Goal: Communication & Community: Participate in discussion

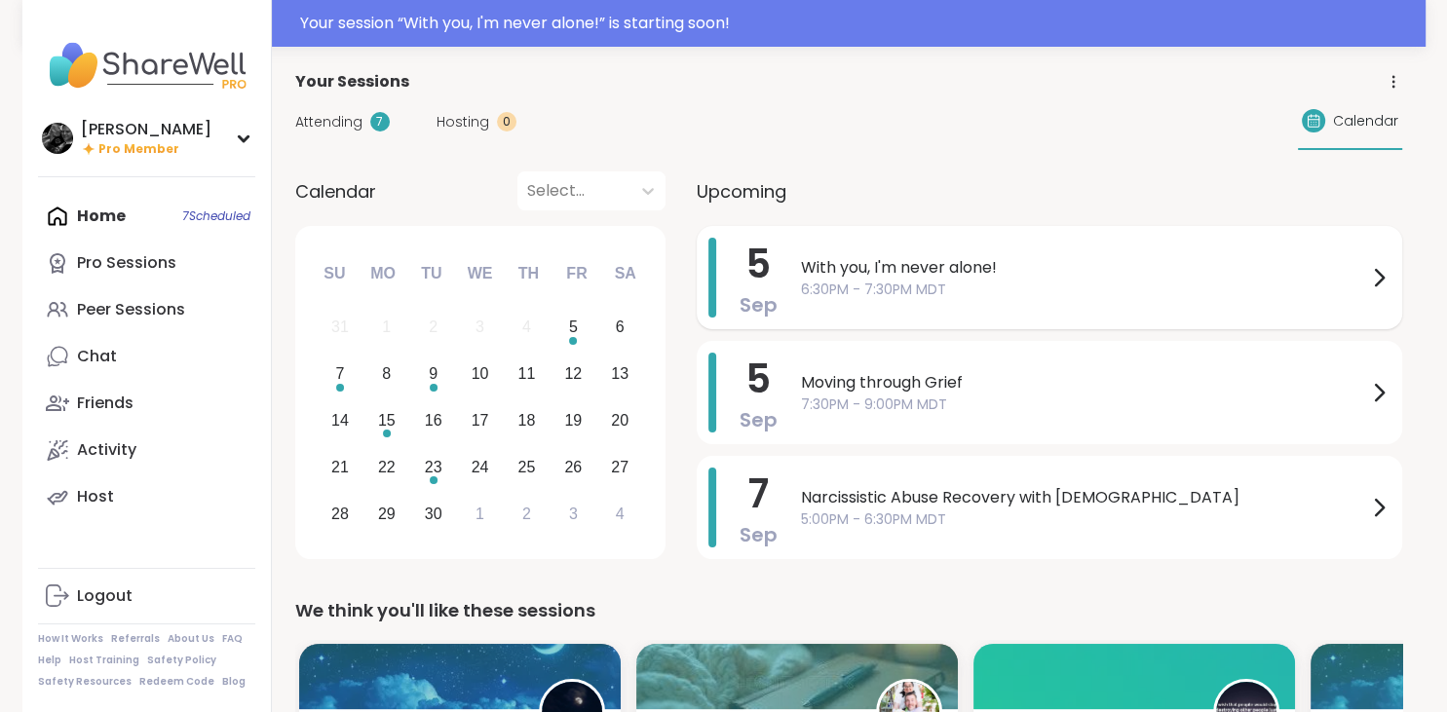
click at [1022, 296] on span "6:30PM - 7:30PM MDT" at bounding box center [1084, 290] width 566 height 20
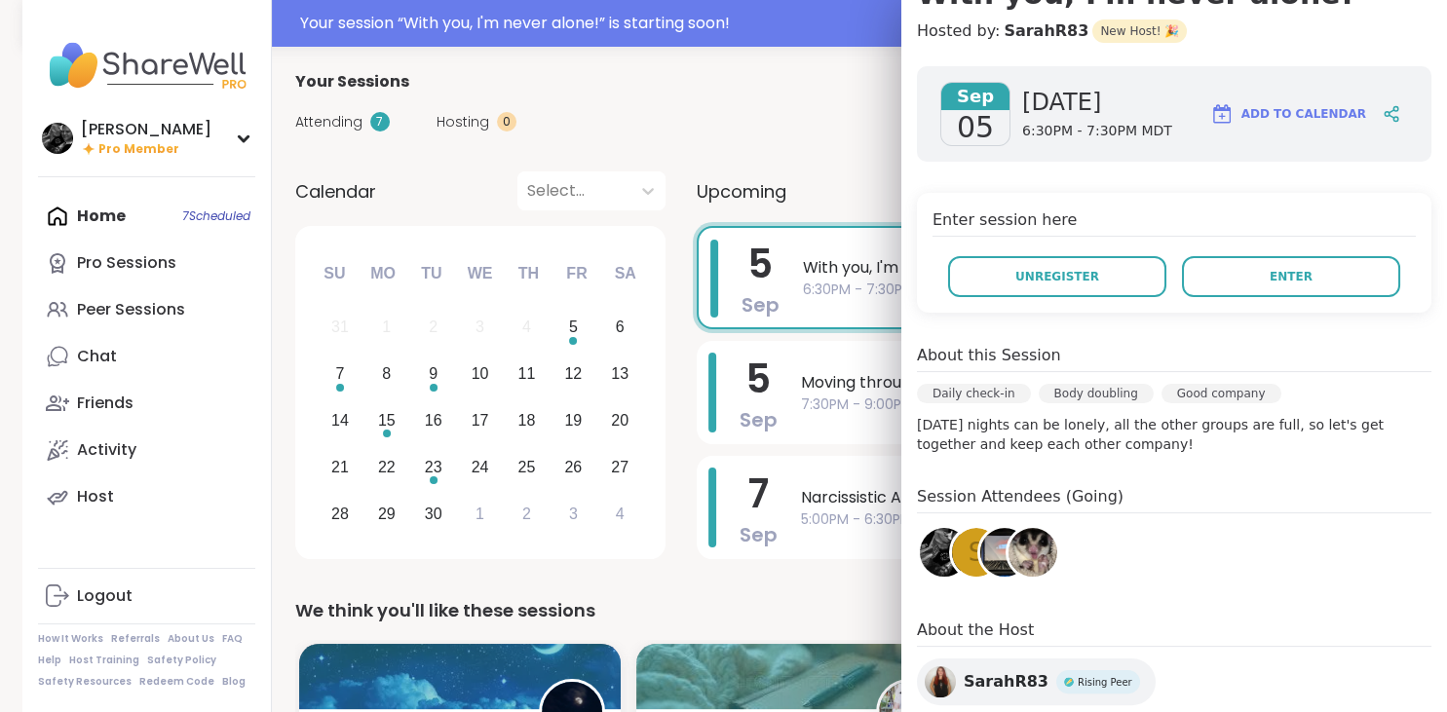
scroll to position [362, 0]
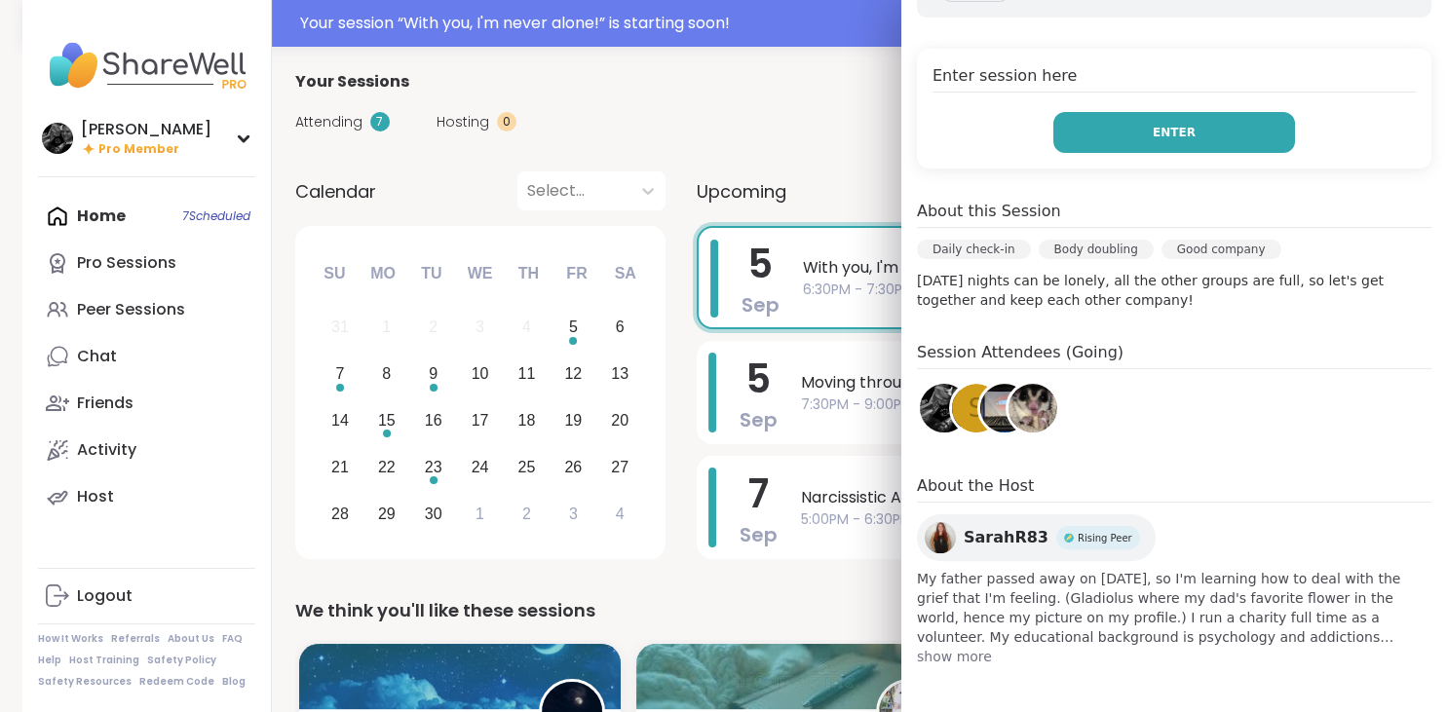
click at [1248, 134] on button "Enter" at bounding box center [1174, 132] width 242 height 41
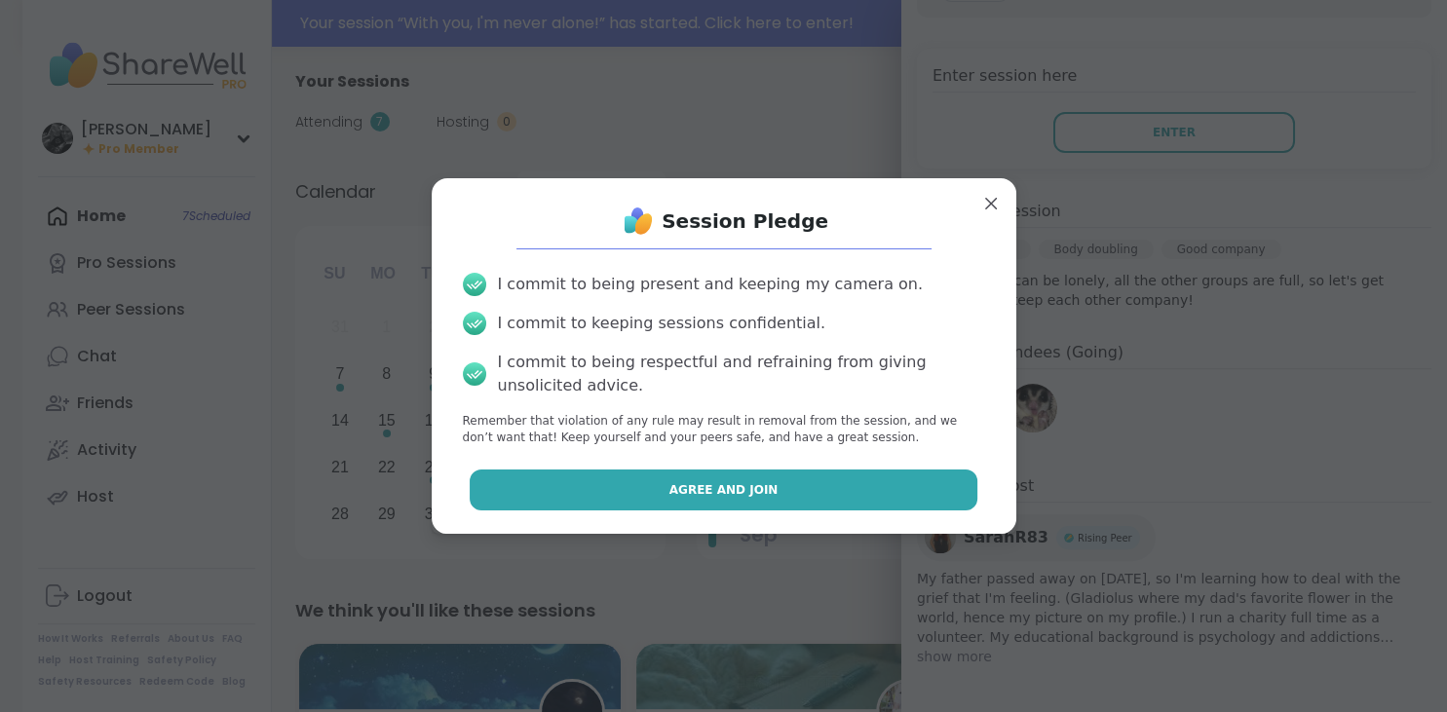
click at [705, 485] on span "Agree and Join" at bounding box center [723, 490] width 109 height 18
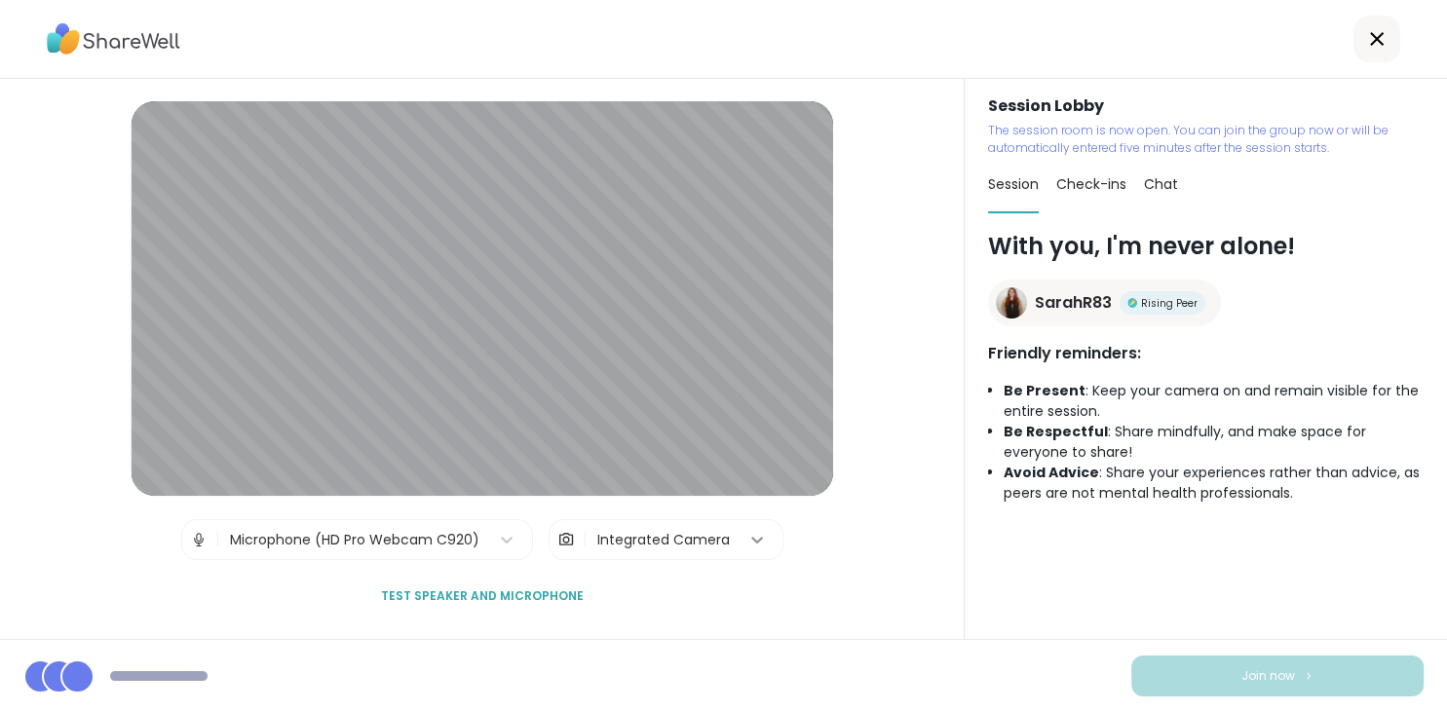
click at [758, 546] on icon at bounding box center [756, 539] width 19 height 19
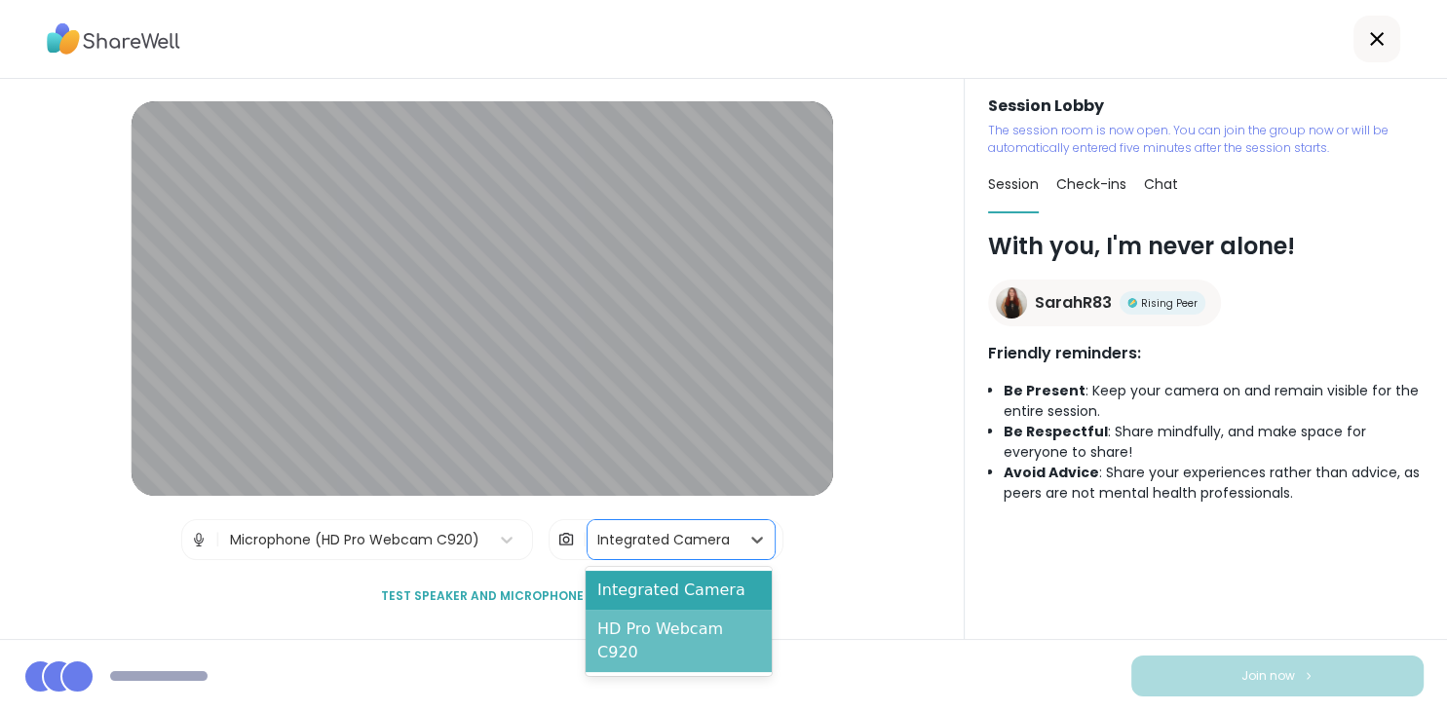
click at [697, 623] on div "HD Pro Webcam C920" at bounding box center [679, 641] width 186 height 62
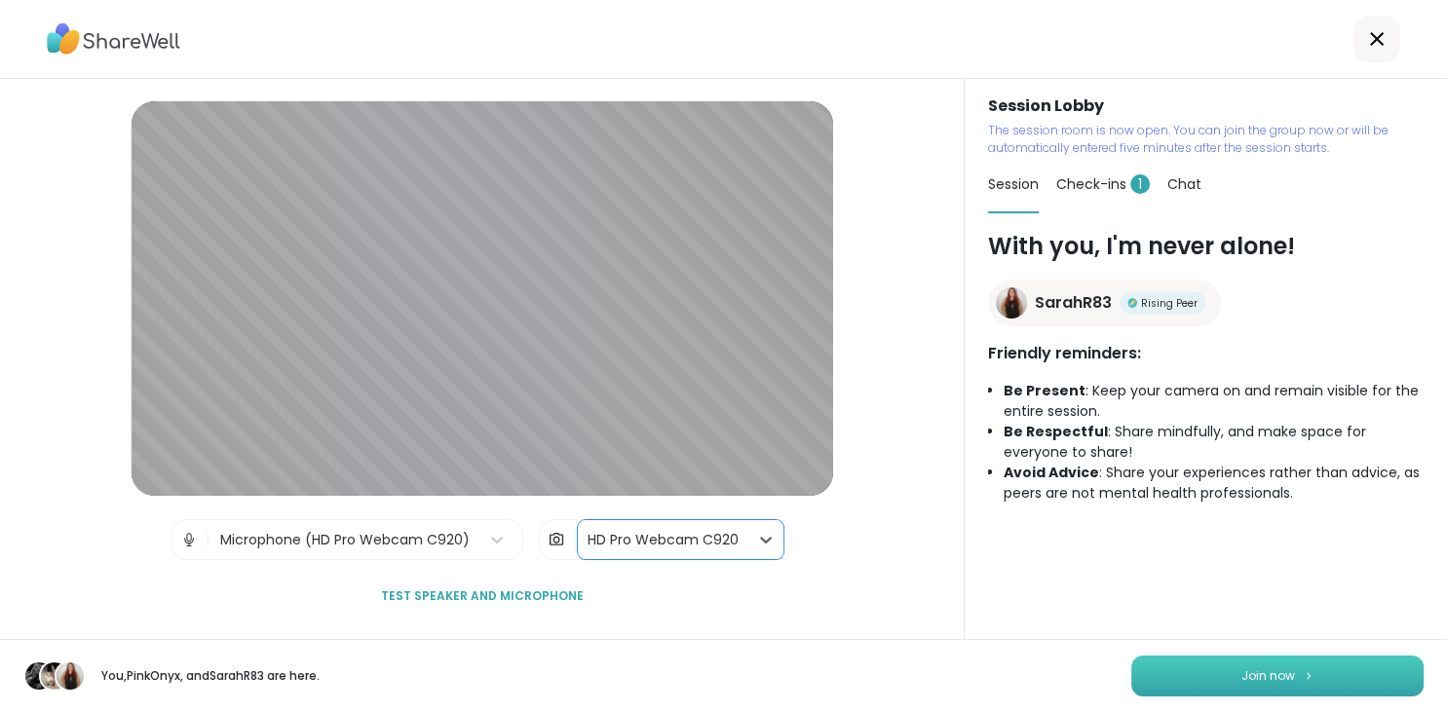
click at [1375, 669] on button "Join now" at bounding box center [1277, 676] width 292 height 41
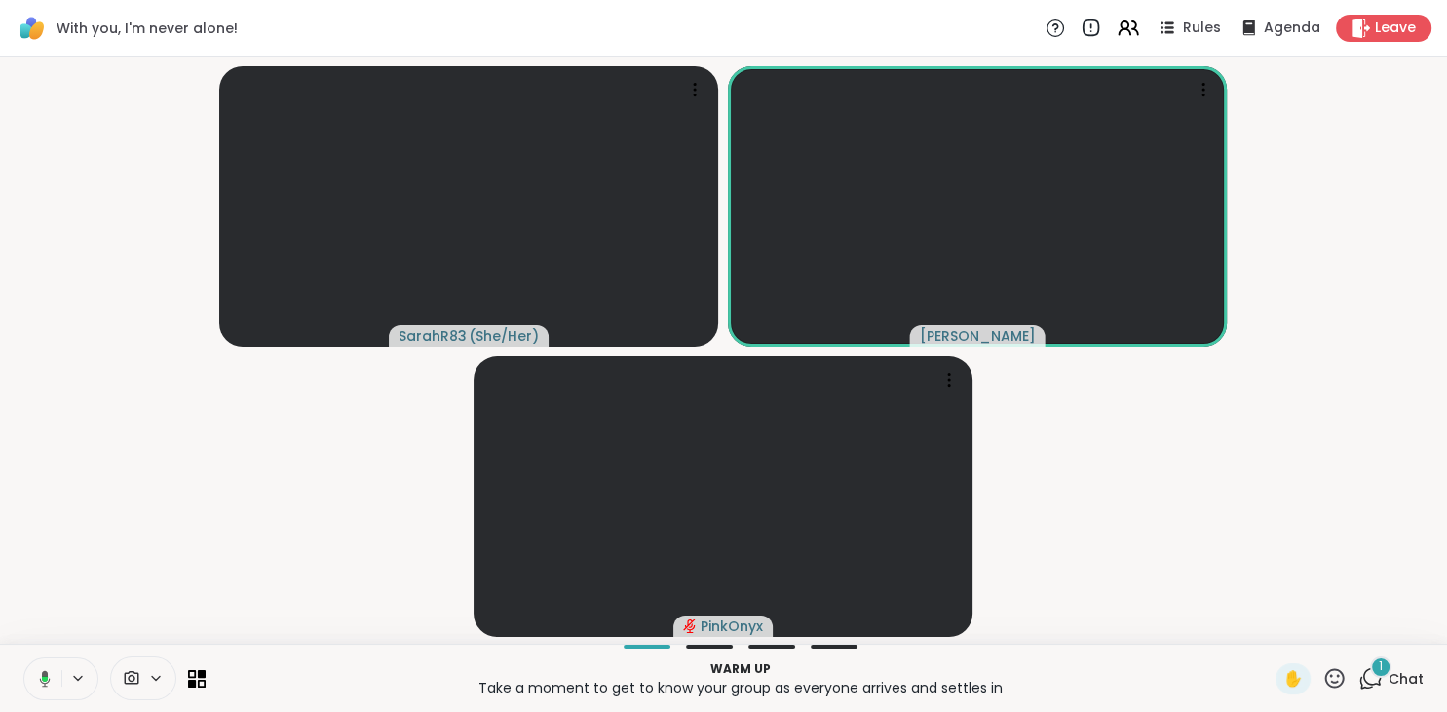
click at [1383, 678] on icon at bounding box center [1370, 679] width 24 height 24
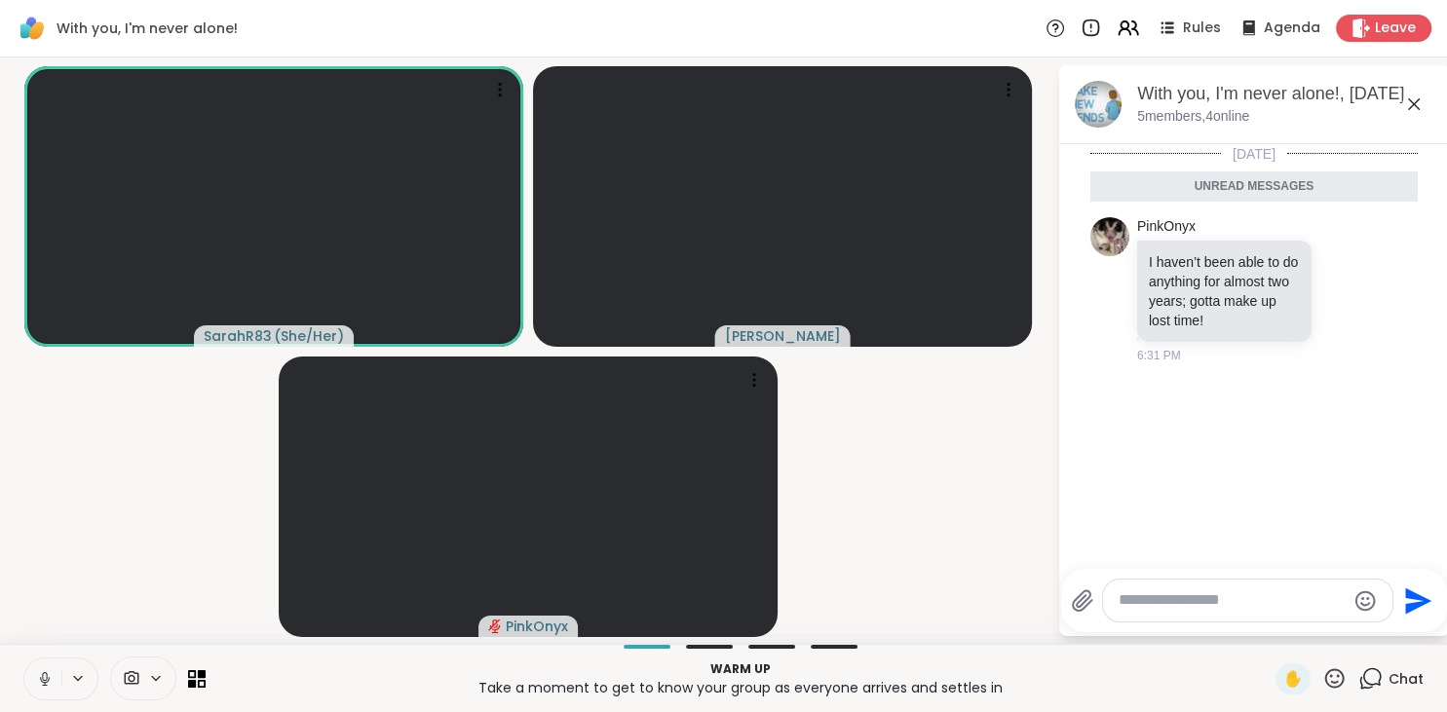
click at [1243, 598] on textarea "Type your message" at bounding box center [1232, 601] width 227 height 20
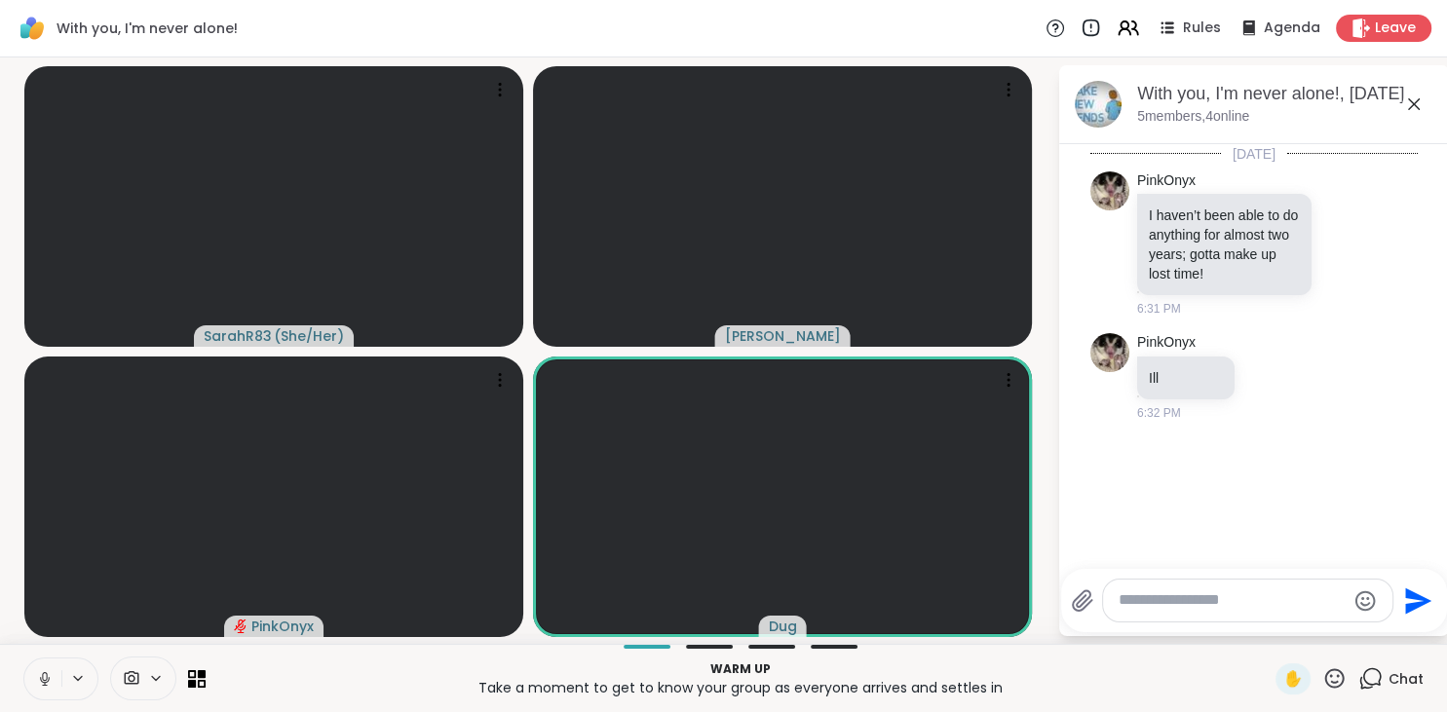
click at [42, 691] on button at bounding box center [42, 679] width 37 height 41
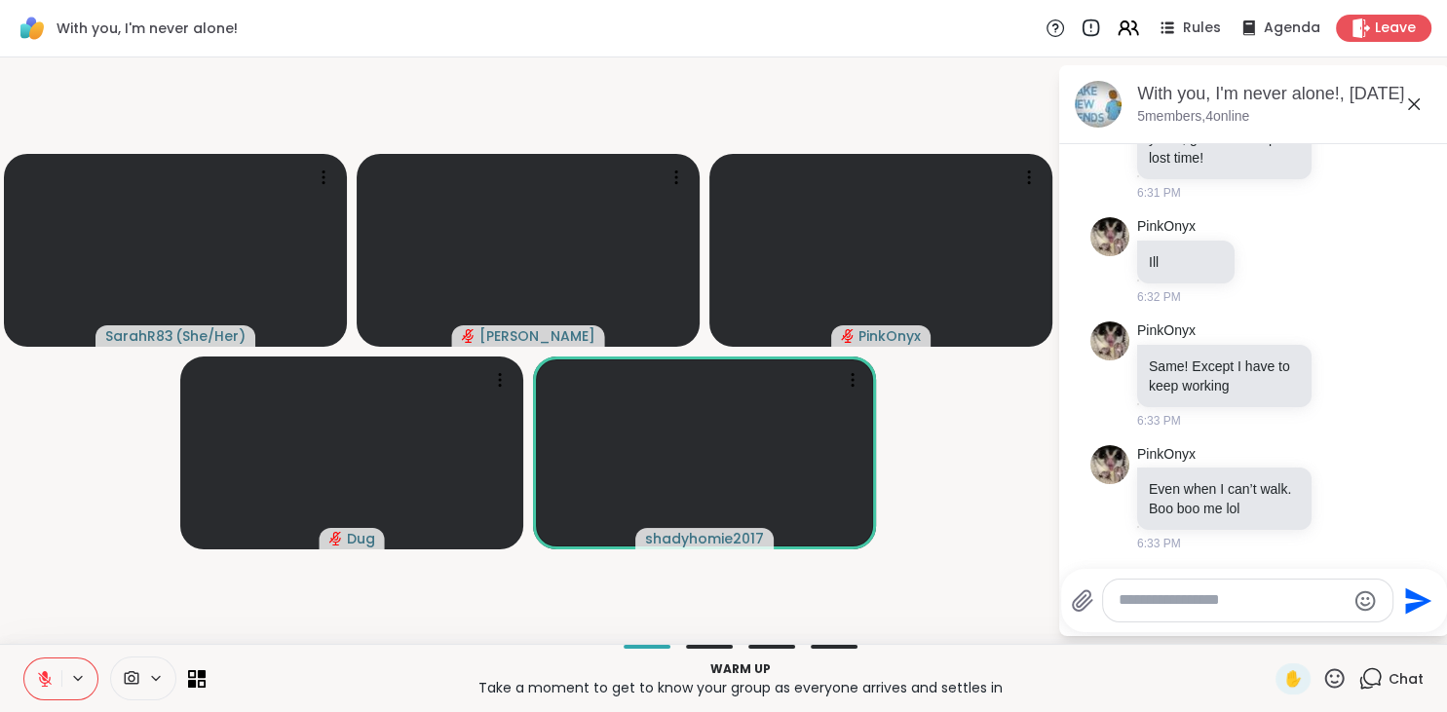
scroll to position [219, 0]
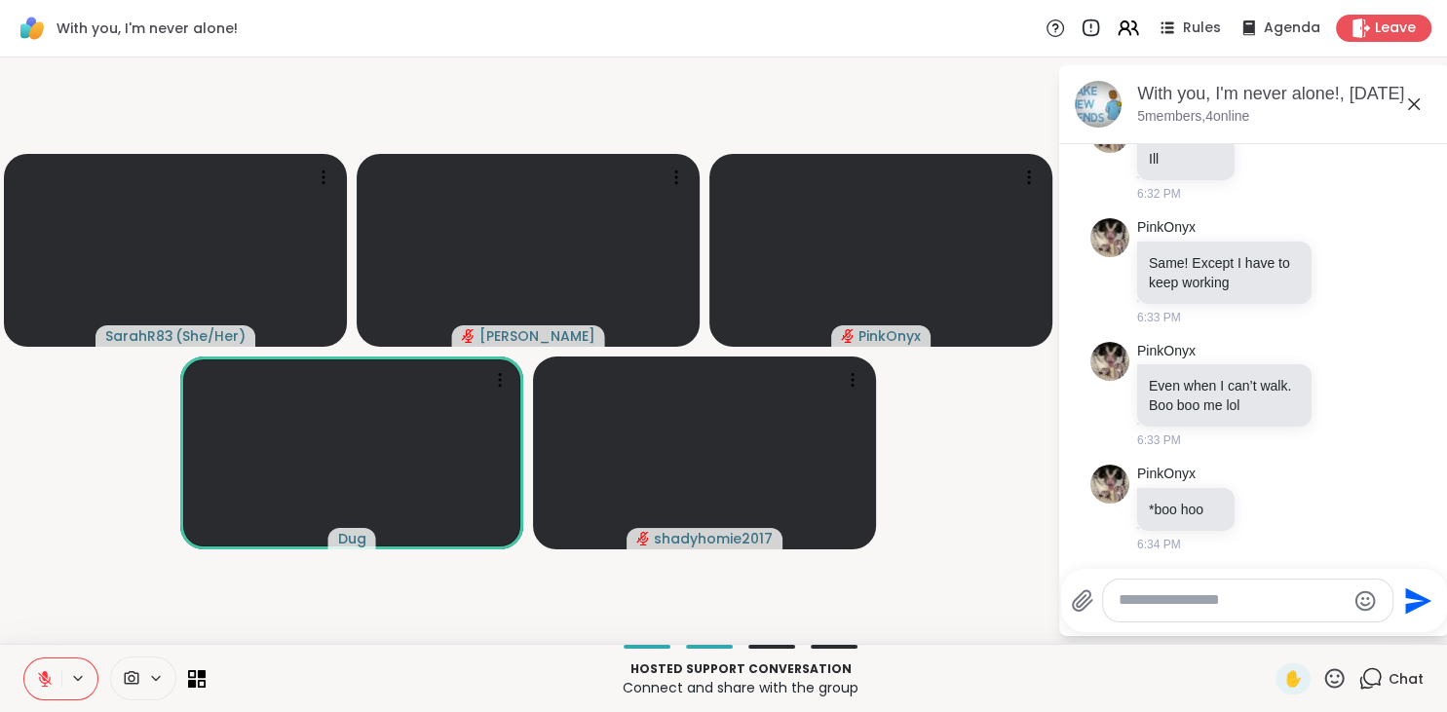
click at [1214, 603] on textarea "Type your message" at bounding box center [1232, 601] width 227 height 20
click at [938, 578] on video-player-container "SarahR83 ( She/Her ) Alan_N PinkOnyx Dug shadyhomie2017" at bounding box center [529, 350] width 1034 height 571
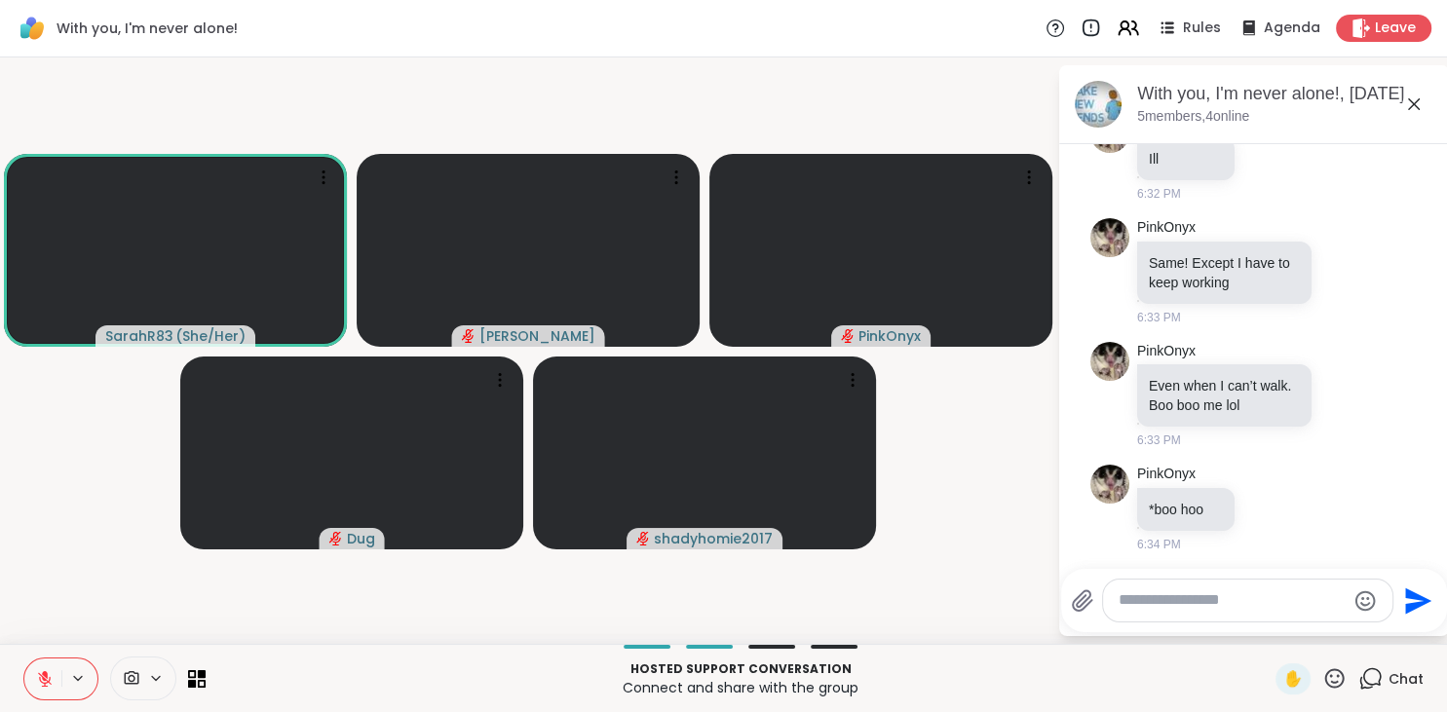
click at [105, 530] on video-player-container "SarahR83 ( She/Her ) Alan_N PinkOnyx Dug shadyhomie2017" at bounding box center [529, 350] width 1034 height 571
click at [42, 676] on icon at bounding box center [45, 679] width 14 height 14
click at [38, 678] on icon at bounding box center [45, 679] width 18 height 18
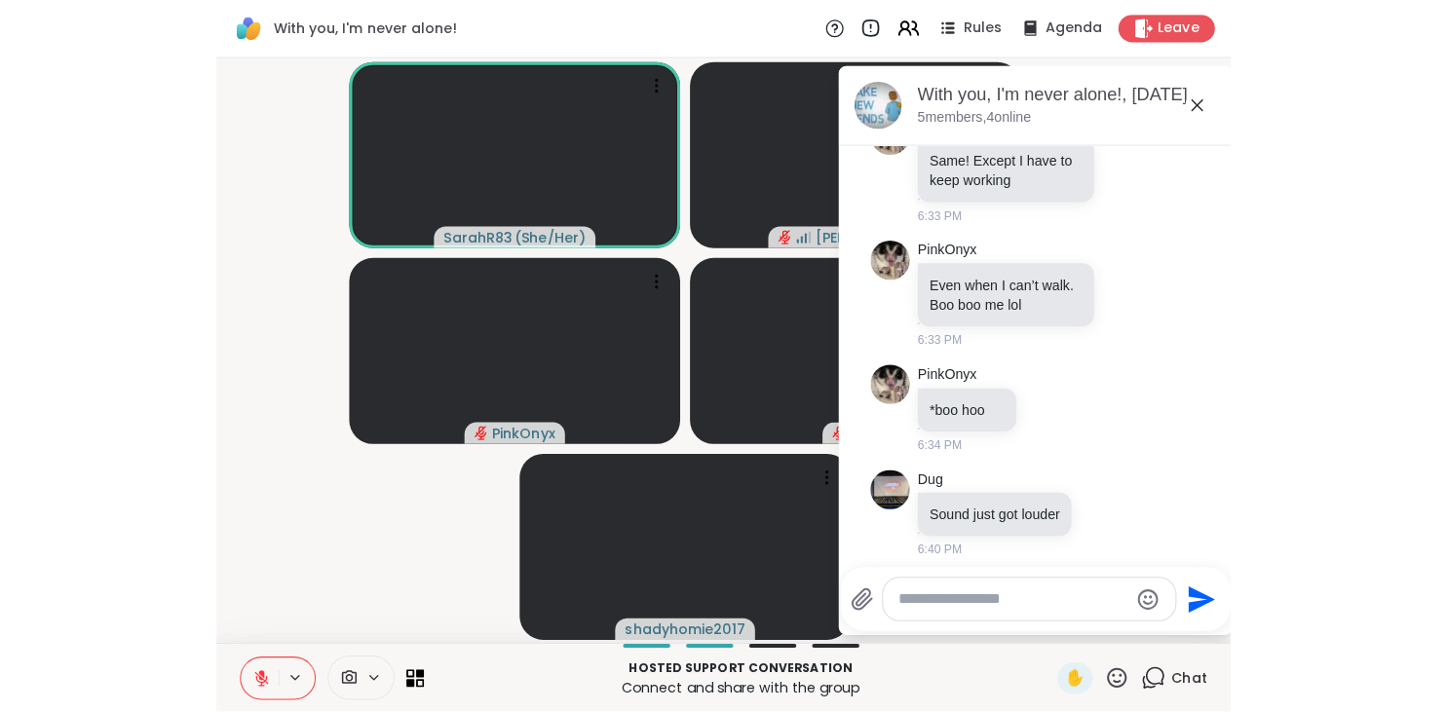
scroll to position [324, 0]
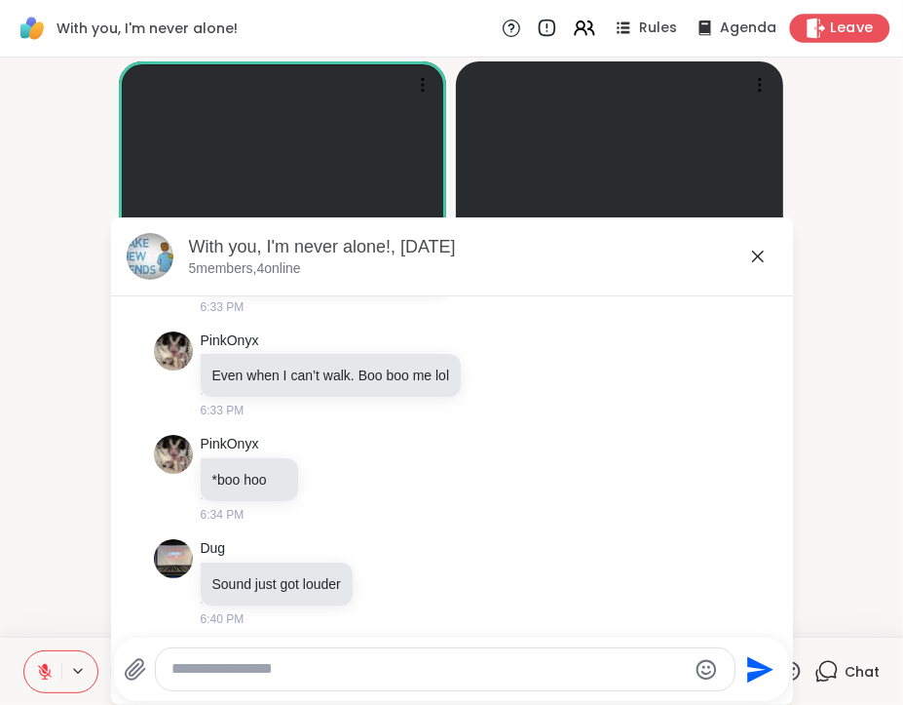
click at [863, 39] on div "Leave" at bounding box center [840, 28] width 100 height 28
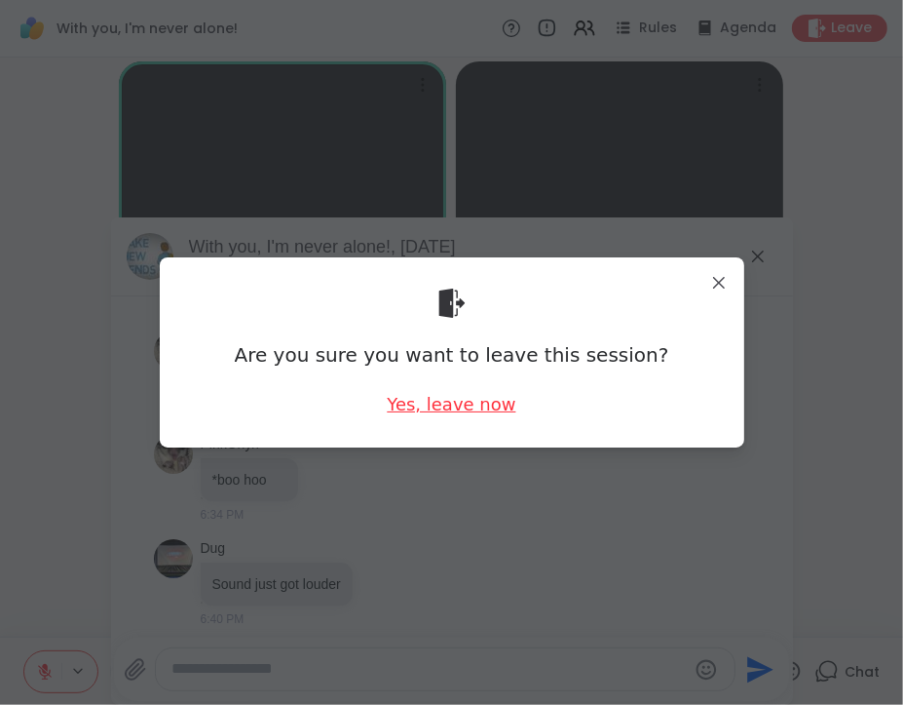
click at [481, 403] on div "Yes, leave now" at bounding box center [451, 404] width 129 height 24
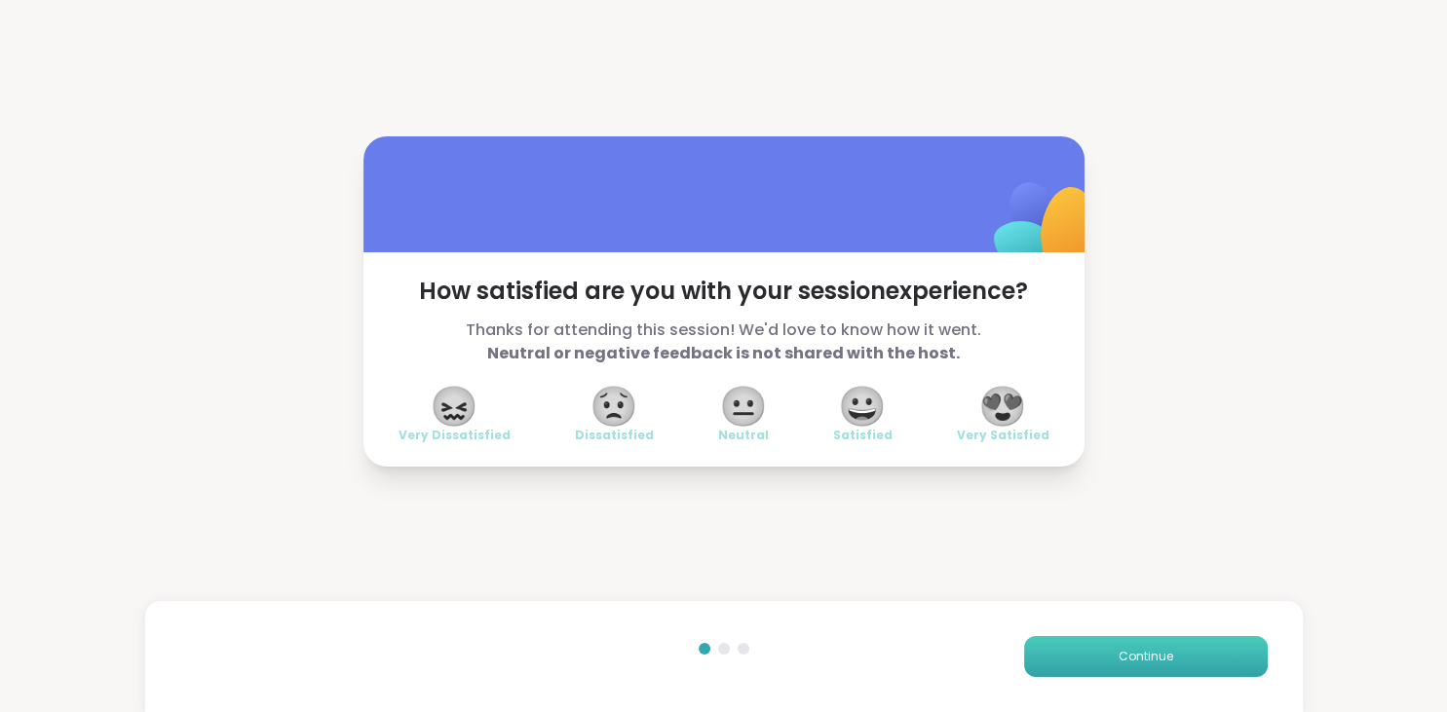
click at [1121, 667] on button "Continue" at bounding box center [1146, 656] width 244 height 41
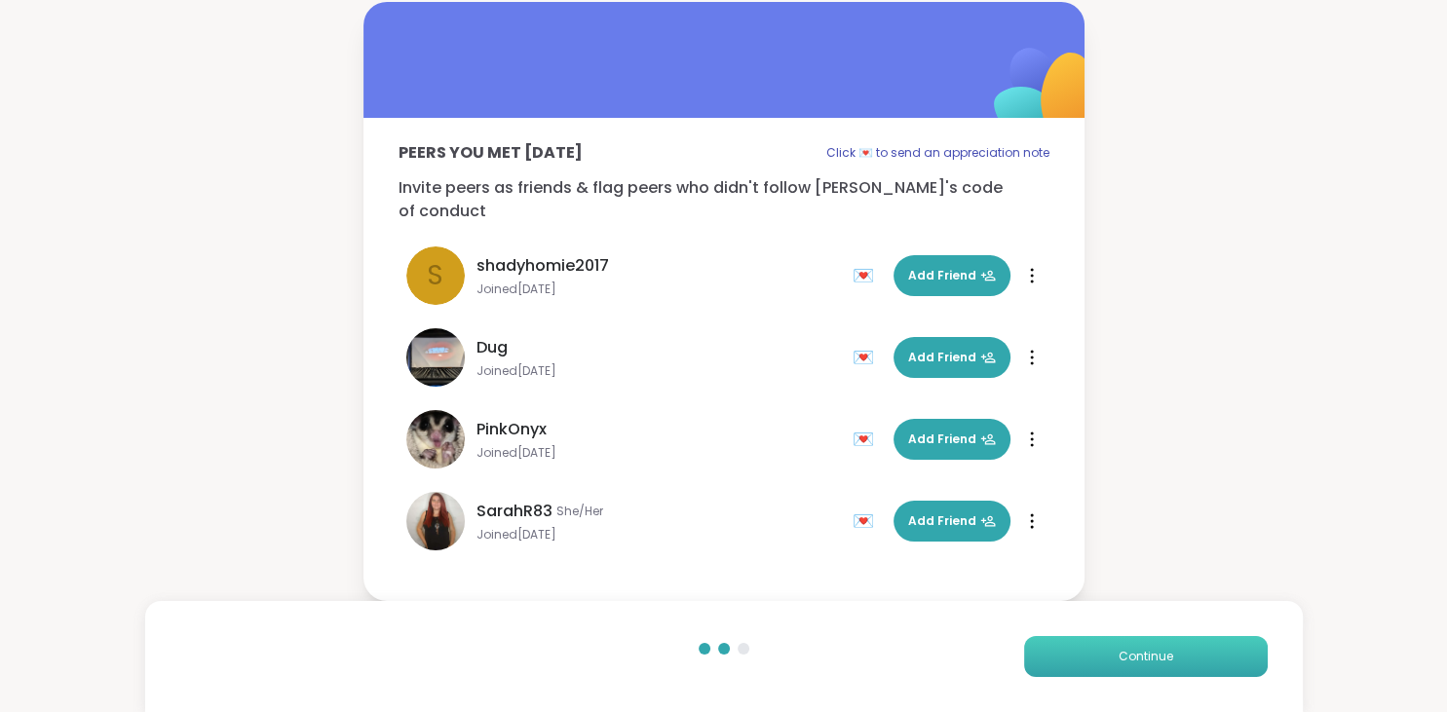
click at [1121, 668] on button "Continue" at bounding box center [1146, 656] width 244 height 41
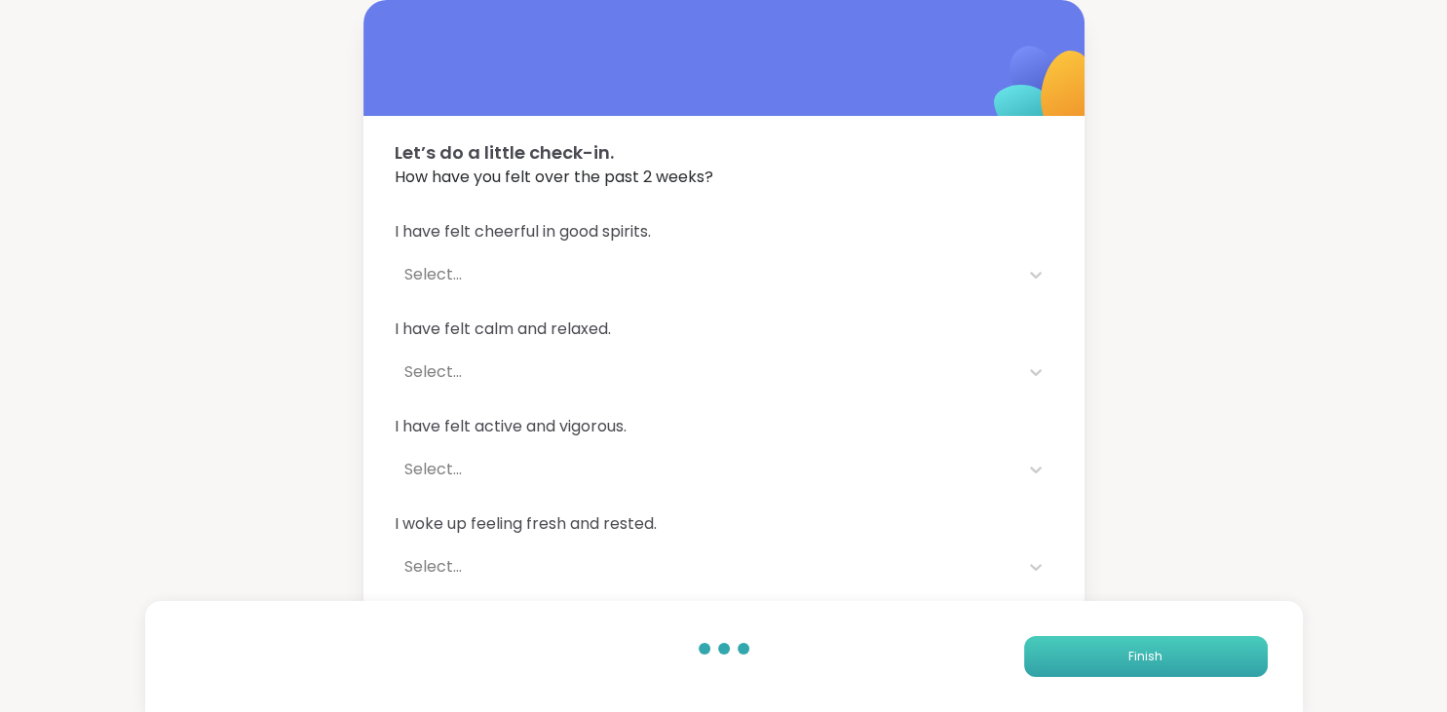
click at [1117, 661] on button "Finish" at bounding box center [1146, 656] width 244 height 41
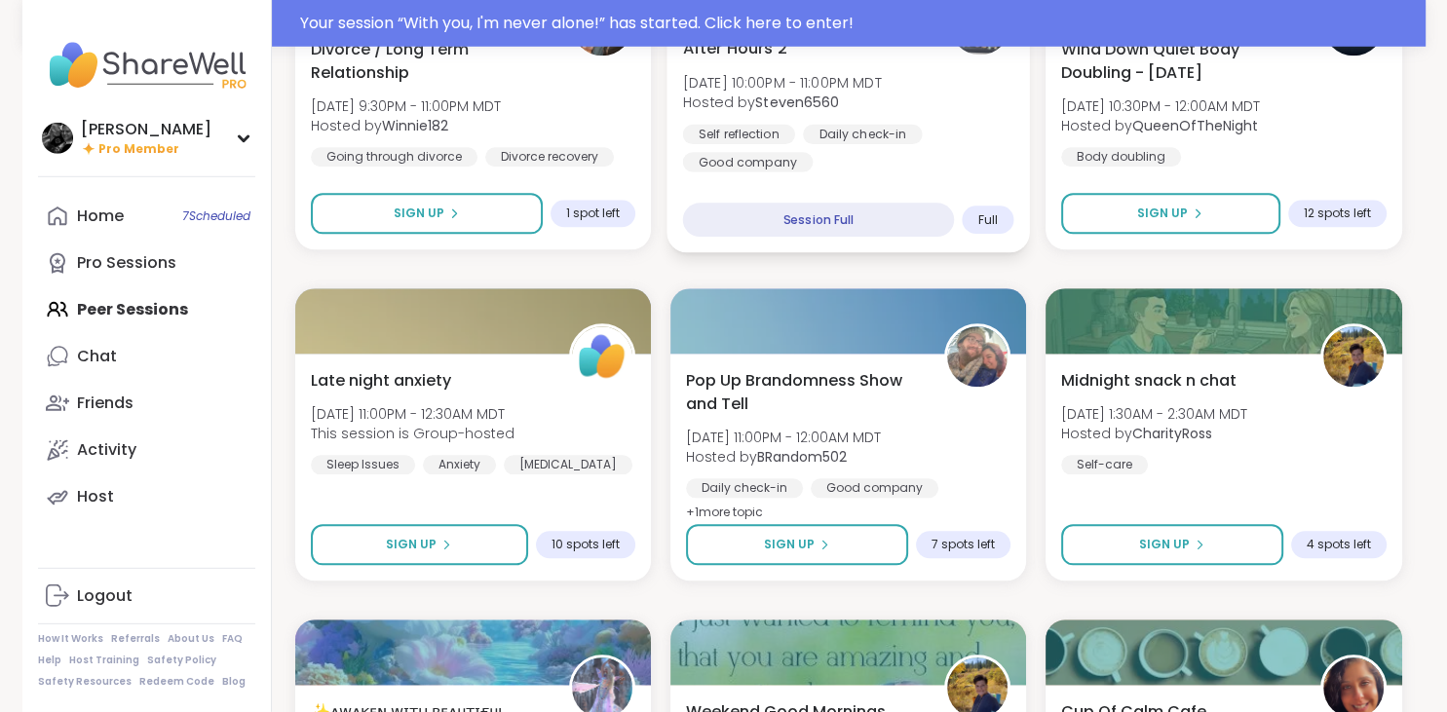
scroll to position [2160, 0]
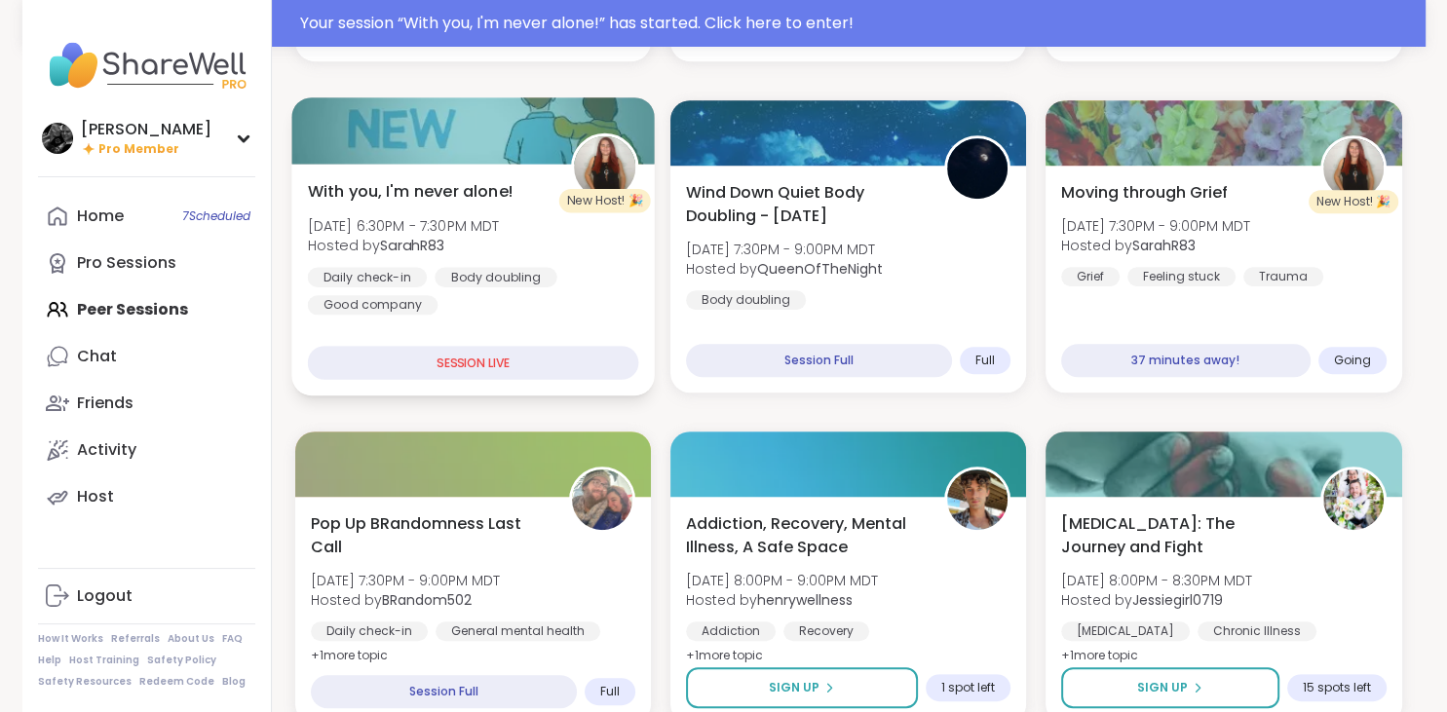
scroll to position [885, 0]
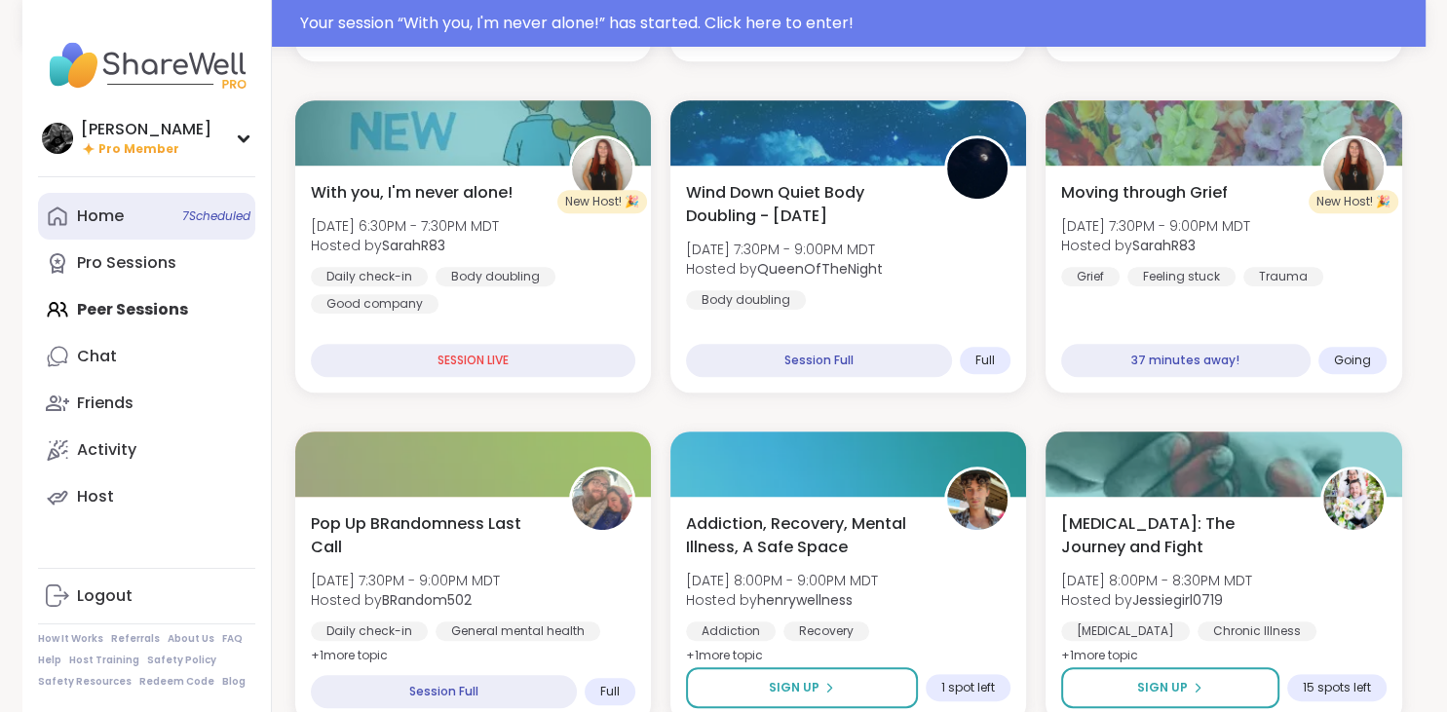
click at [107, 209] on div "Home 7 Scheduled" at bounding box center [100, 216] width 47 height 21
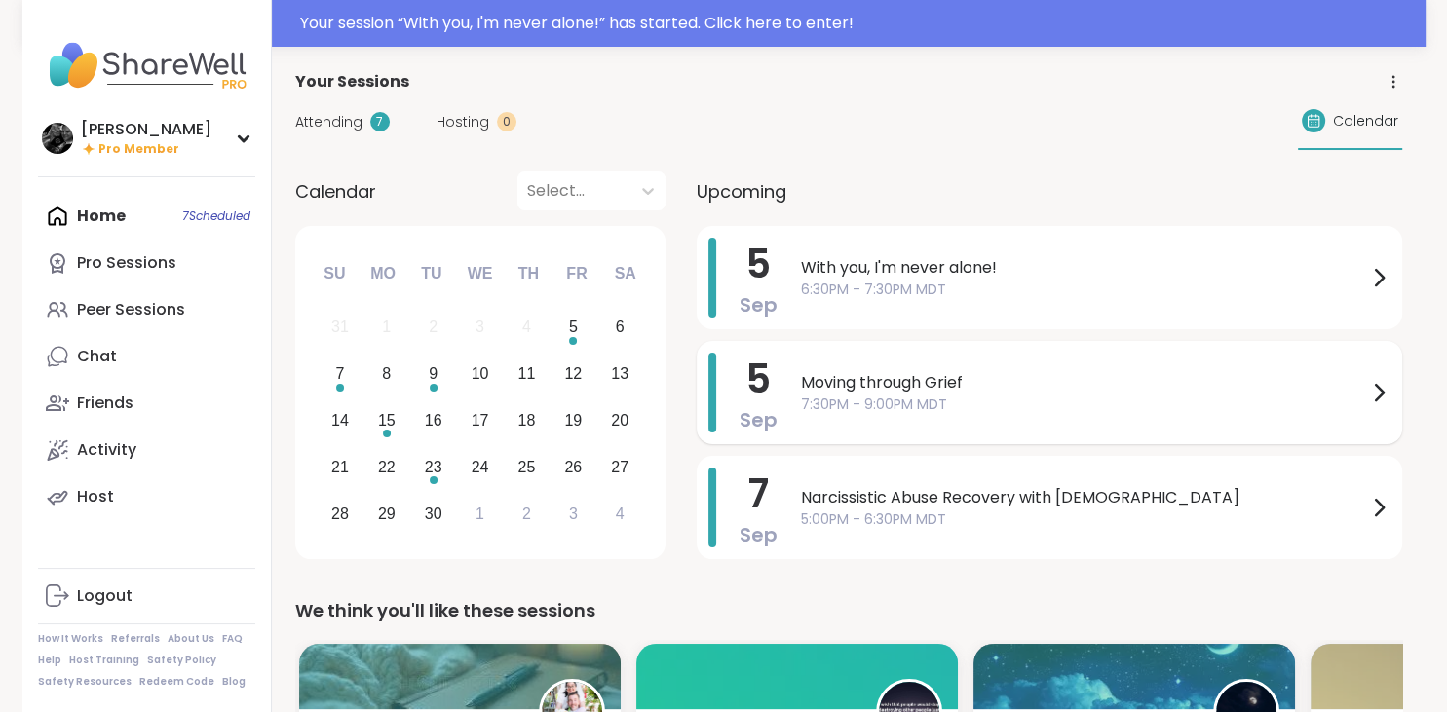
click at [972, 390] on span "Moving through Grief" at bounding box center [1084, 382] width 566 height 23
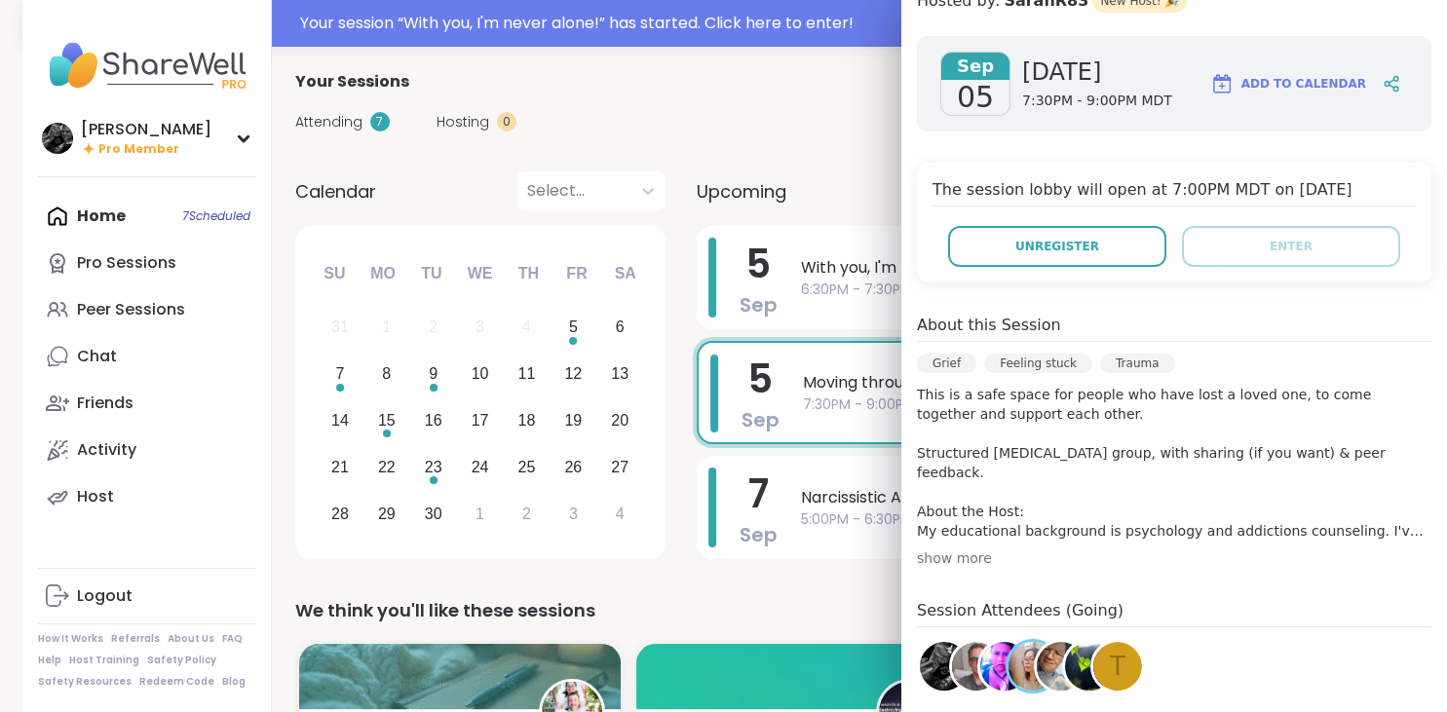
scroll to position [378, 0]
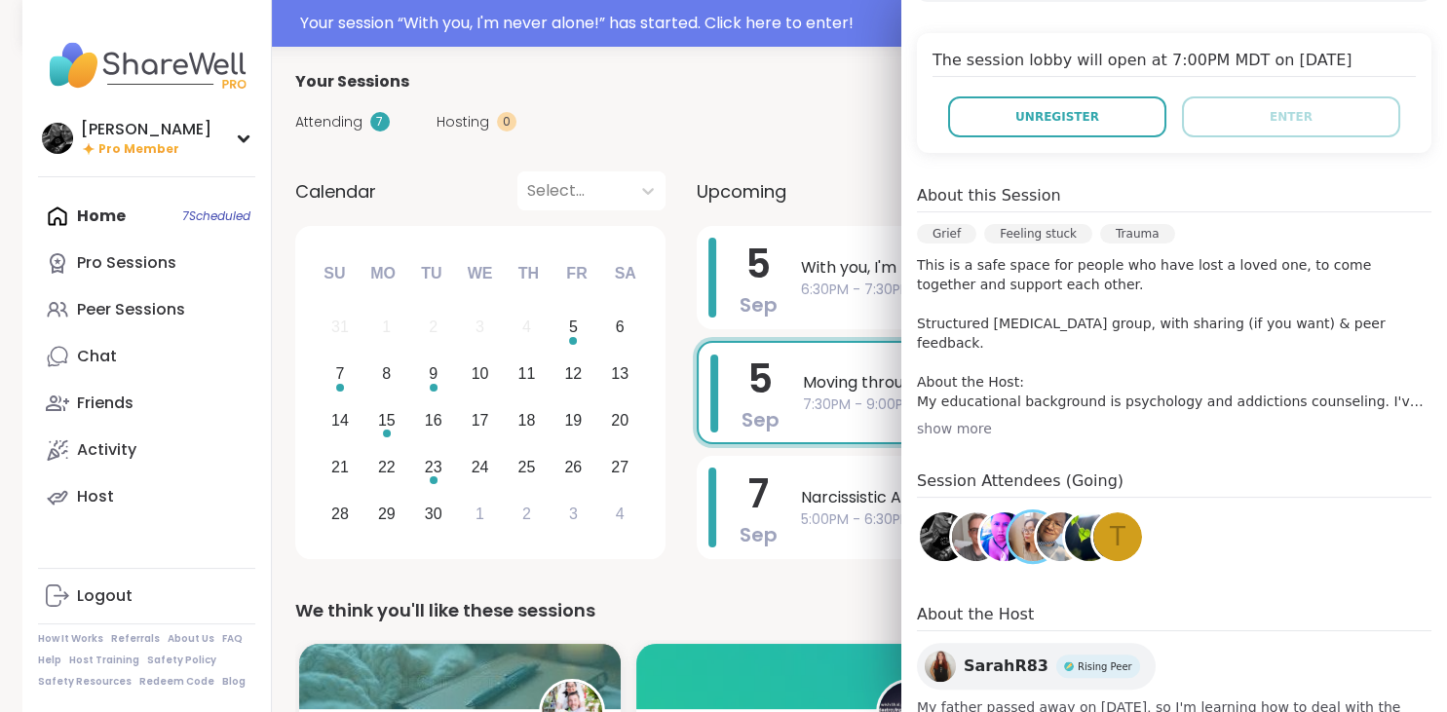
click at [996, 532] on img at bounding box center [1004, 537] width 49 height 49
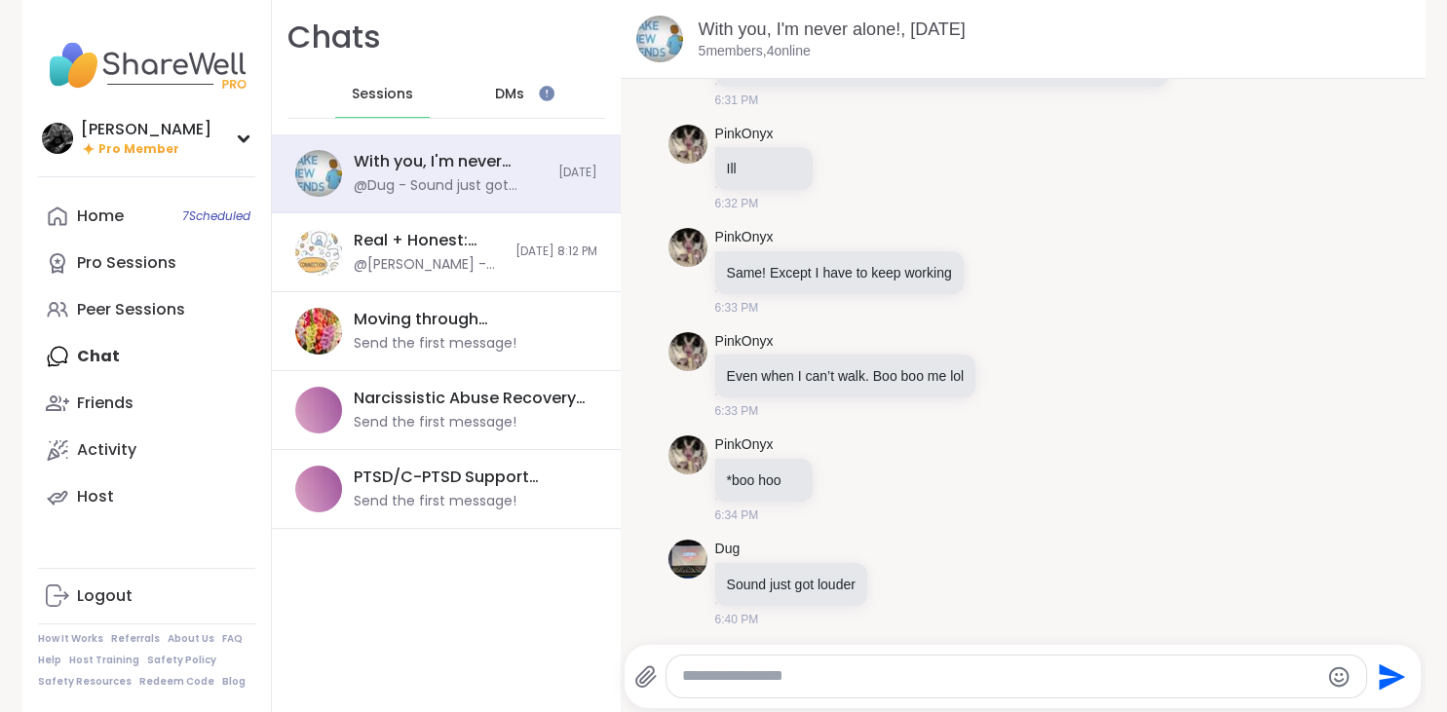
scroll to position [667, 0]
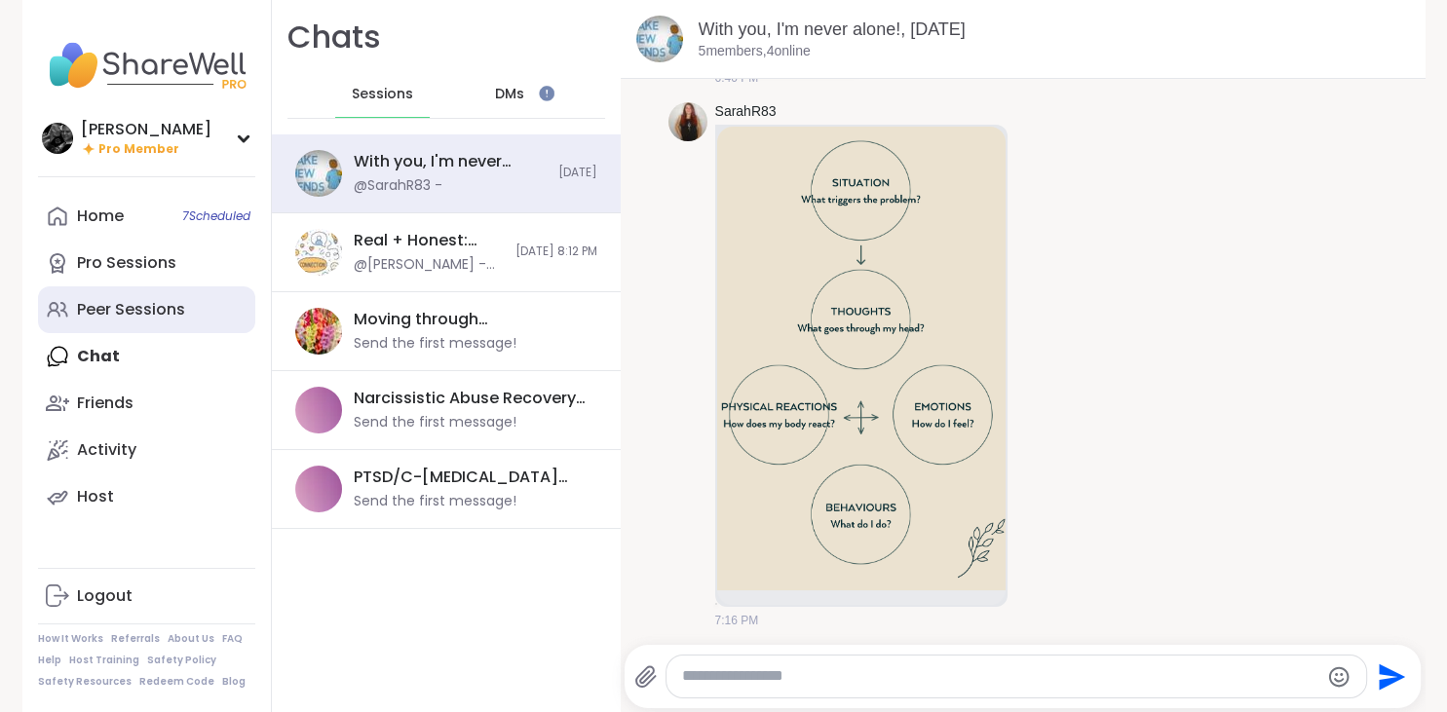
click at [149, 306] on div "Peer Sessions" at bounding box center [131, 309] width 108 height 21
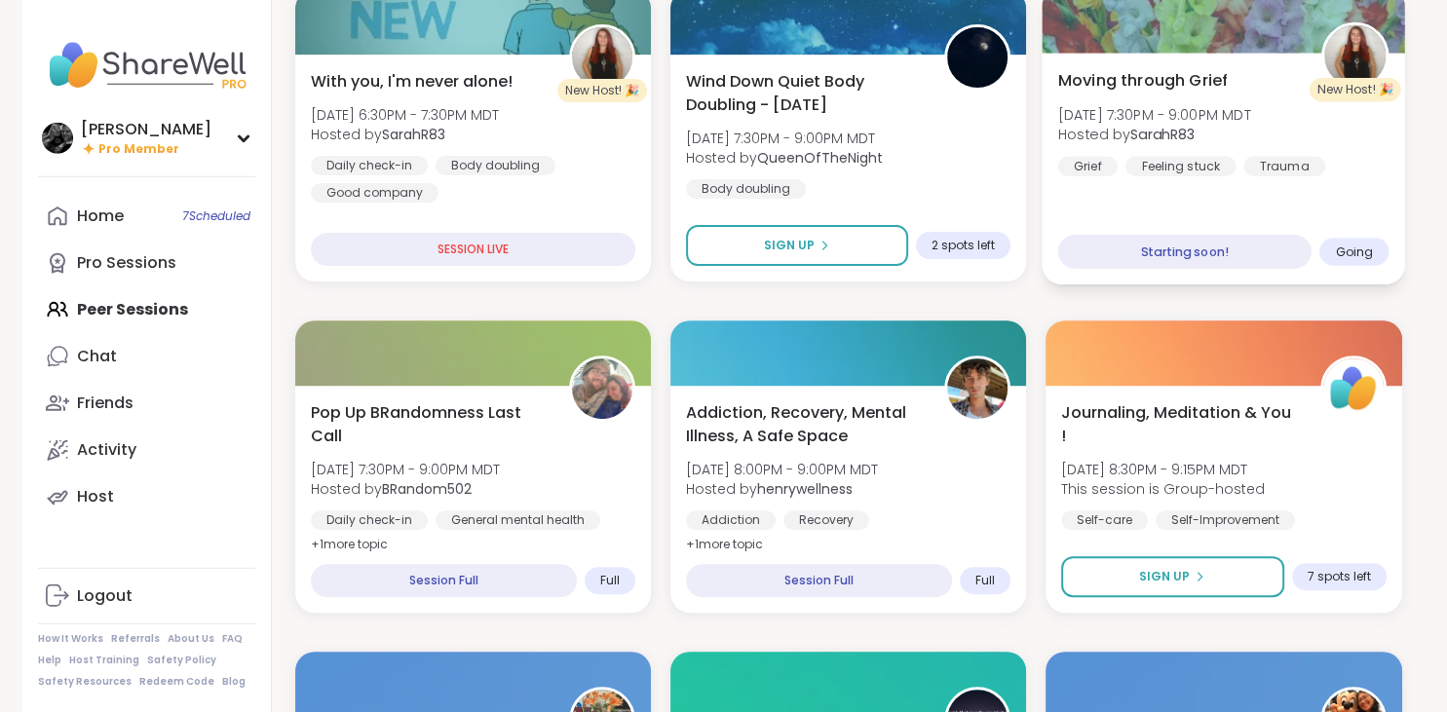
scroll to position [617, 0]
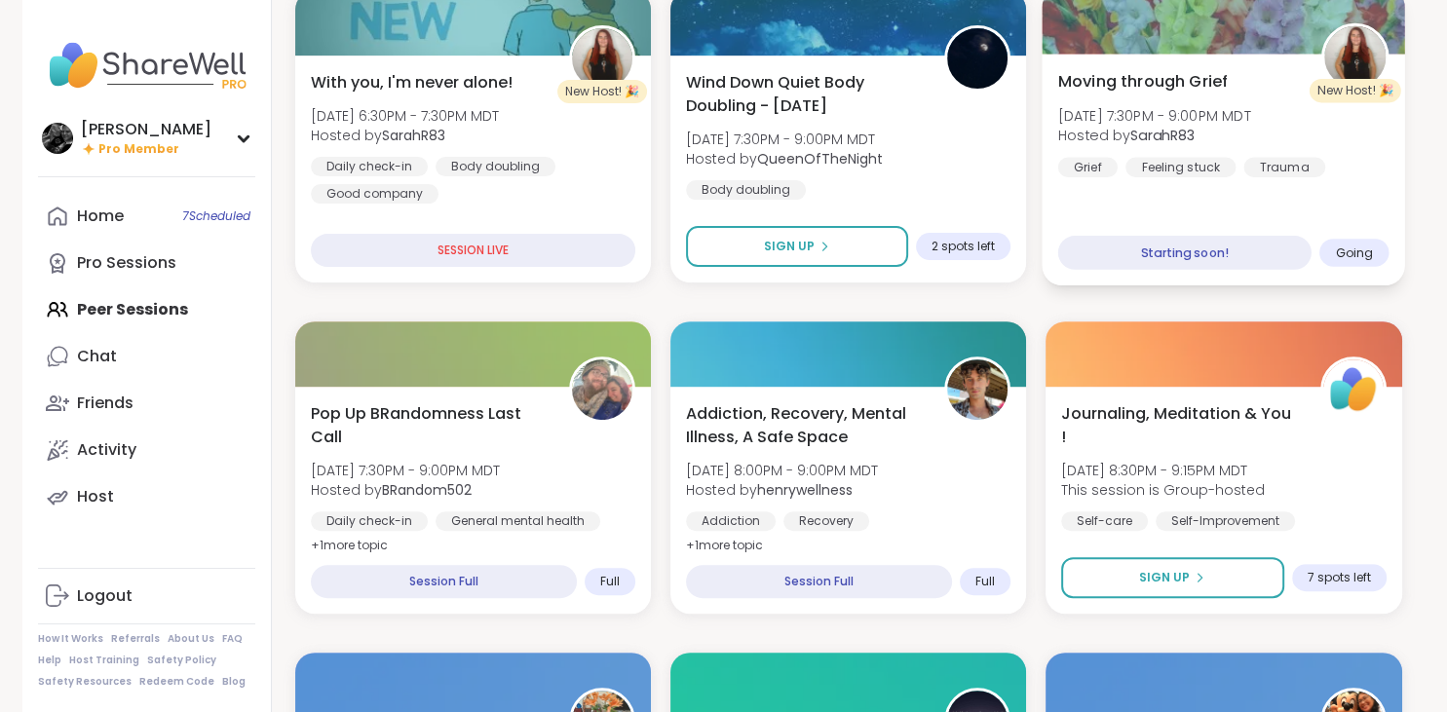
click at [1238, 112] on span "[DATE] 7:30PM - 9:00PM MDT" at bounding box center [1154, 114] width 193 height 19
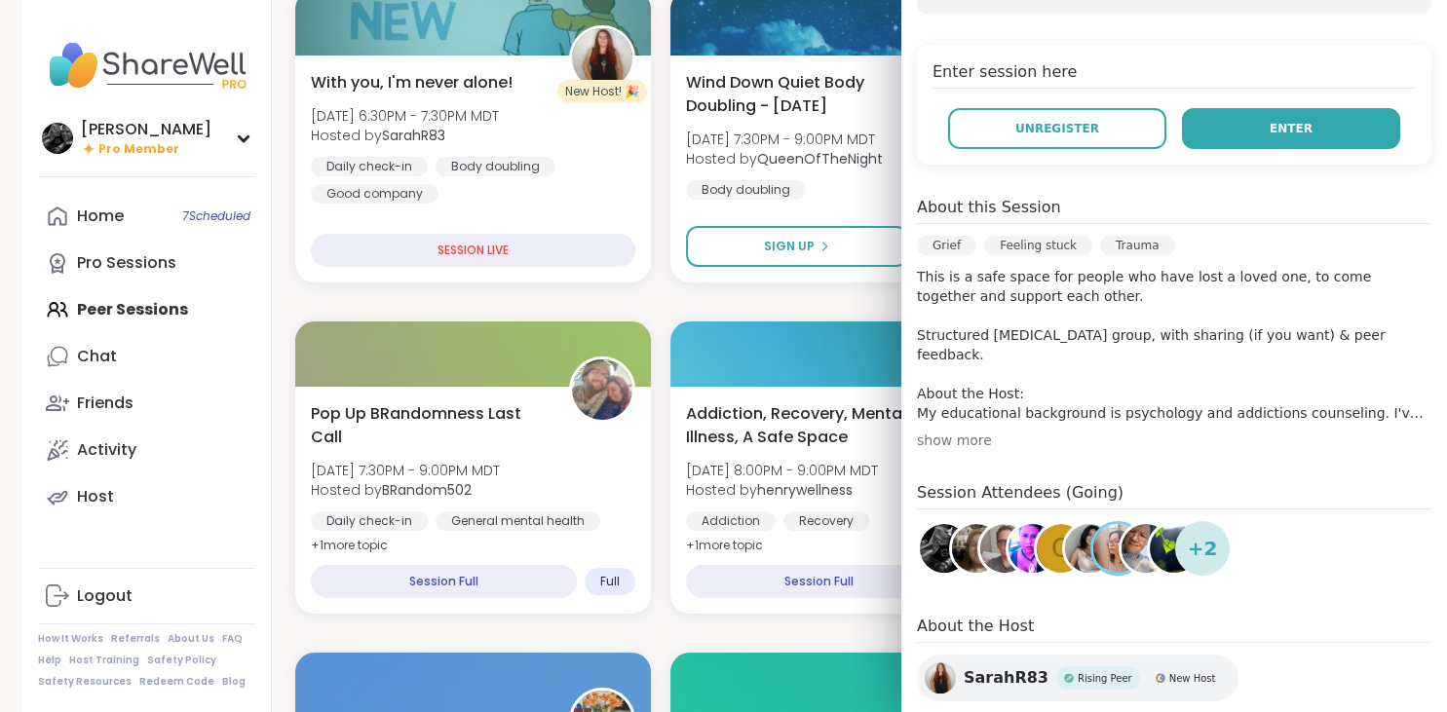
click at [1352, 127] on button "Enter" at bounding box center [1291, 128] width 218 height 41
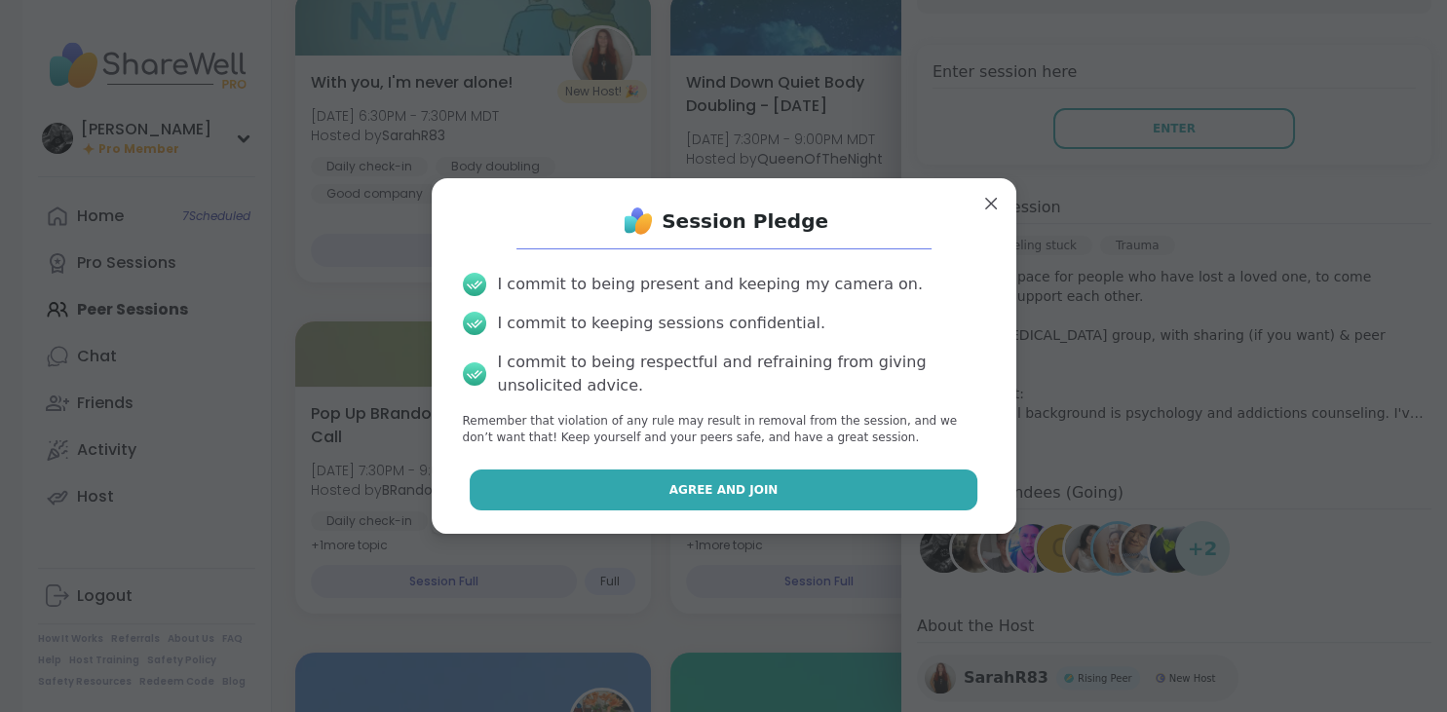
click at [946, 503] on button "Agree and Join" at bounding box center [724, 490] width 508 height 41
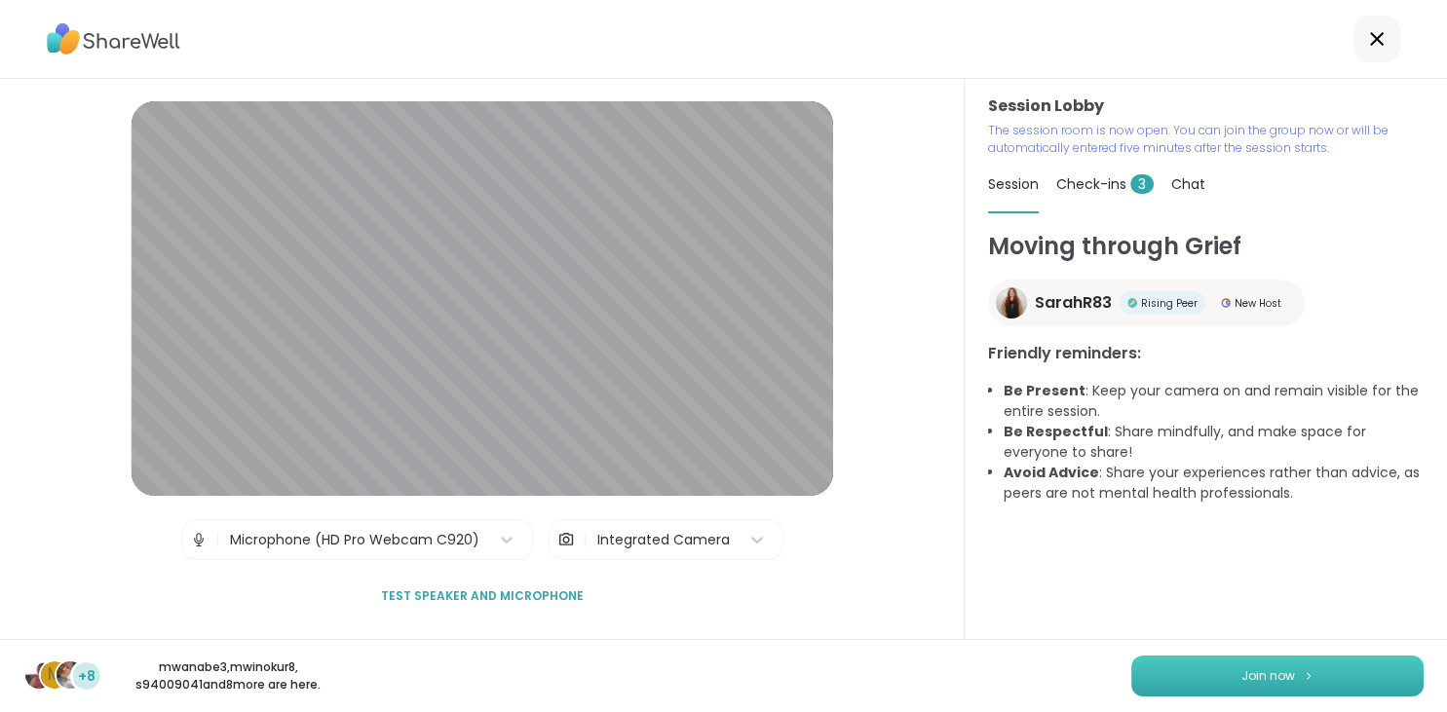
click at [1218, 667] on button "Join now" at bounding box center [1277, 676] width 292 height 41
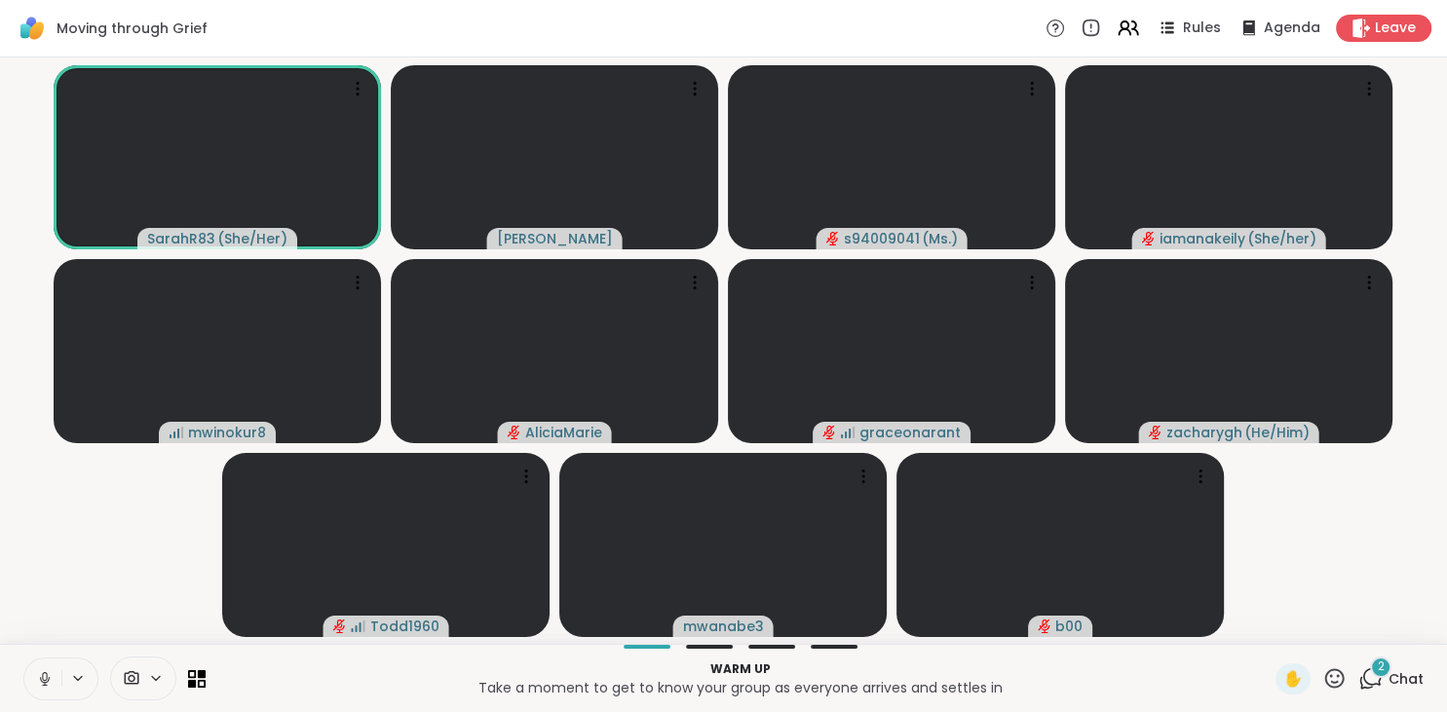
click at [41, 679] on icon at bounding box center [45, 679] width 18 height 18
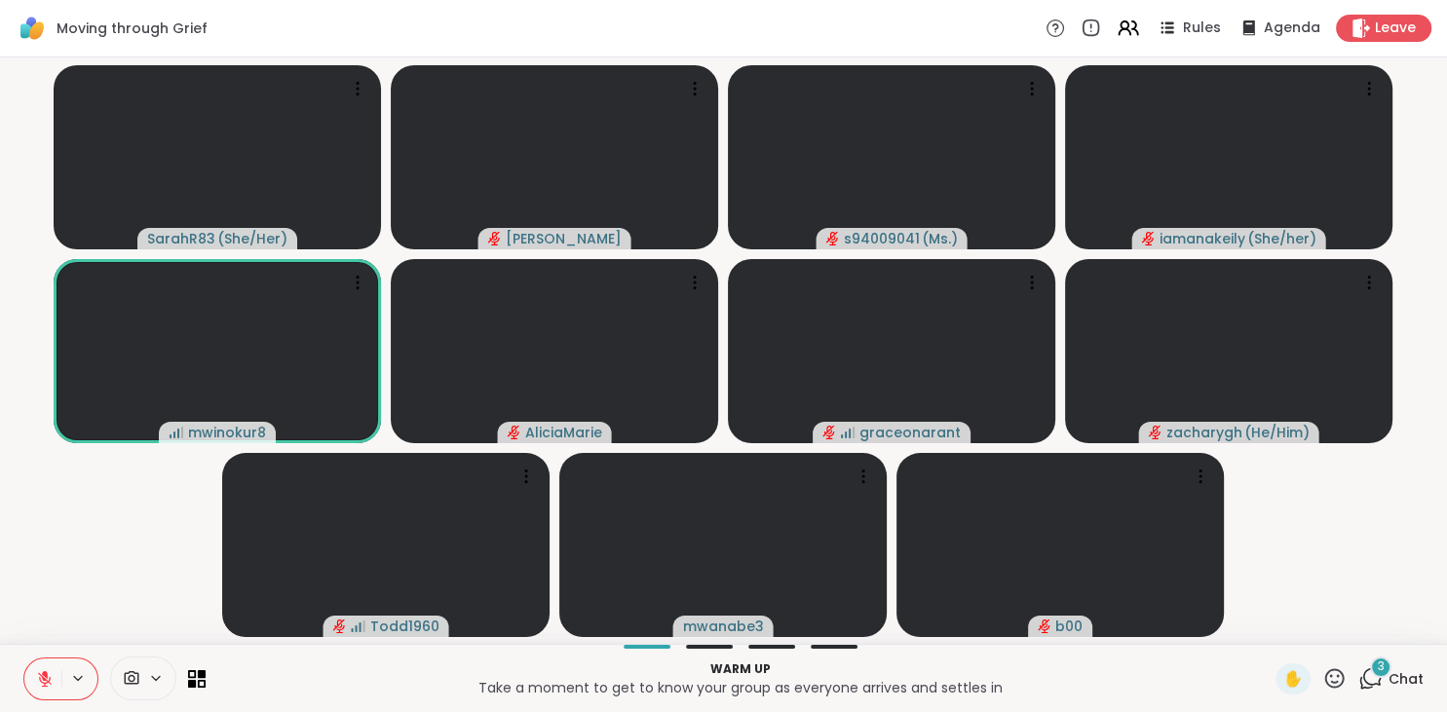
click at [1373, 676] on icon at bounding box center [1370, 679] width 24 height 24
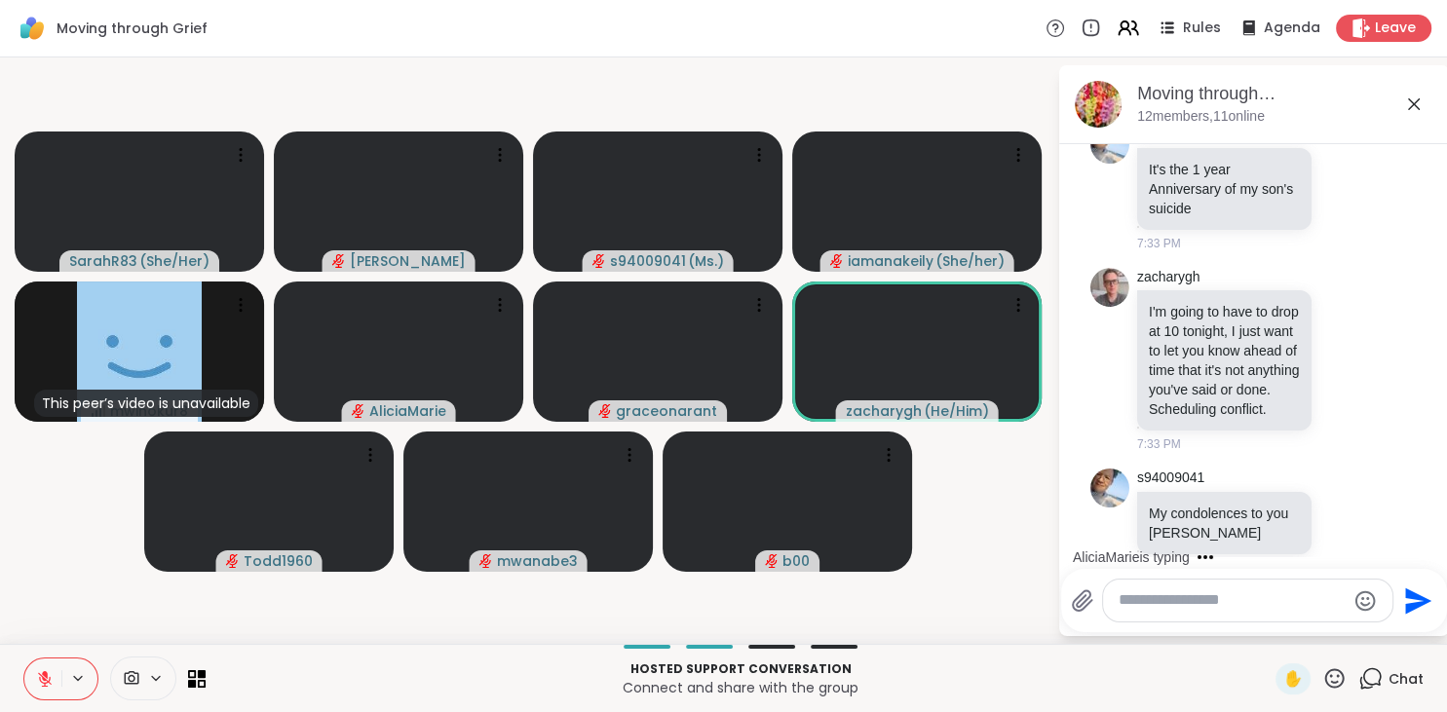
scroll to position [809, 0]
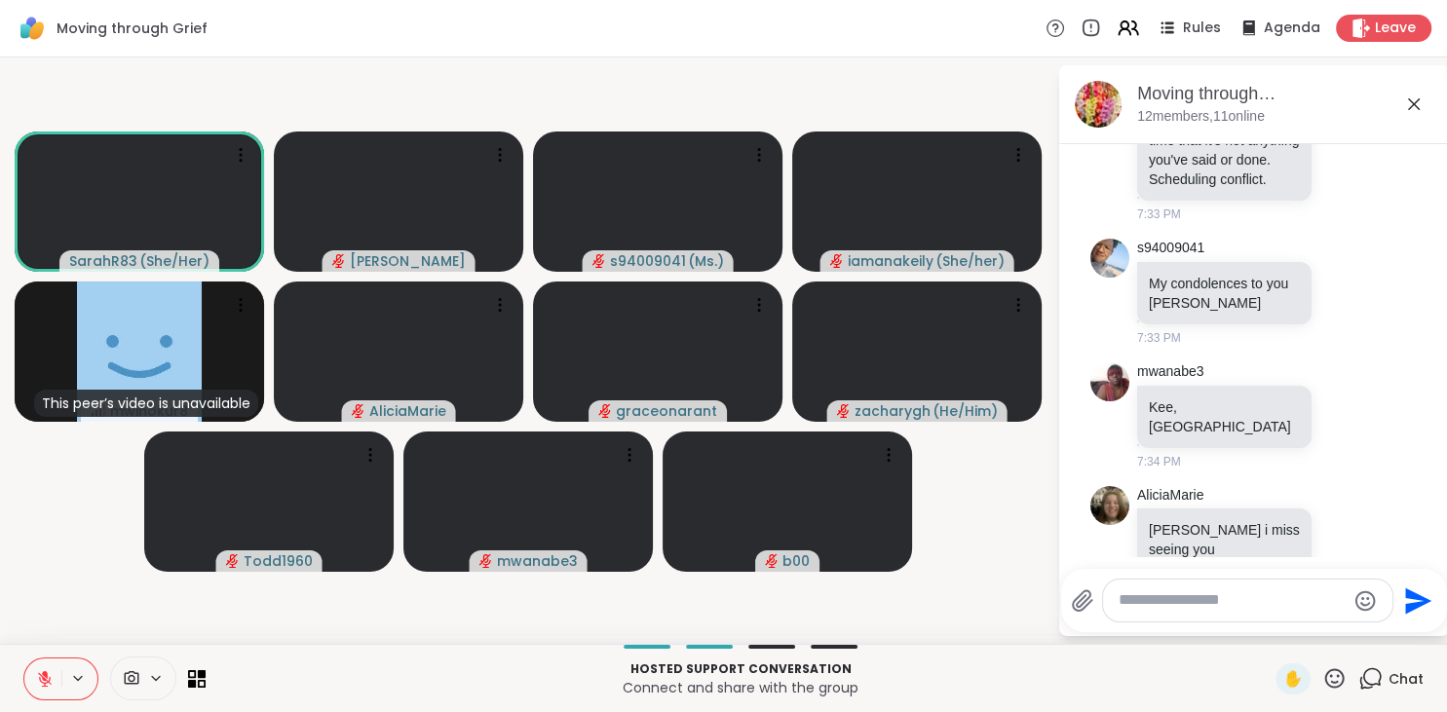
click at [71, 508] on video-player-container "SarahR83 ( She/Her ) Alan_N s94009041 ( Ms. ) iamanakeily ( She/her ) This peer…" at bounding box center [529, 350] width 1034 height 571
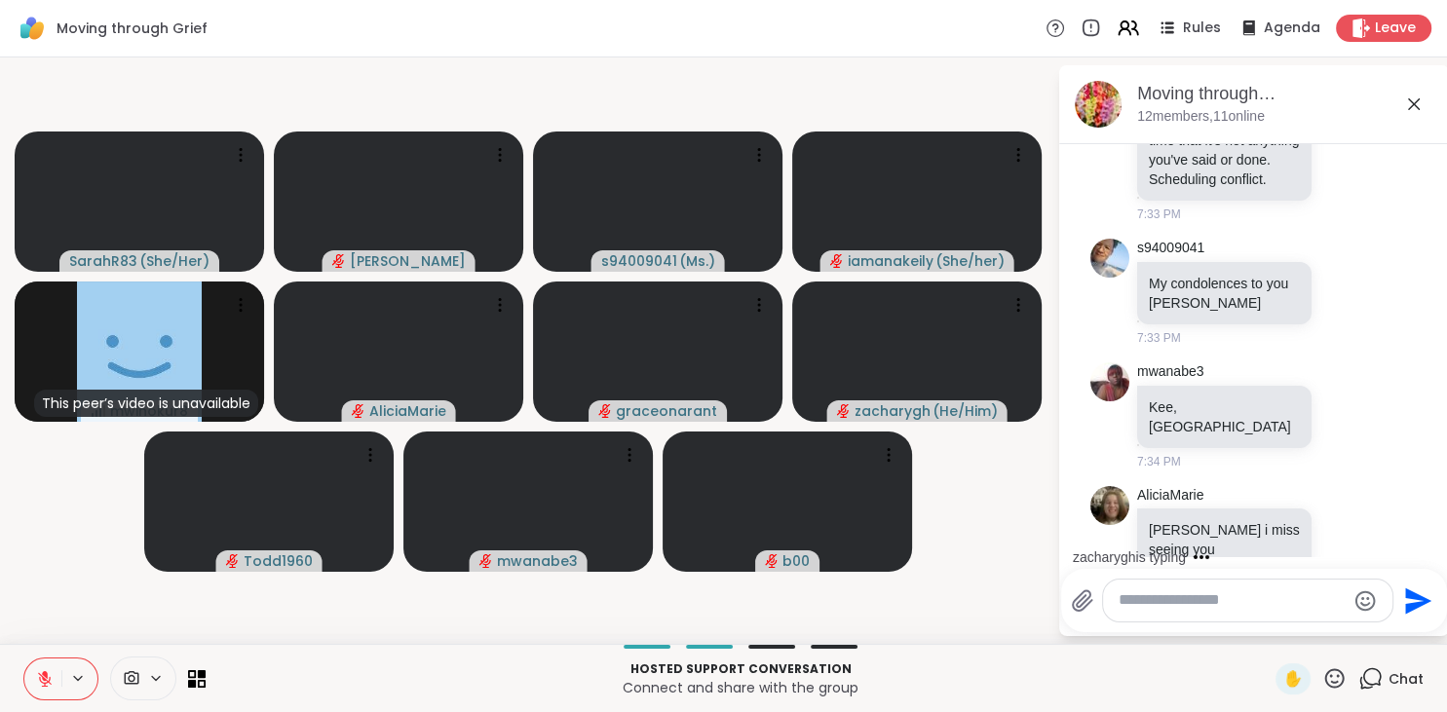
click at [68, 485] on video-player-container "SarahR83 ( She/Her ) Alan_N s94009041 ( Ms. ) iamanakeily ( She/her ) This peer…" at bounding box center [529, 350] width 1034 height 571
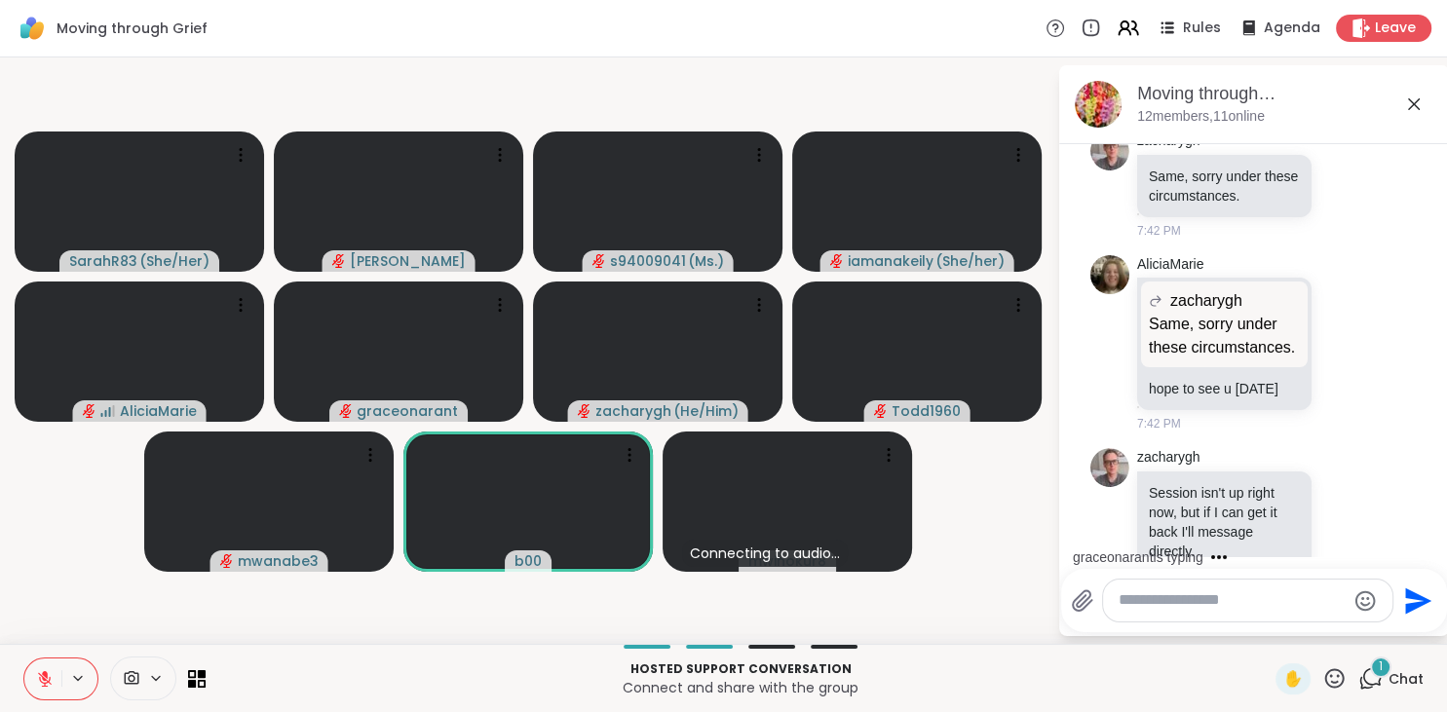
scroll to position [1430, 0]
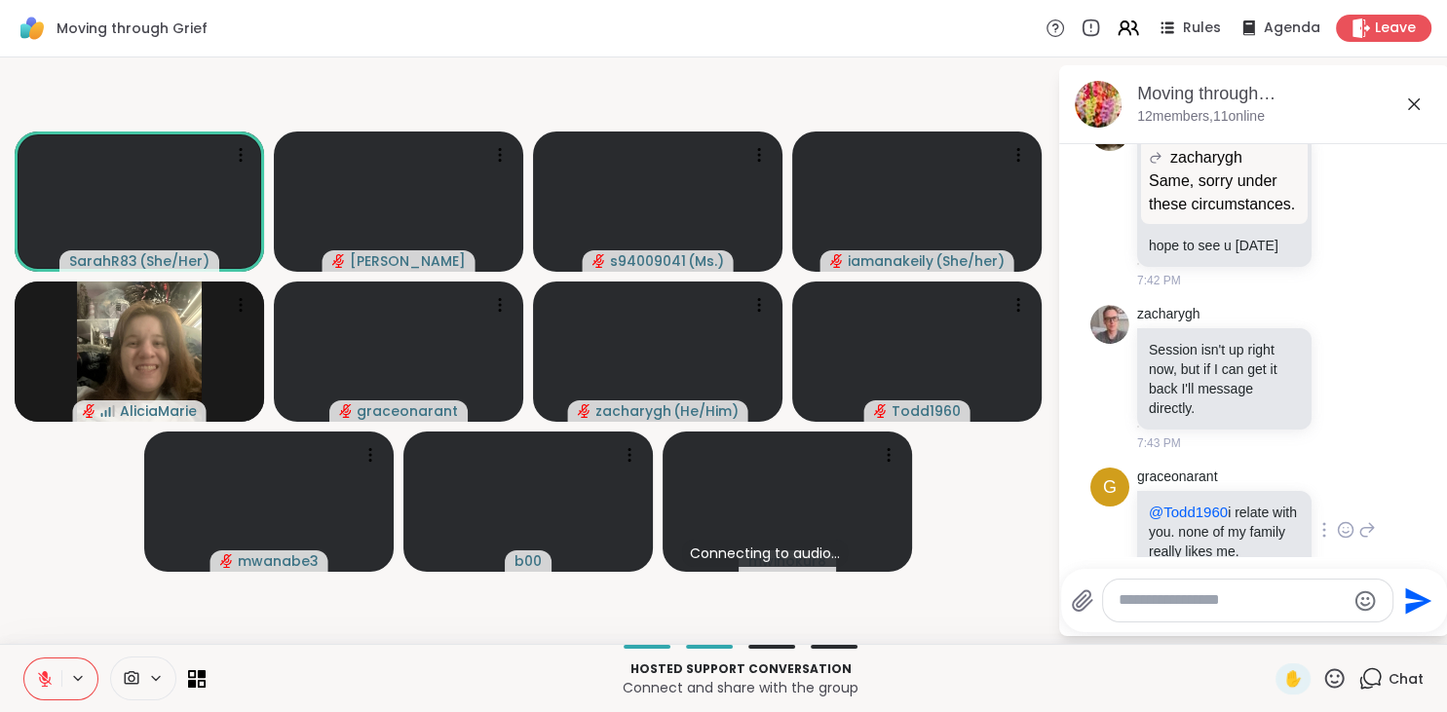
click at [1347, 520] on icon at bounding box center [1346, 529] width 18 height 19
click at [1196, 490] on div "Select Reaction: Heart" at bounding box center [1191, 499] width 18 height 18
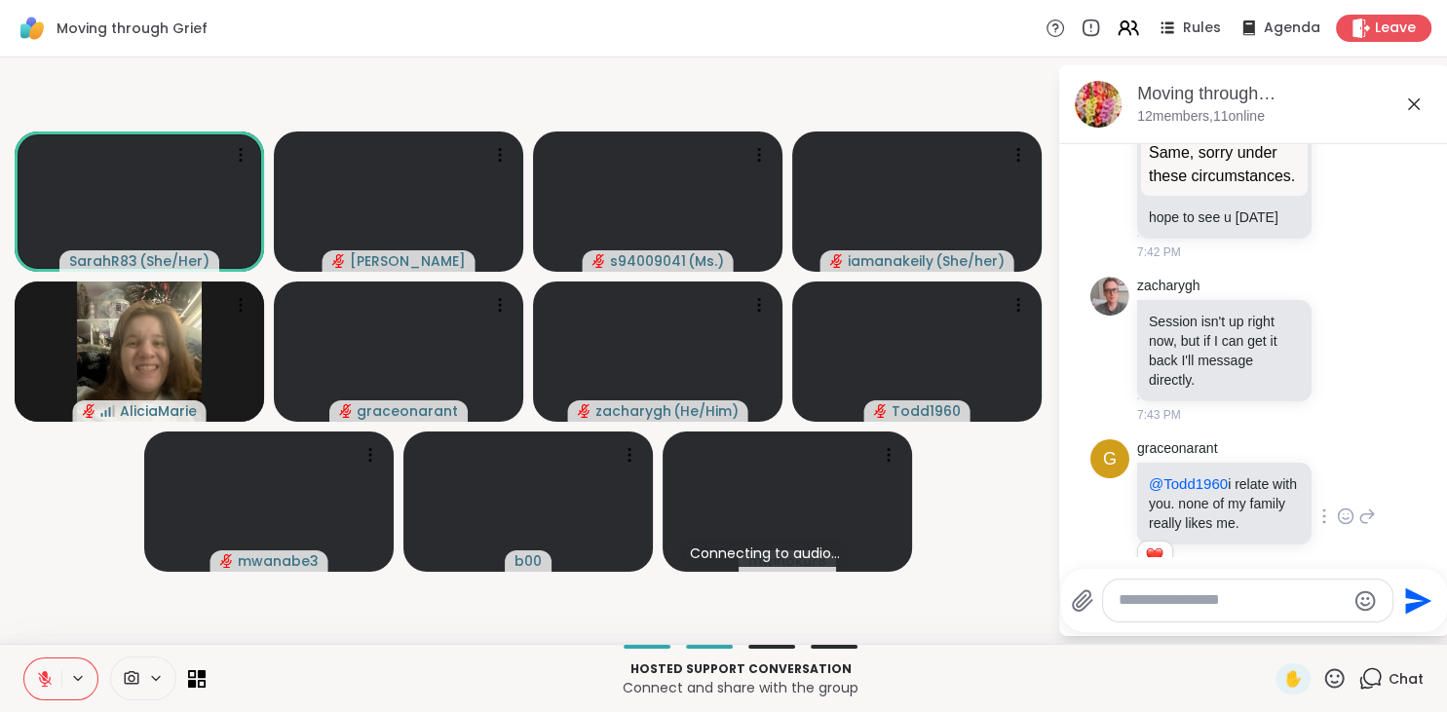
click at [1160, 604] on textarea "Type your message" at bounding box center [1232, 601] width 227 height 20
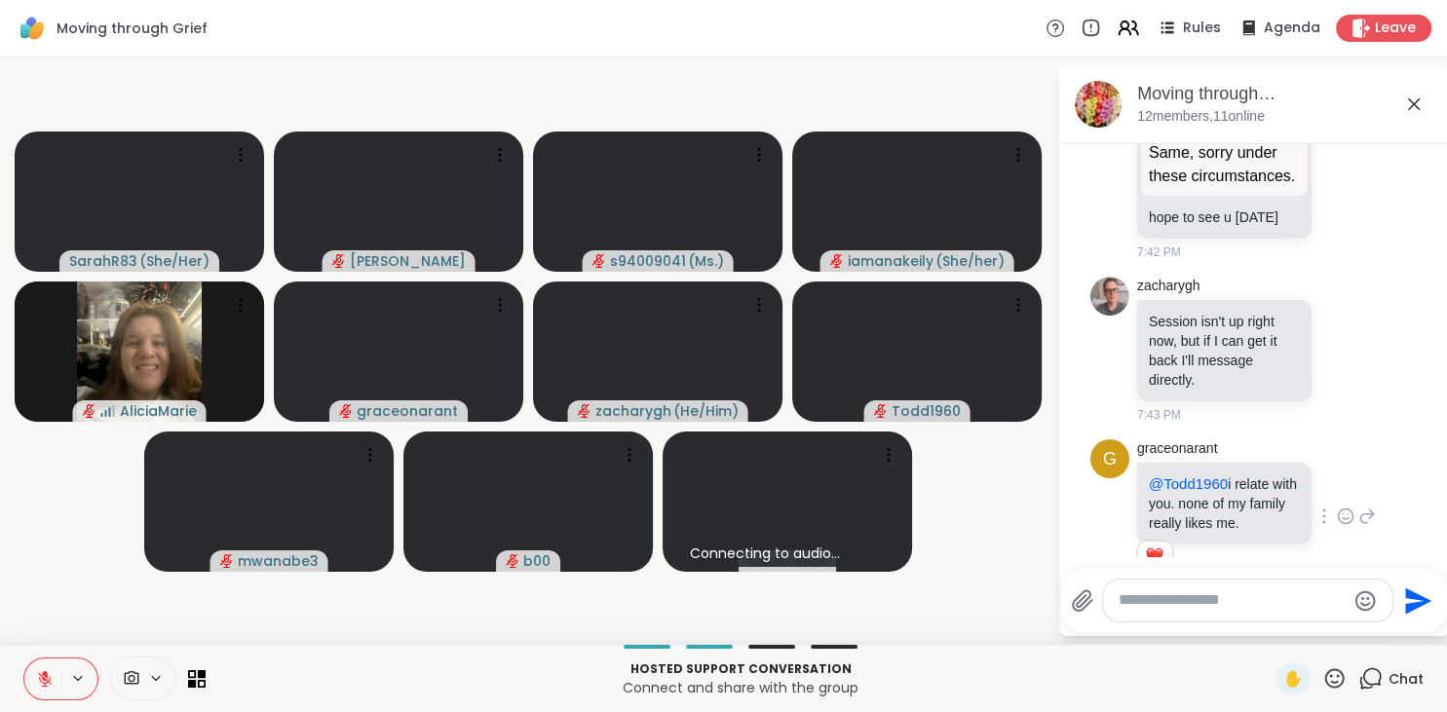
click at [49, 679] on icon at bounding box center [45, 679] width 18 height 18
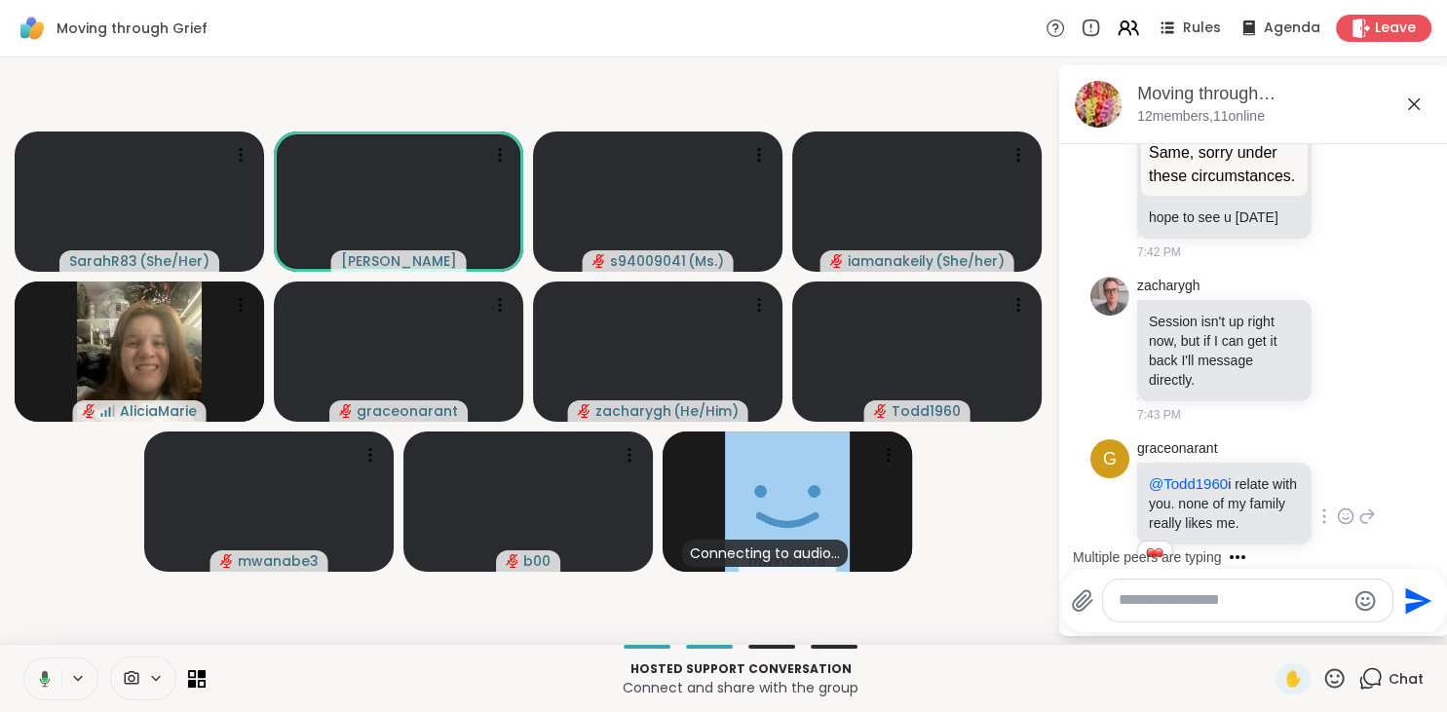
click at [49, 678] on icon at bounding box center [42, 679] width 18 height 18
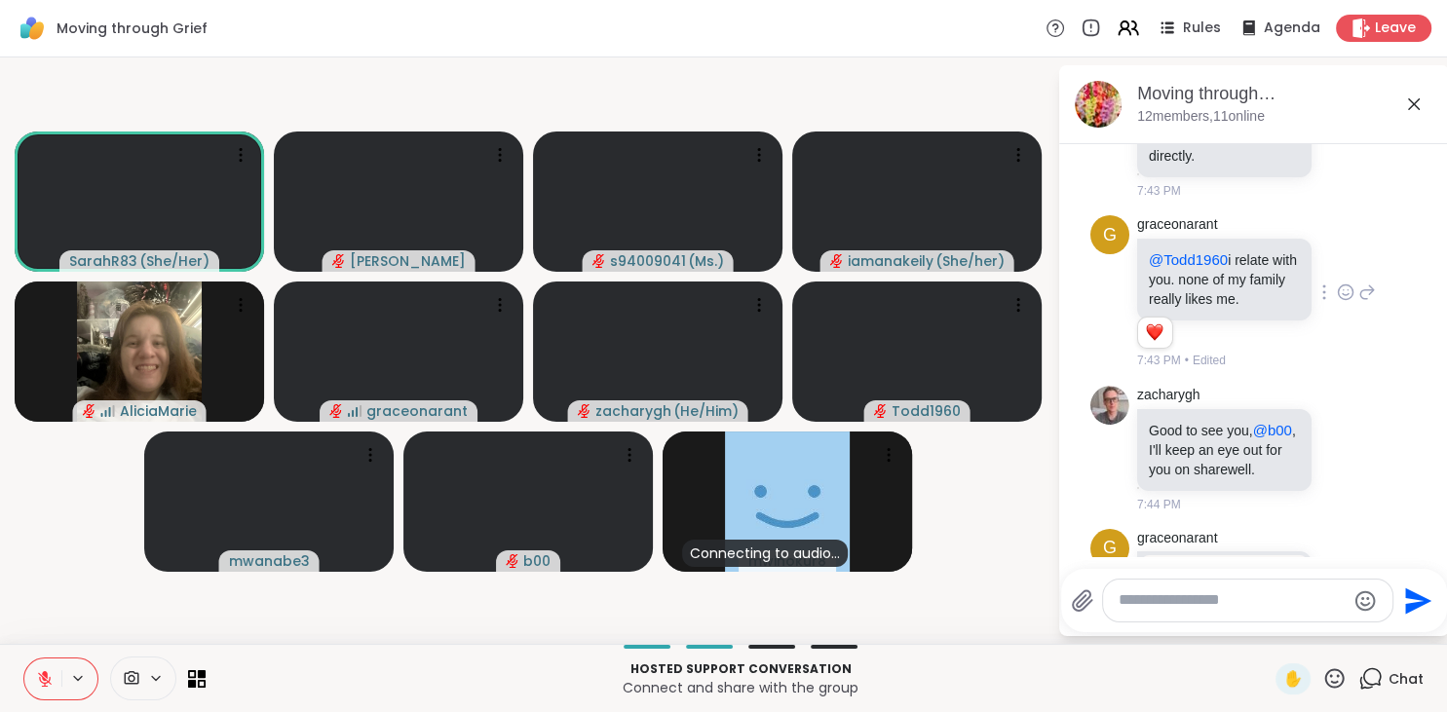
scroll to position [1641, 0]
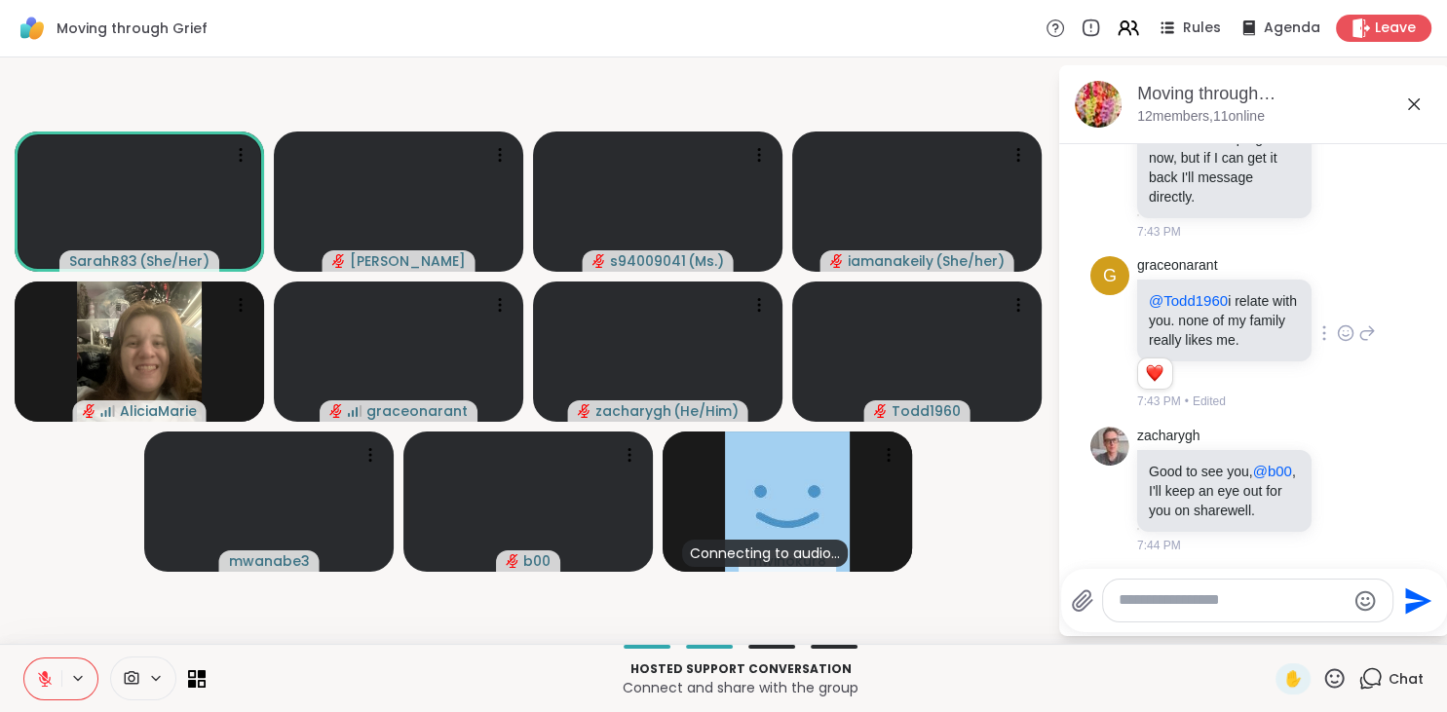
click at [1364, 326] on icon at bounding box center [1368, 333] width 14 height 14
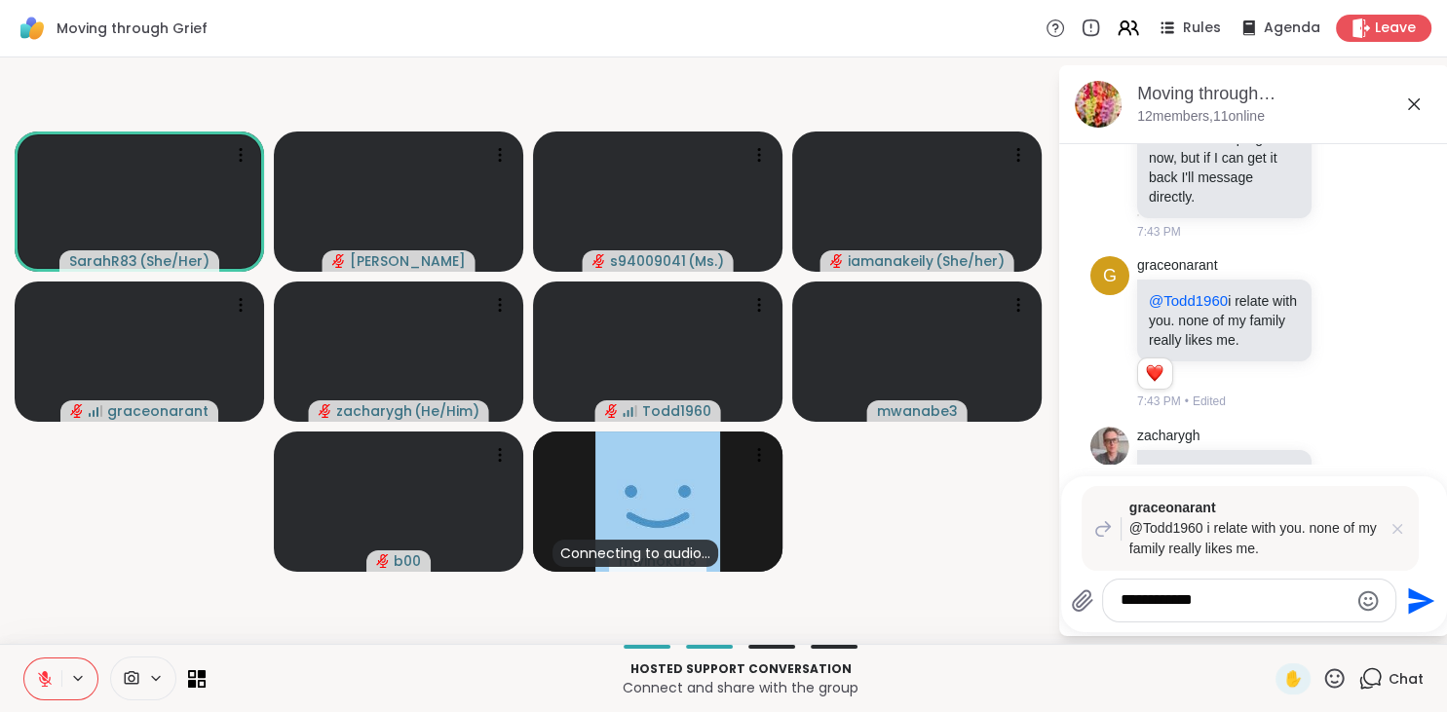
type textarea "**********"
click at [1400, 534] on icon at bounding box center [1397, 528] width 19 height 19
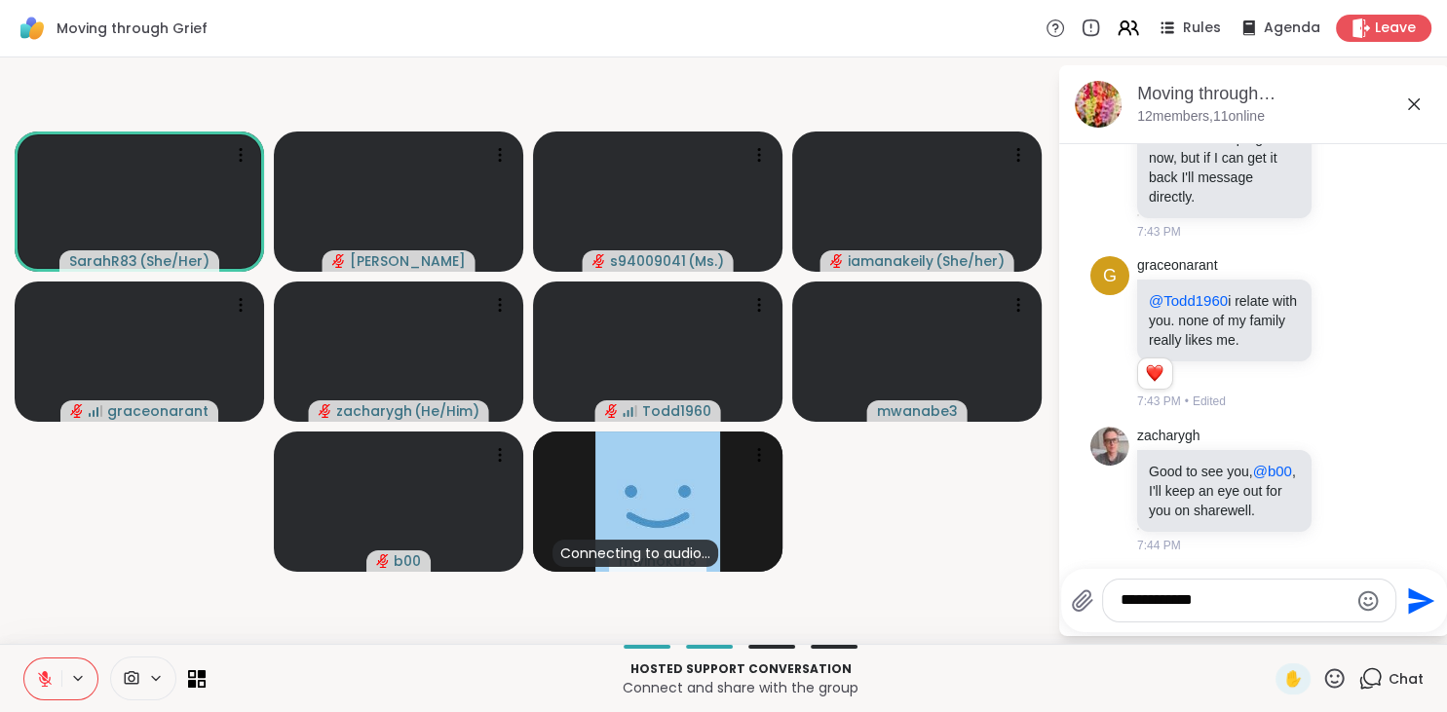
click at [1202, 599] on textarea "**********" at bounding box center [1234, 601] width 227 height 20
drag, startPoint x: 1205, startPoint y: 601, endPoint x: 1069, endPoint y: 606, distance: 136.5
click at [1121, 606] on textarea "**********" at bounding box center [1234, 601] width 227 height 20
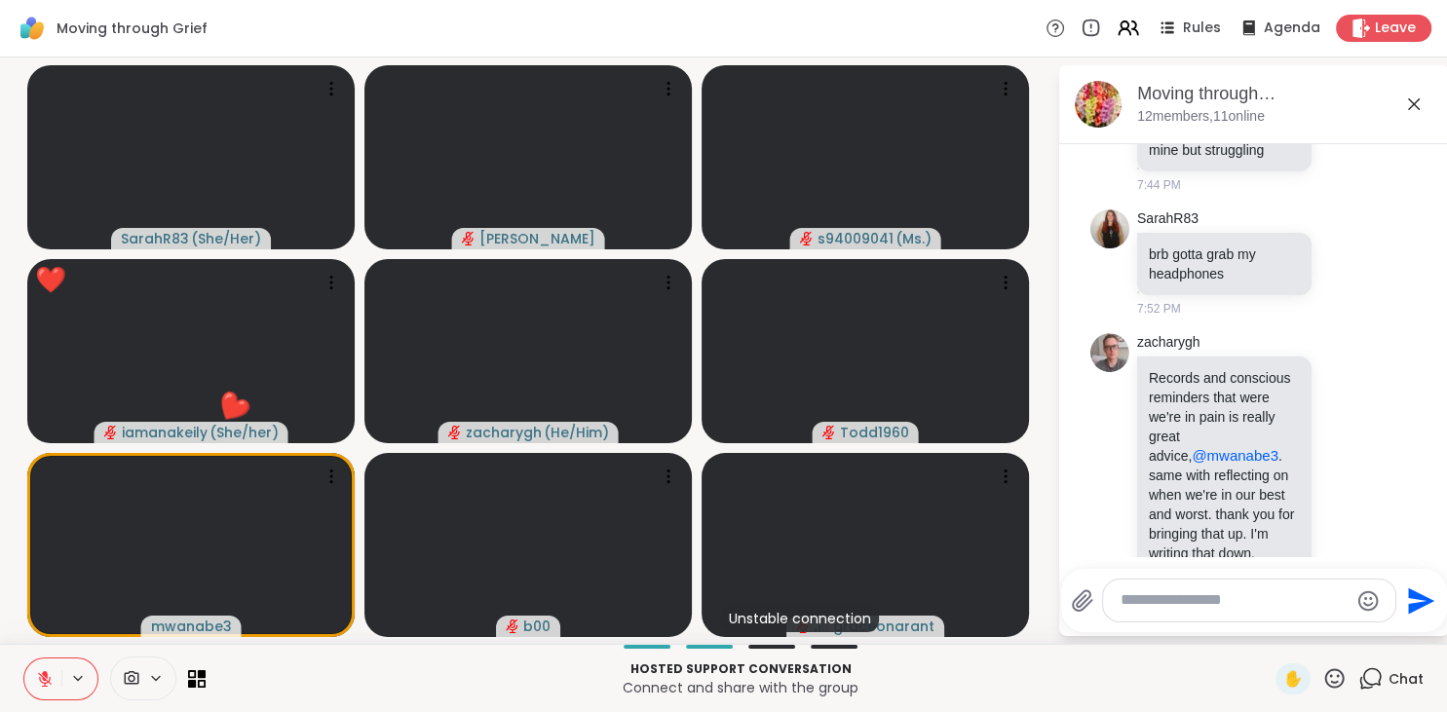
scroll to position [2399, 0]
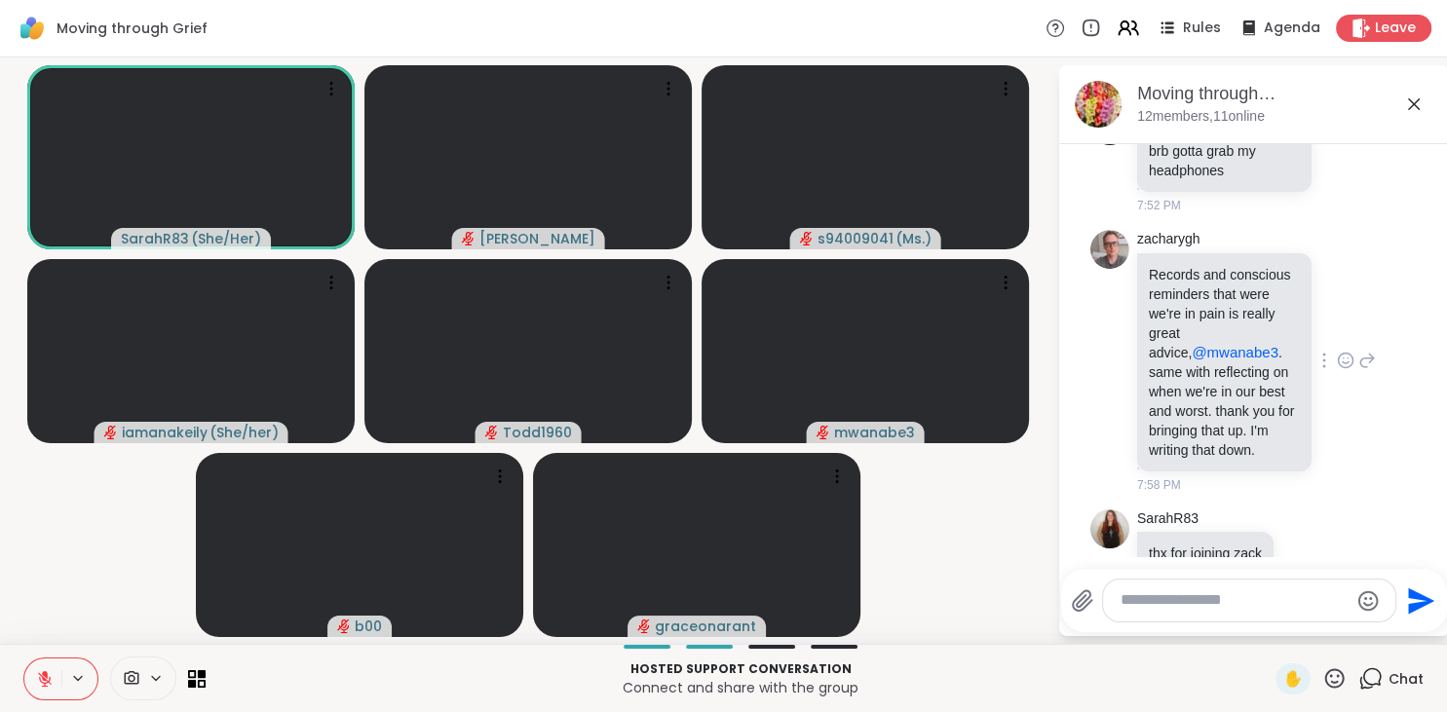
click at [1342, 351] on icon at bounding box center [1346, 360] width 18 height 19
click at [1192, 310] on button "Select Reaction: Heart" at bounding box center [1190, 329] width 39 height 39
click at [1246, 606] on textarea "Type your message" at bounding box center [1234, 601] width 227 height 20
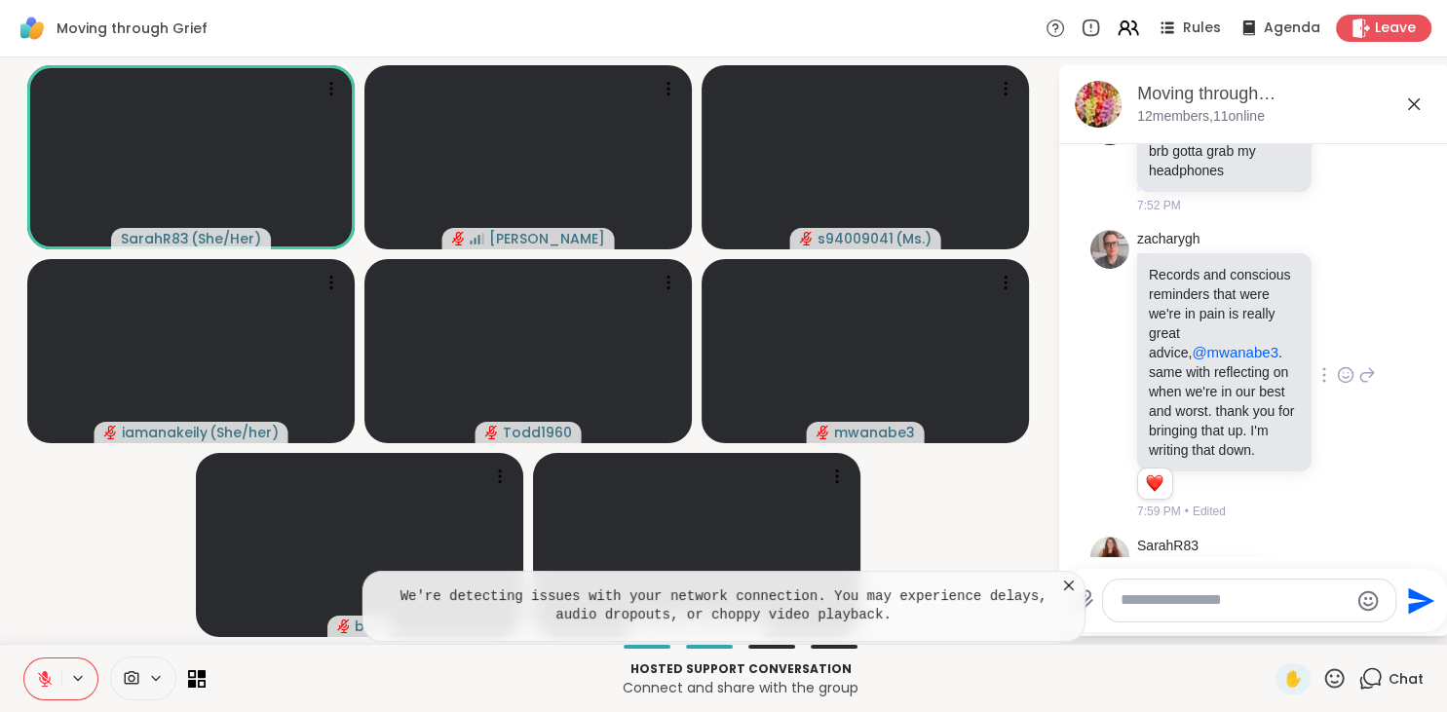
click at [1068, 586] on icon at bounding box center [1069, 586] width 10 height 10
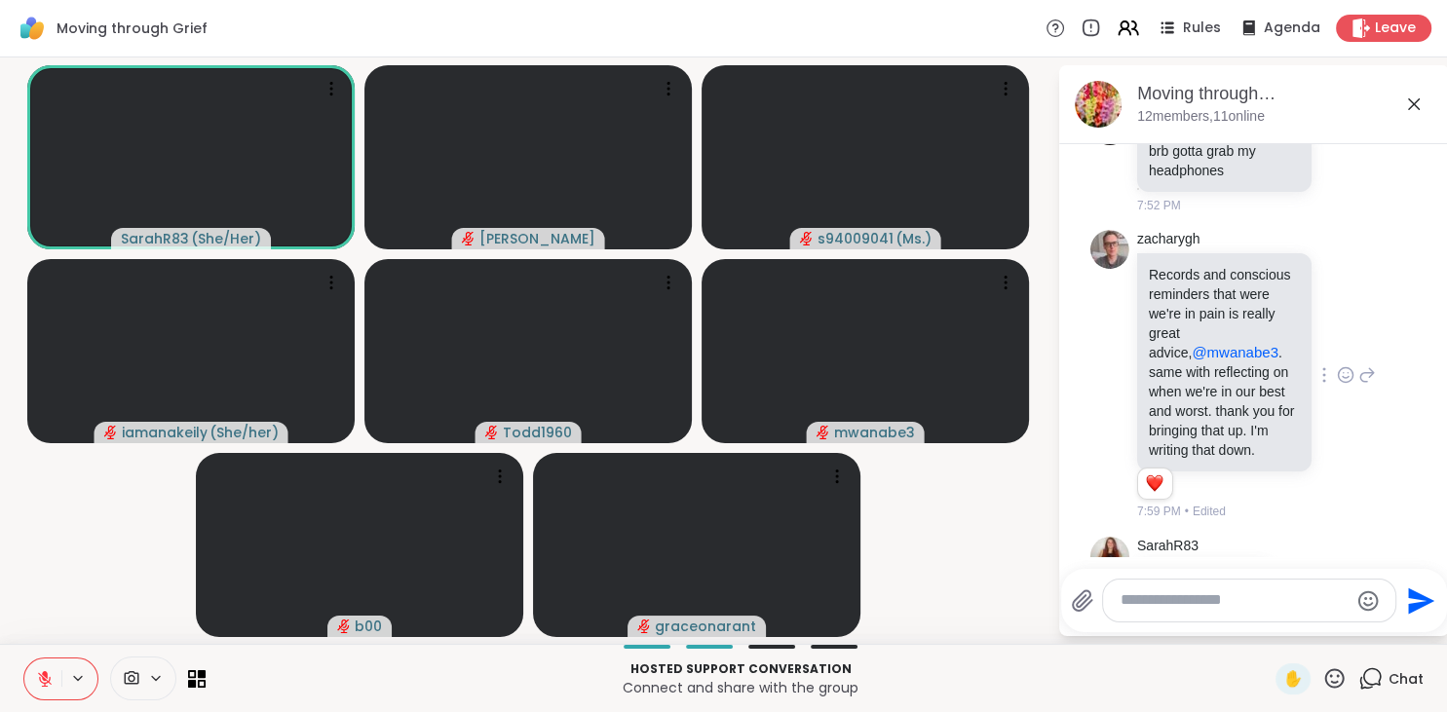
click at [1155, 606] on textarea "Type your message" at bounding box center [1234, 601] width 227 height 20
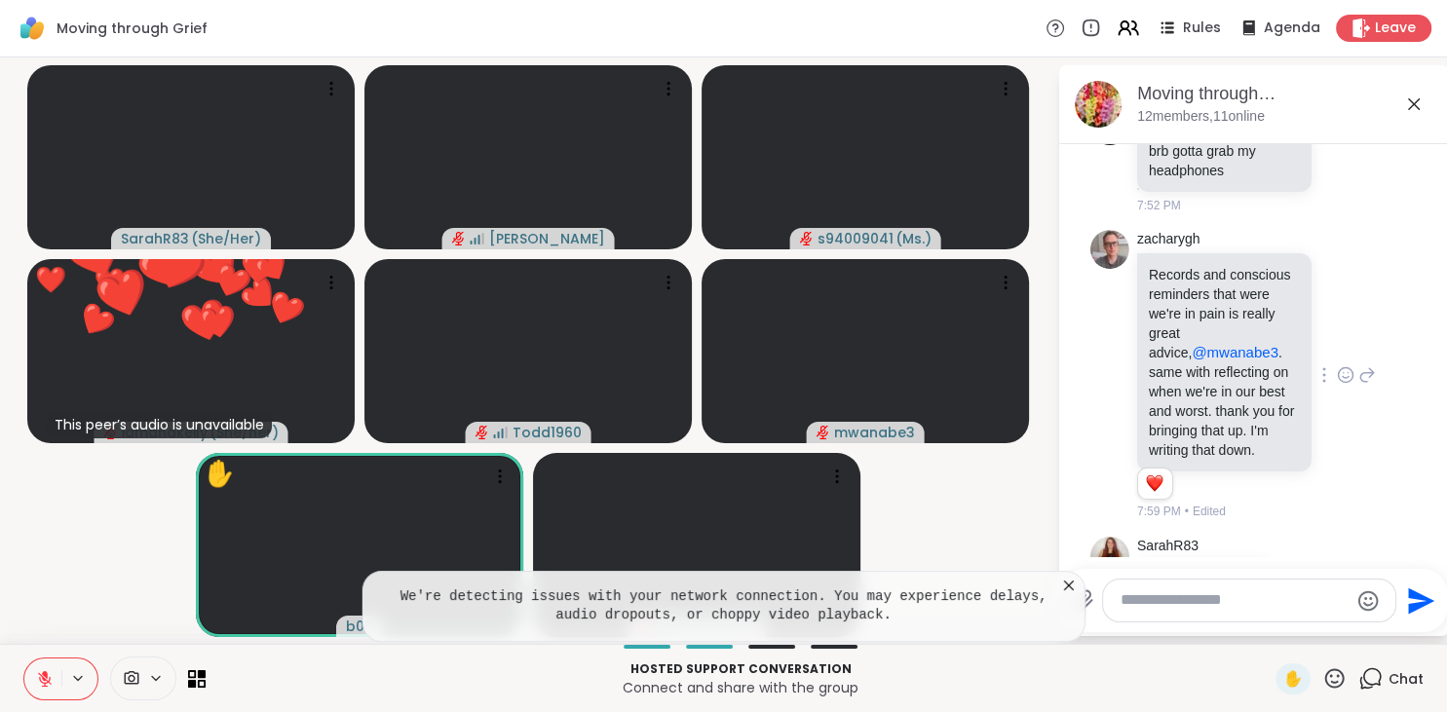
click at [1065, 587] on icon at bounding box center [1068, 585] width 19 height 19
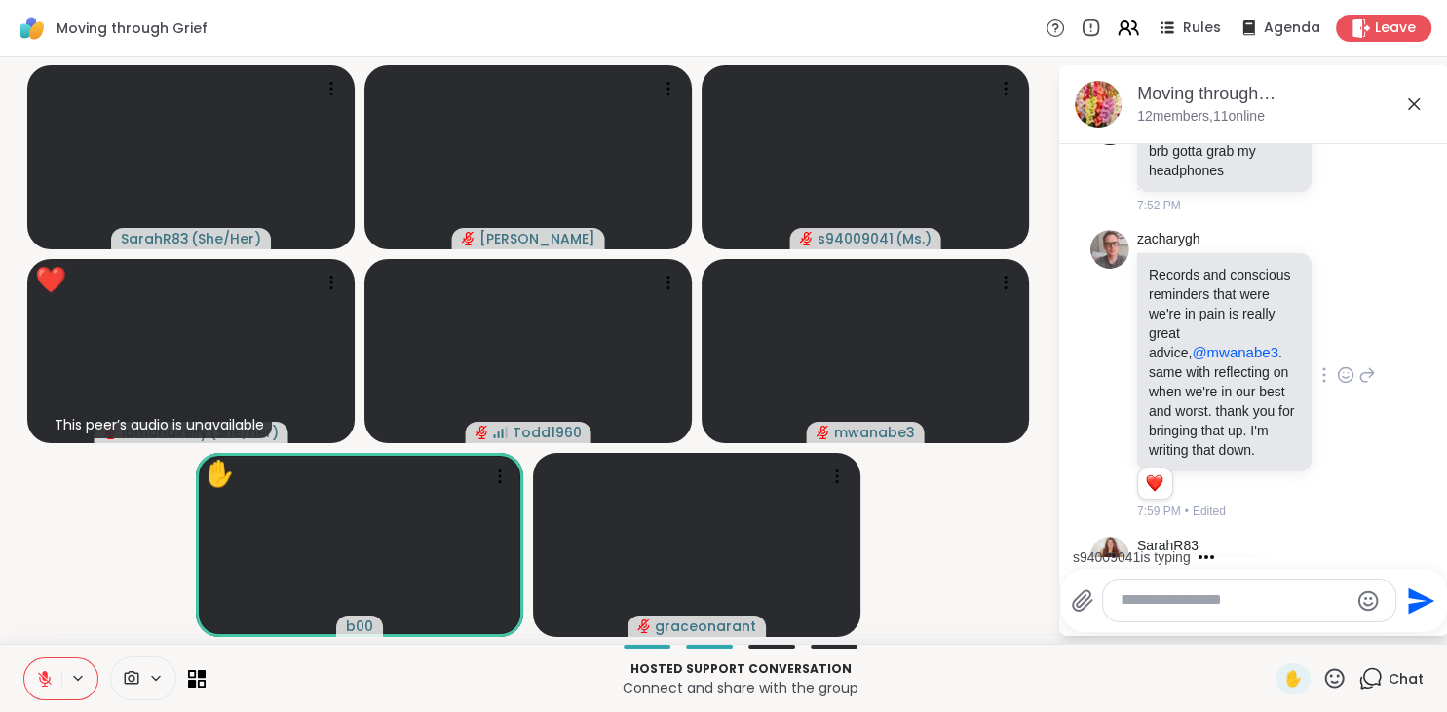
click at [1150, 598] on textarea "Type your message" at bounding box center [1234, 601] width 227 height 20
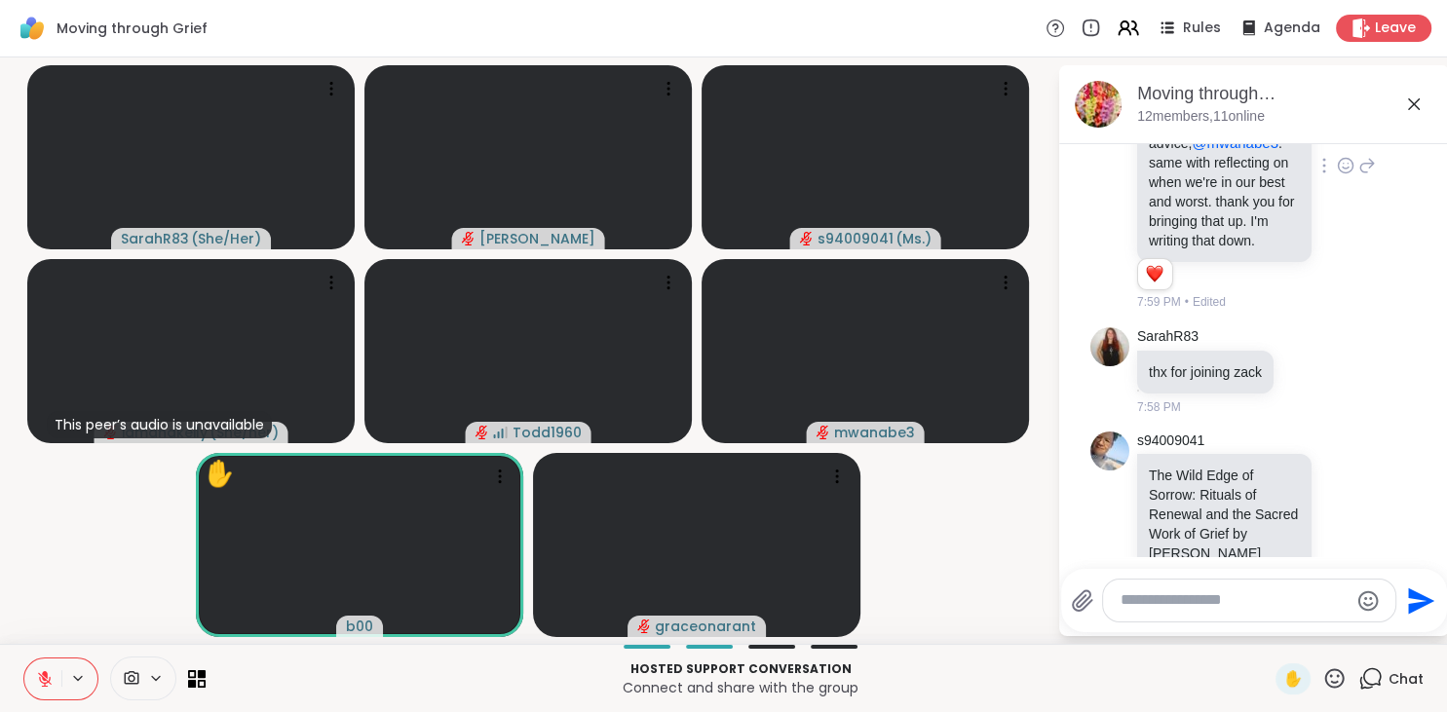
click at [1086, 188] on li "zacharygh Records and conscious reminders that were we're in pain is really gre…" at bounding box center [1255, 166] width 354 height 307
click at [1343, 504] on icon at bounding box center [1346, 513] width 18 height 19
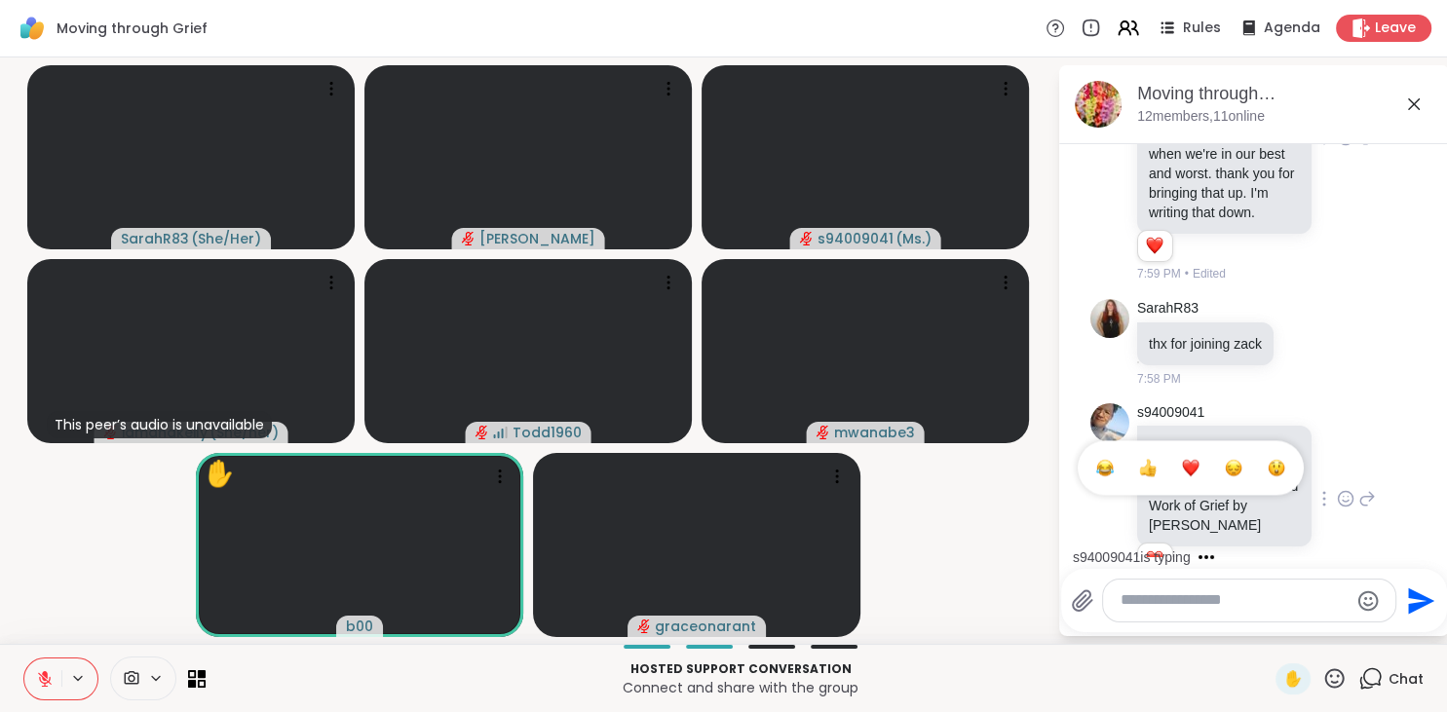
click at [1183, 459] on div "Select Reaction: Heart" at bounding box center [1191, 468] width 18 height 18
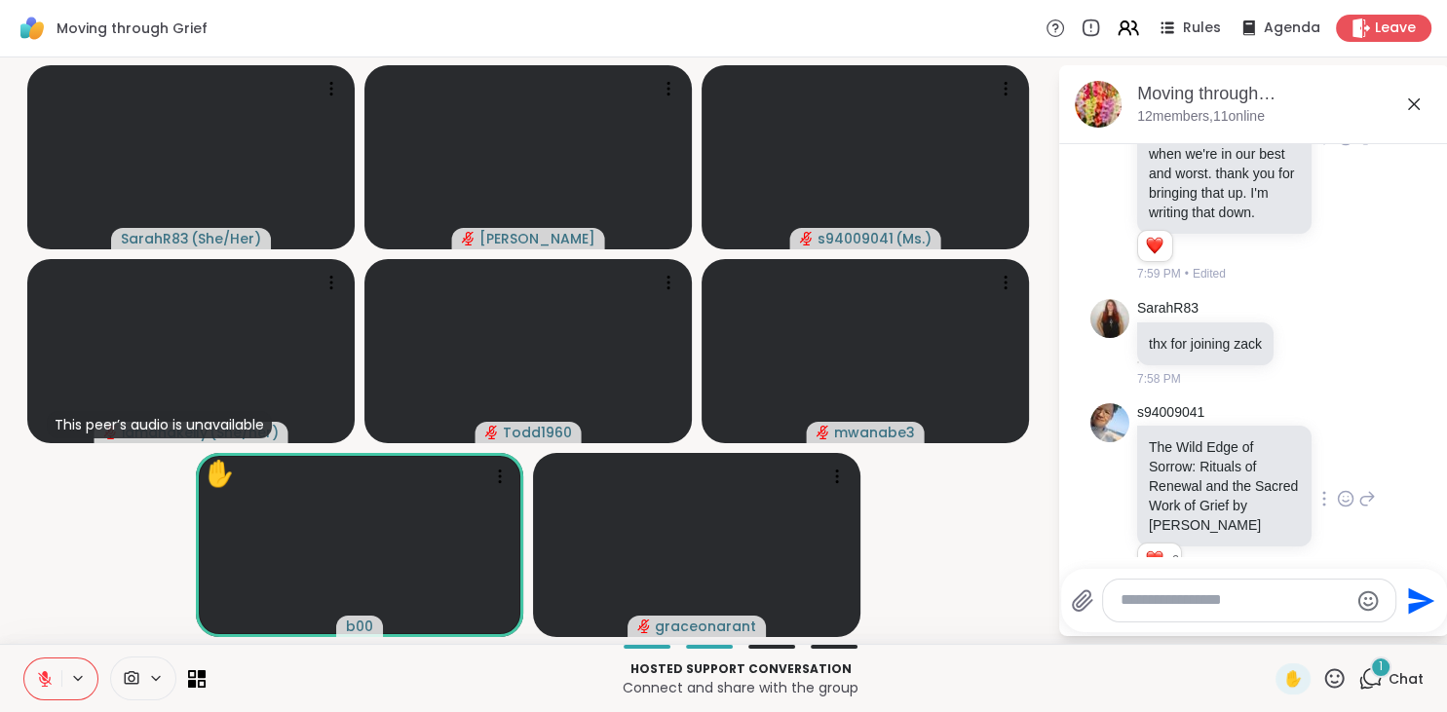
scroll to position [2838, 0]
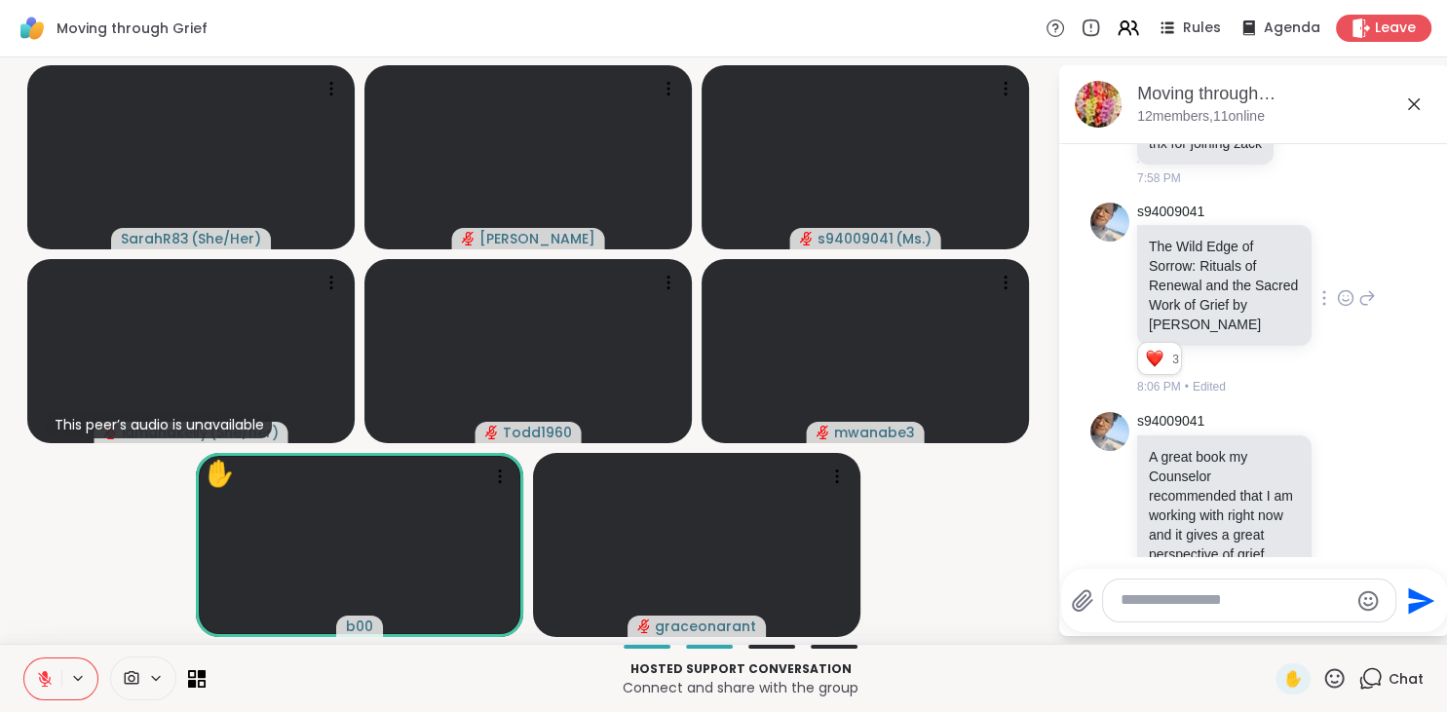
click at [1220, 605] on textarea "Type your message" at bounding box center [1234, 601] width 227 height 20
click at [1148, 605] on textarea "Type your message" at bounding box center [1234, 601] width 227 height 20
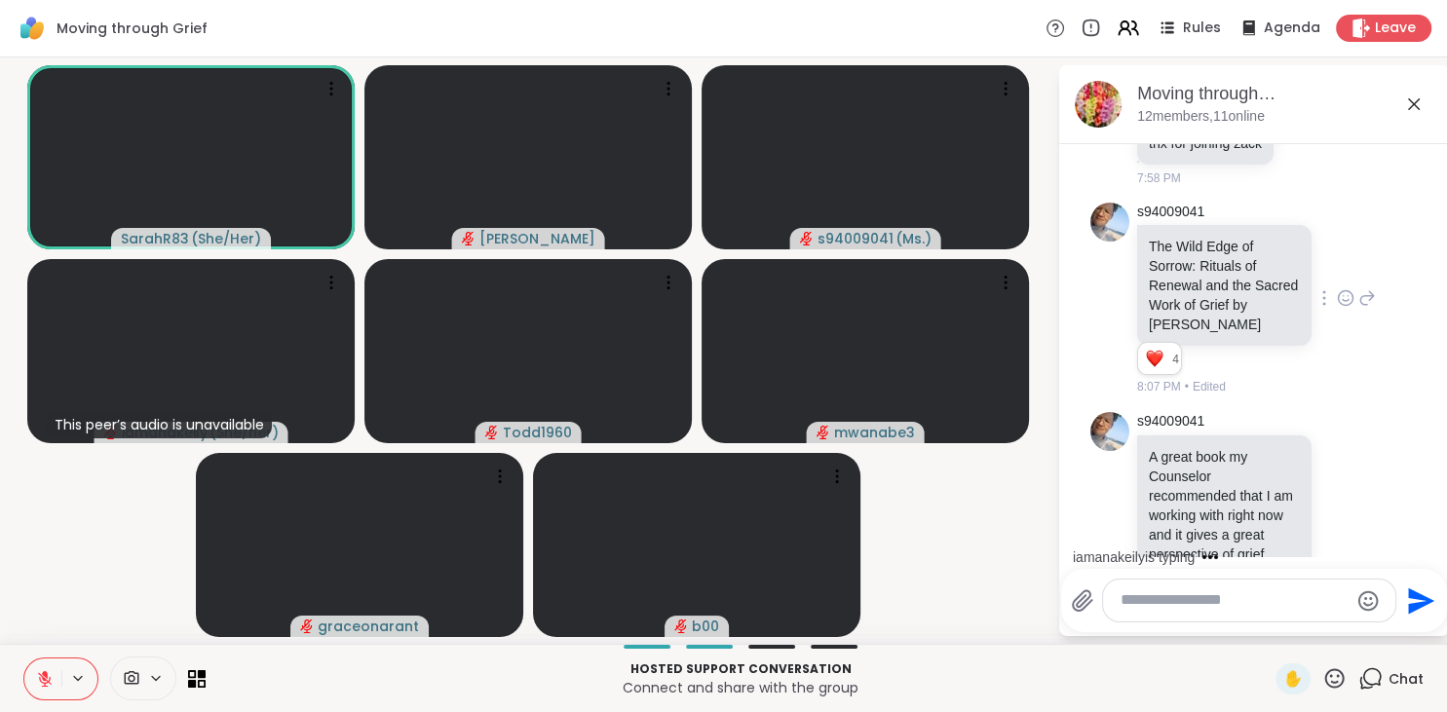
scroll to position [2980, 0]
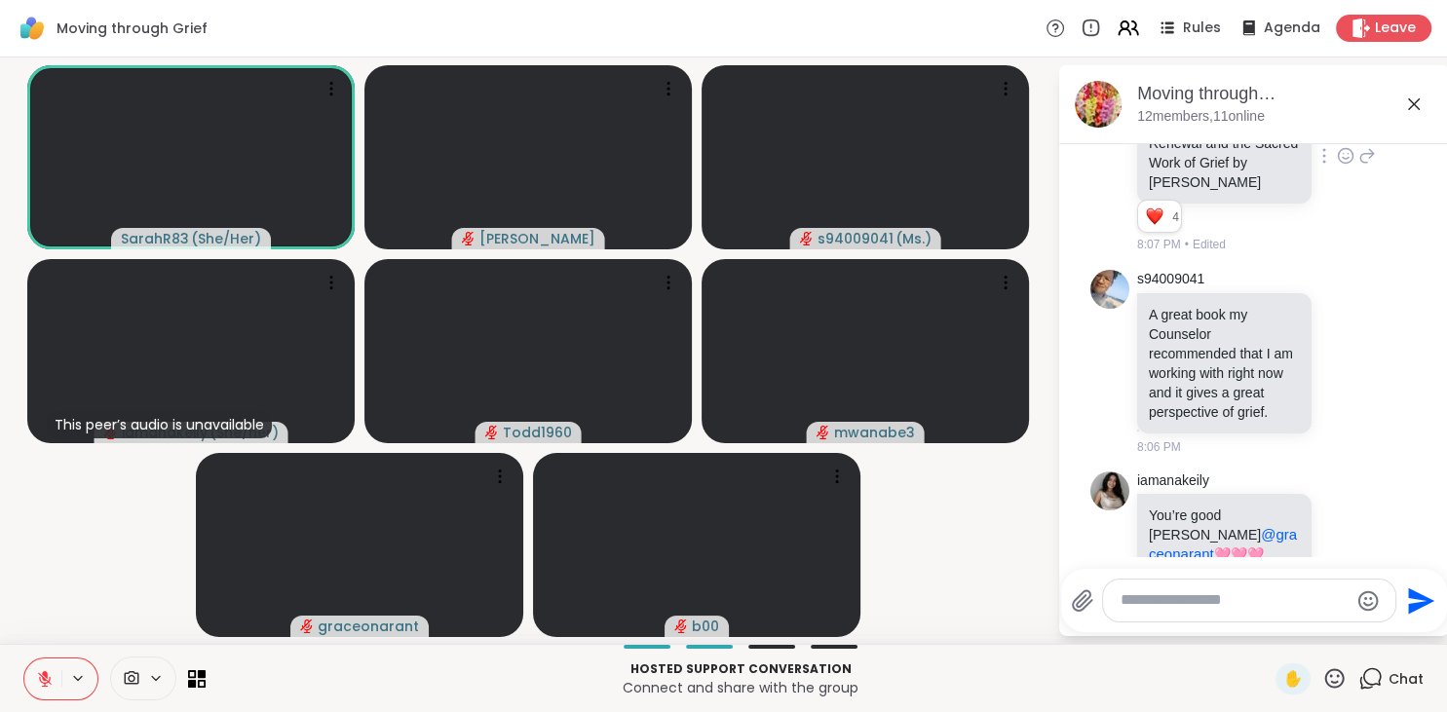
click at [1147, 598] on textarea "Type your message" at bounding box center [1234, 601] width 227 height 20
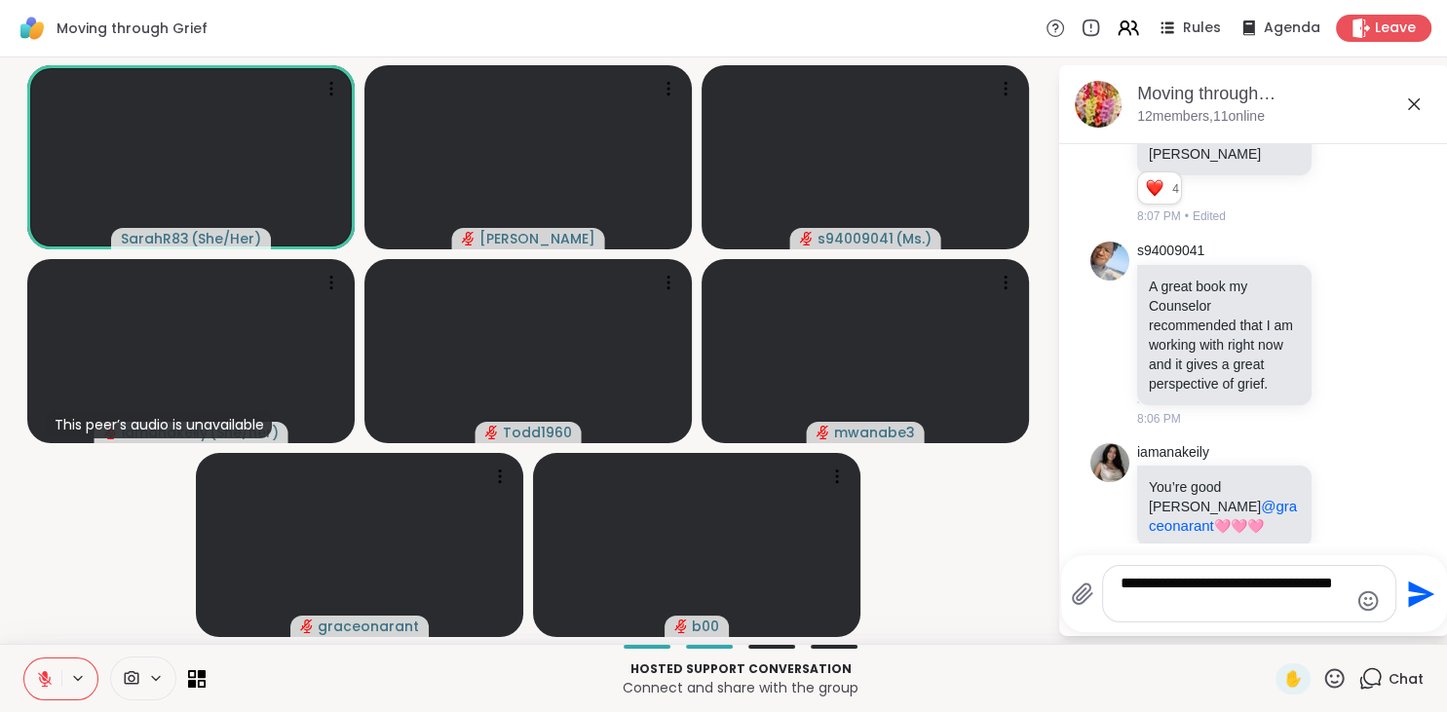
type textarea "**********"
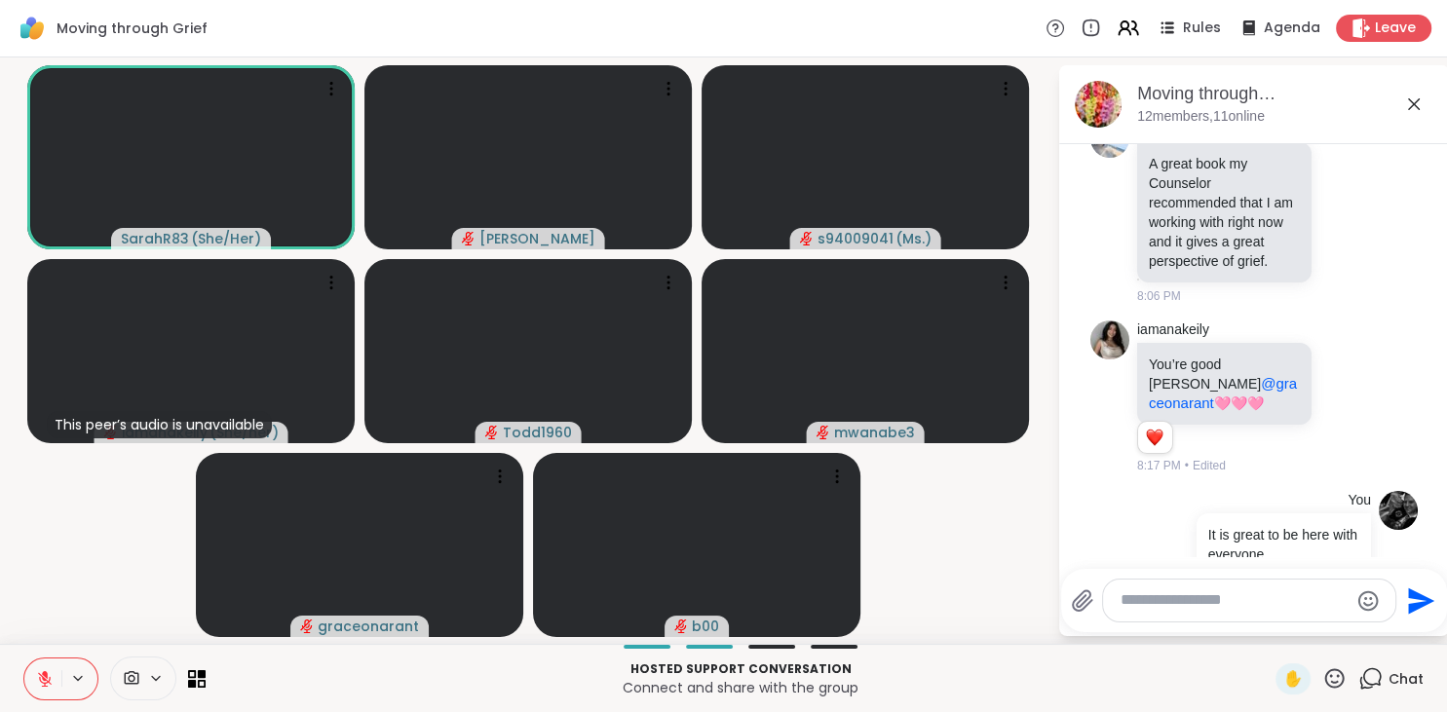
scroll to position [3158, 0]
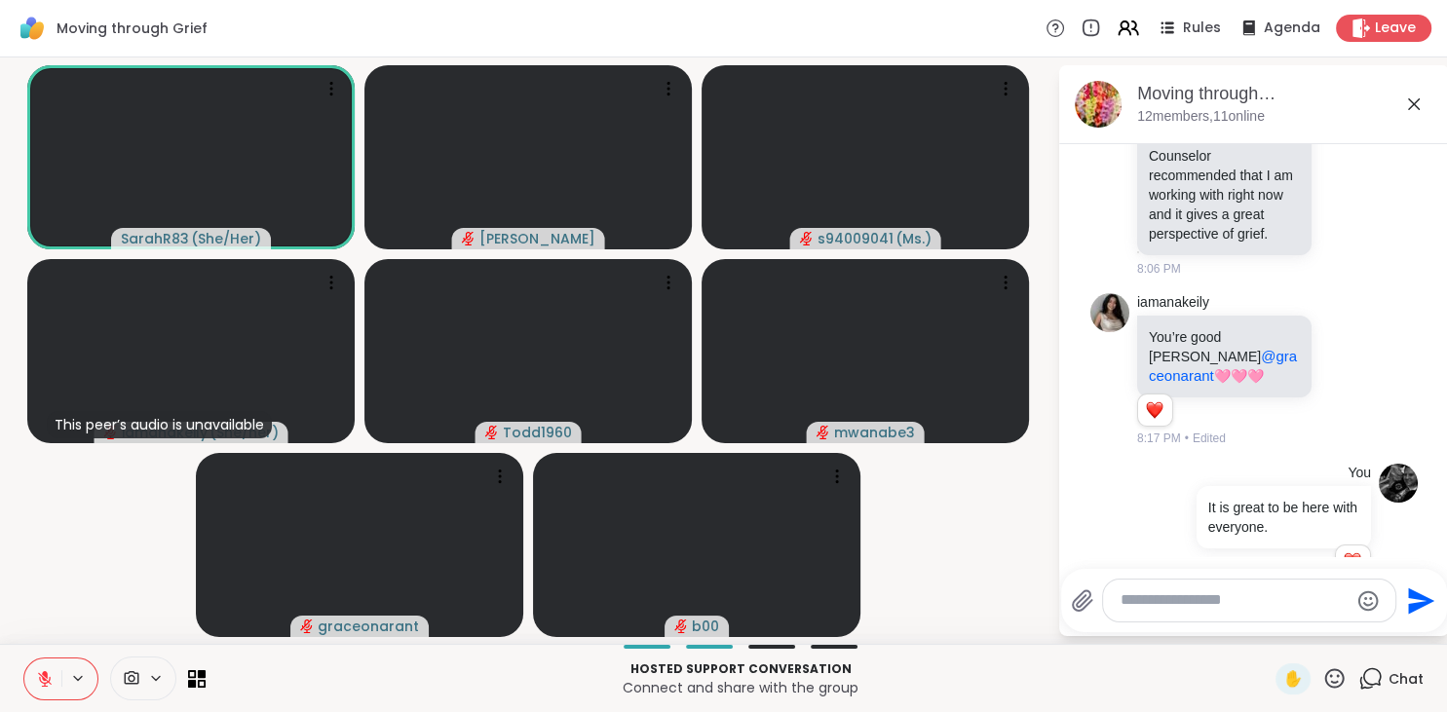
click at [1250, 595] on textarea "Type your message" at bounding box center [1234, 601] width 227 height 20
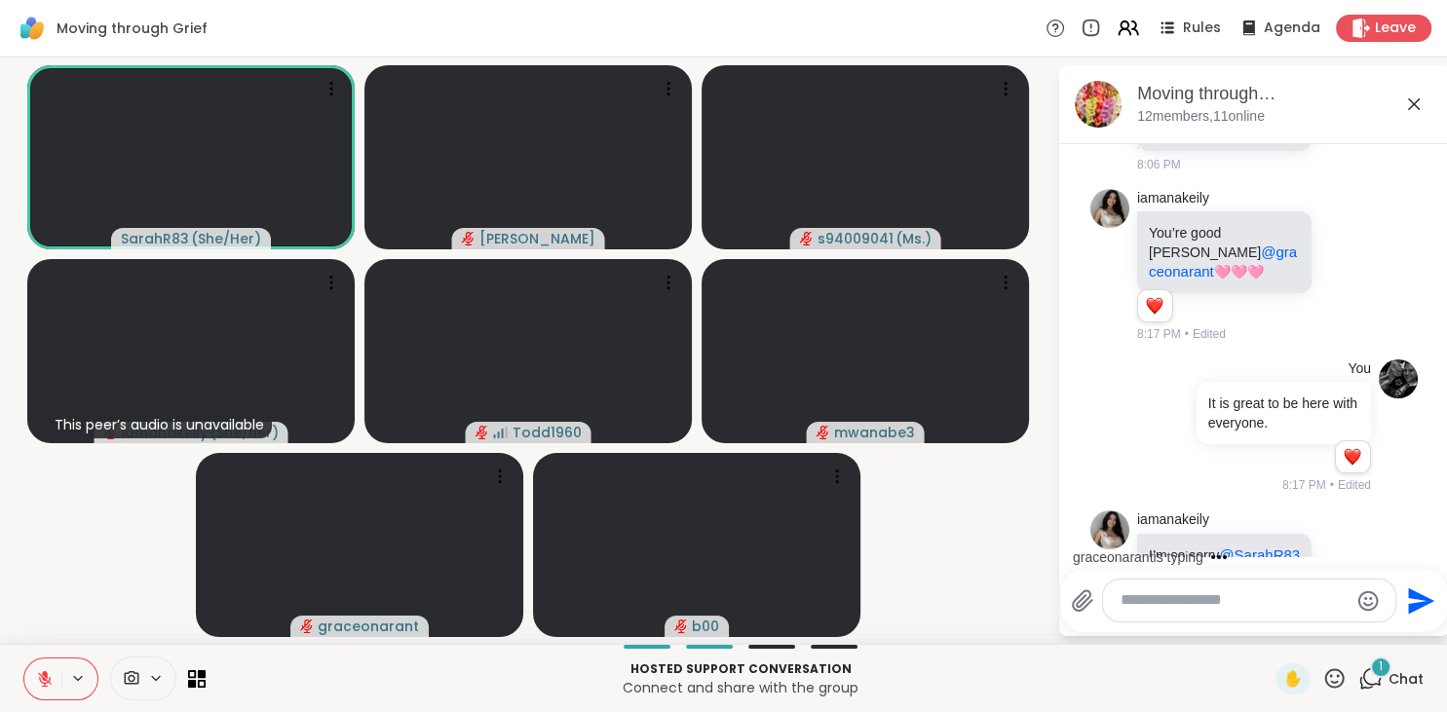
scroll to position [3483, 0]
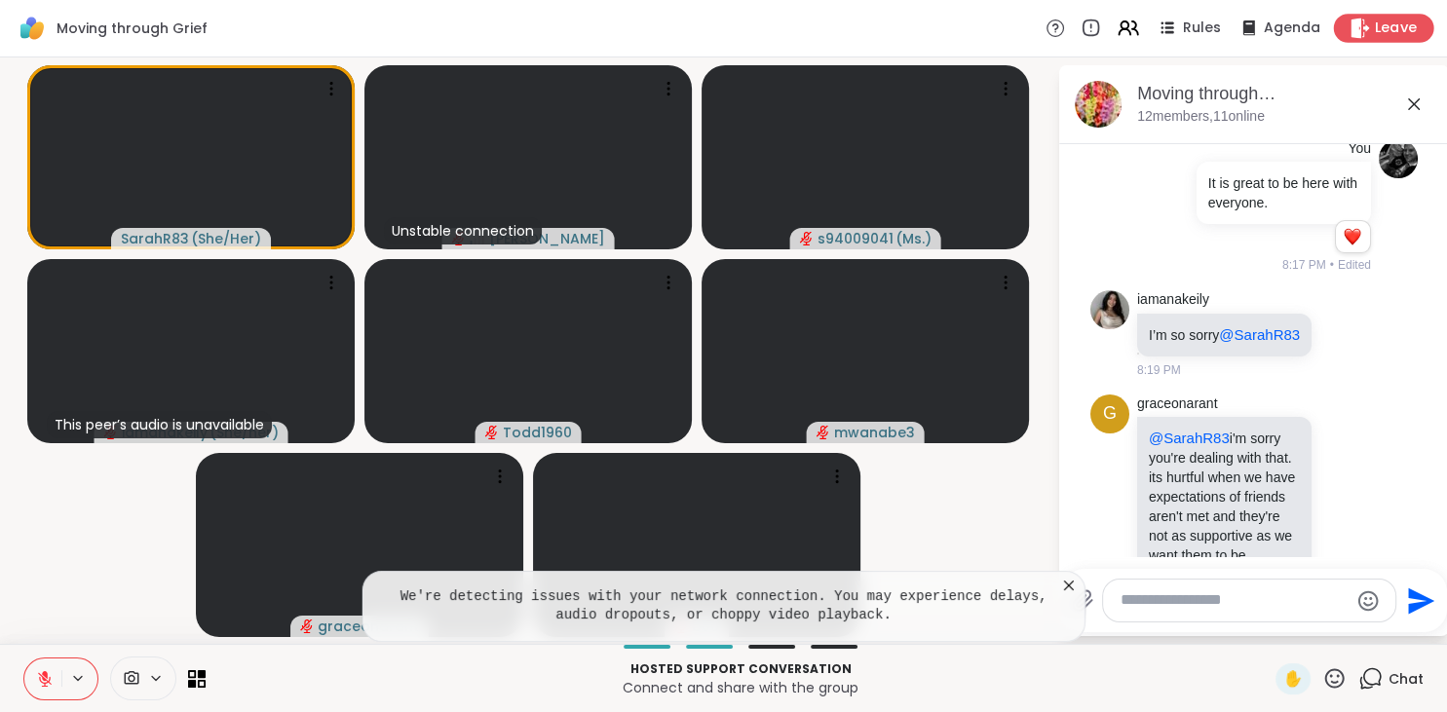
click at [1383, 32] on span "Leave" at bounding box center [1396, 29] width 43 height 20
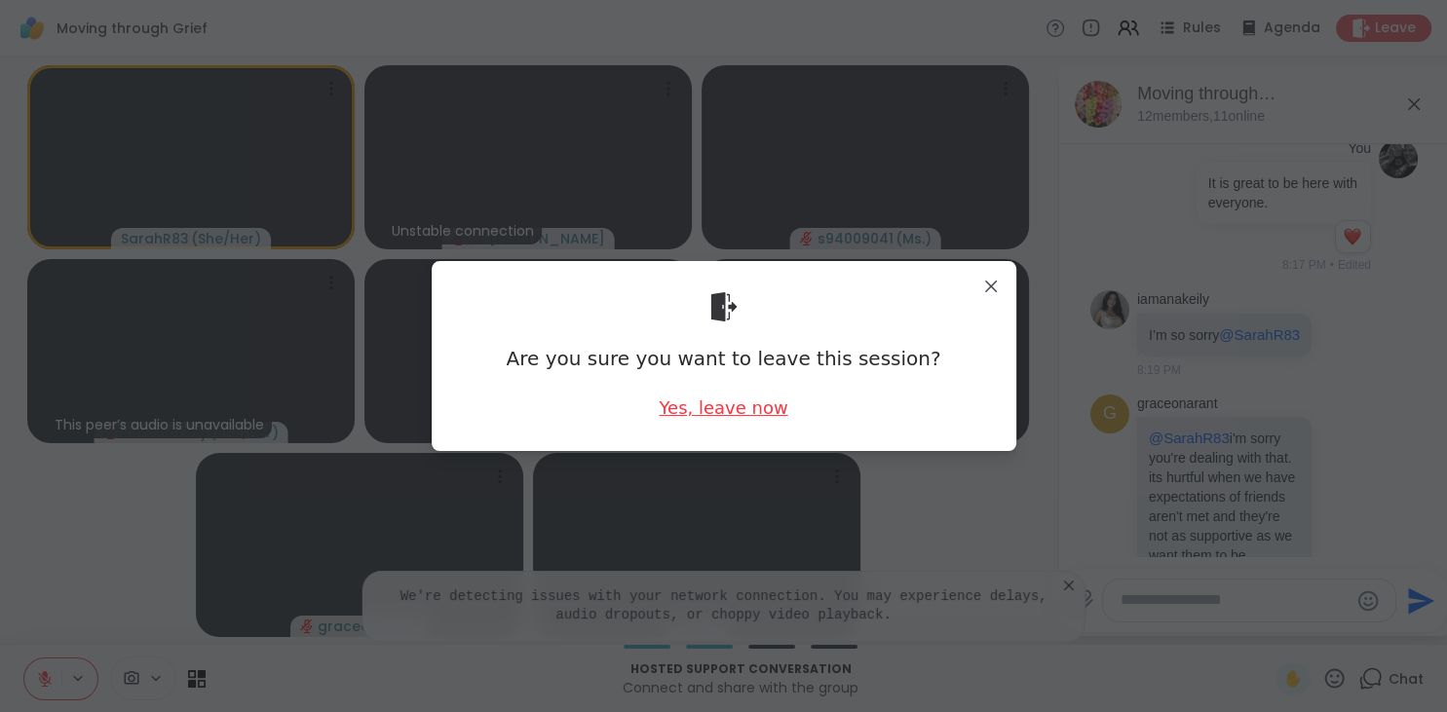
click at [728, 403] on div "Yes, leave now" at bounding box center [723, 408] width 129 height 24
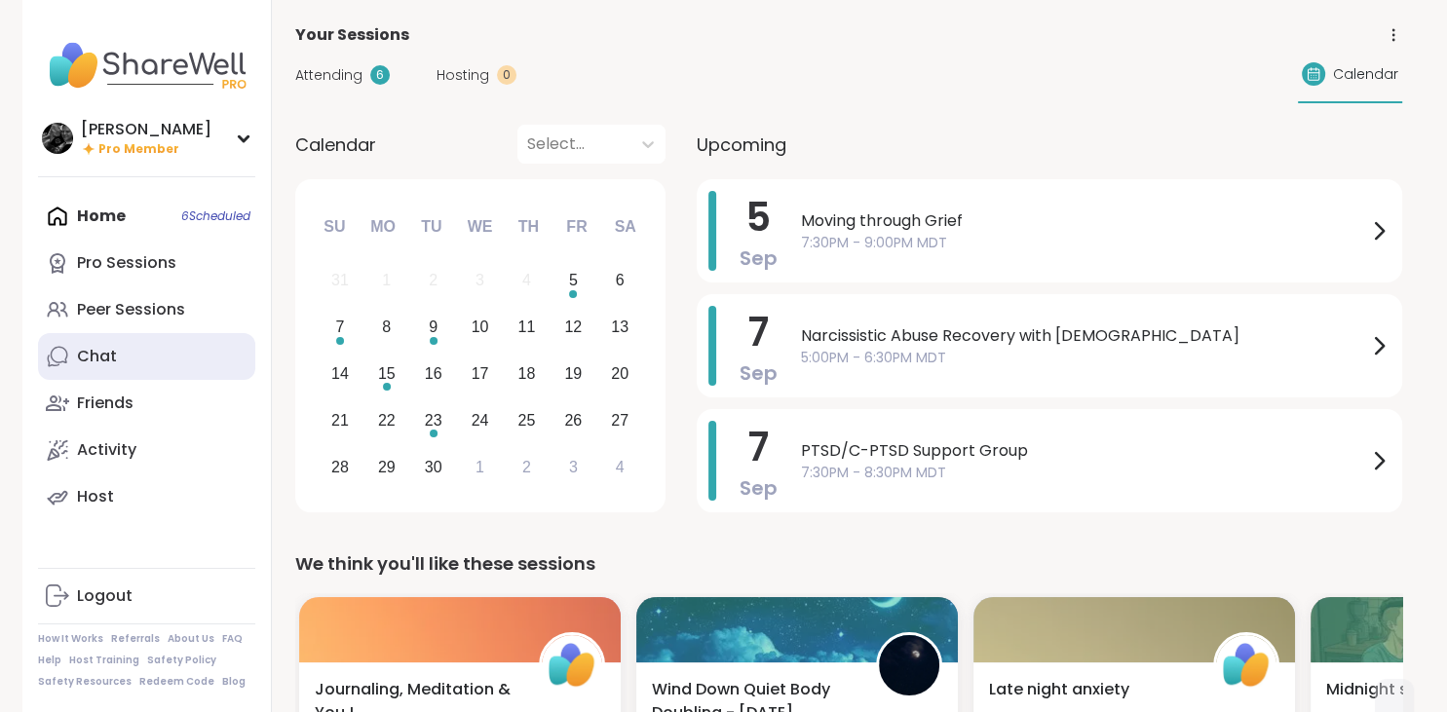
click at [127, 353] on link "Chat" at bounding box center [146, 356] width 217 height 47
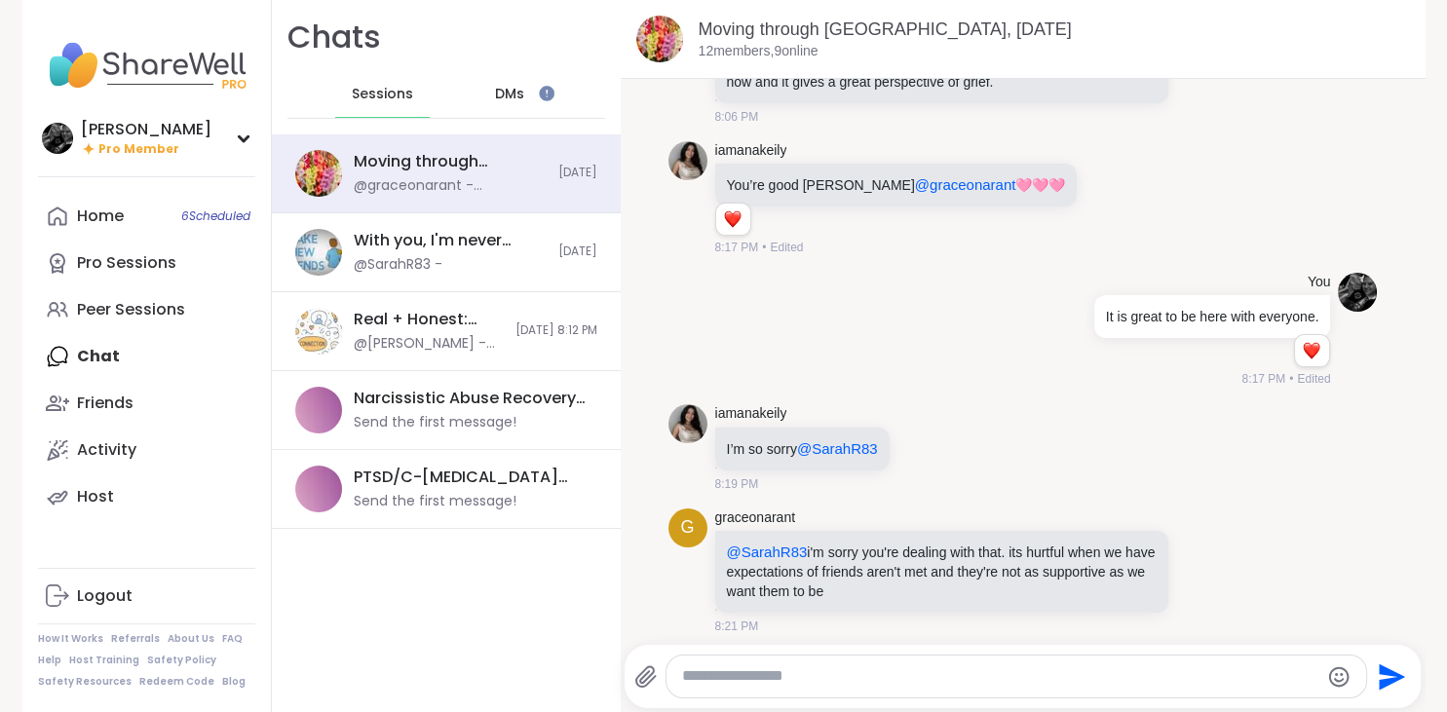
click at [855, 677] on textarea "Type your message" at bounding box center [1000, 677] width 636 height 20
type textarea "**********"
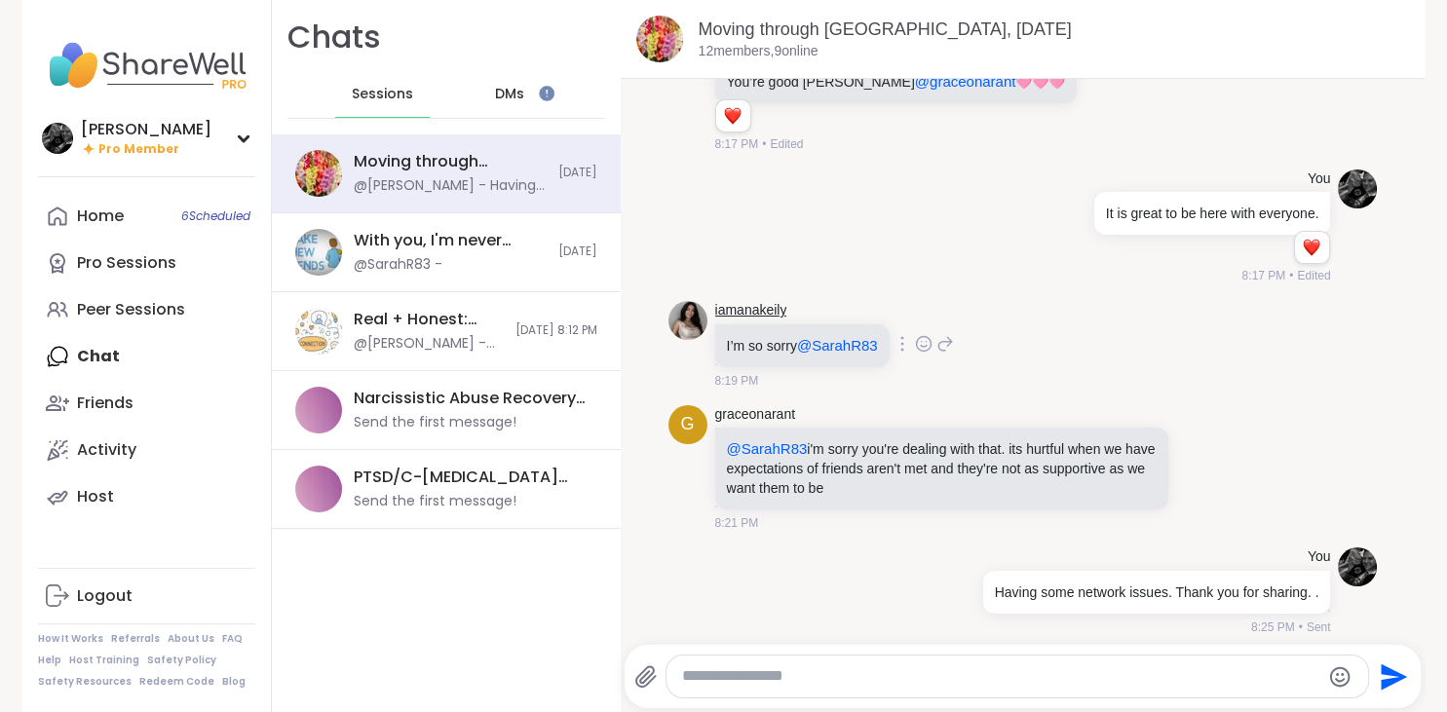
click at [723, 306] on link "iamanakeily" at bounding box center [751, 310] width 72 height 19
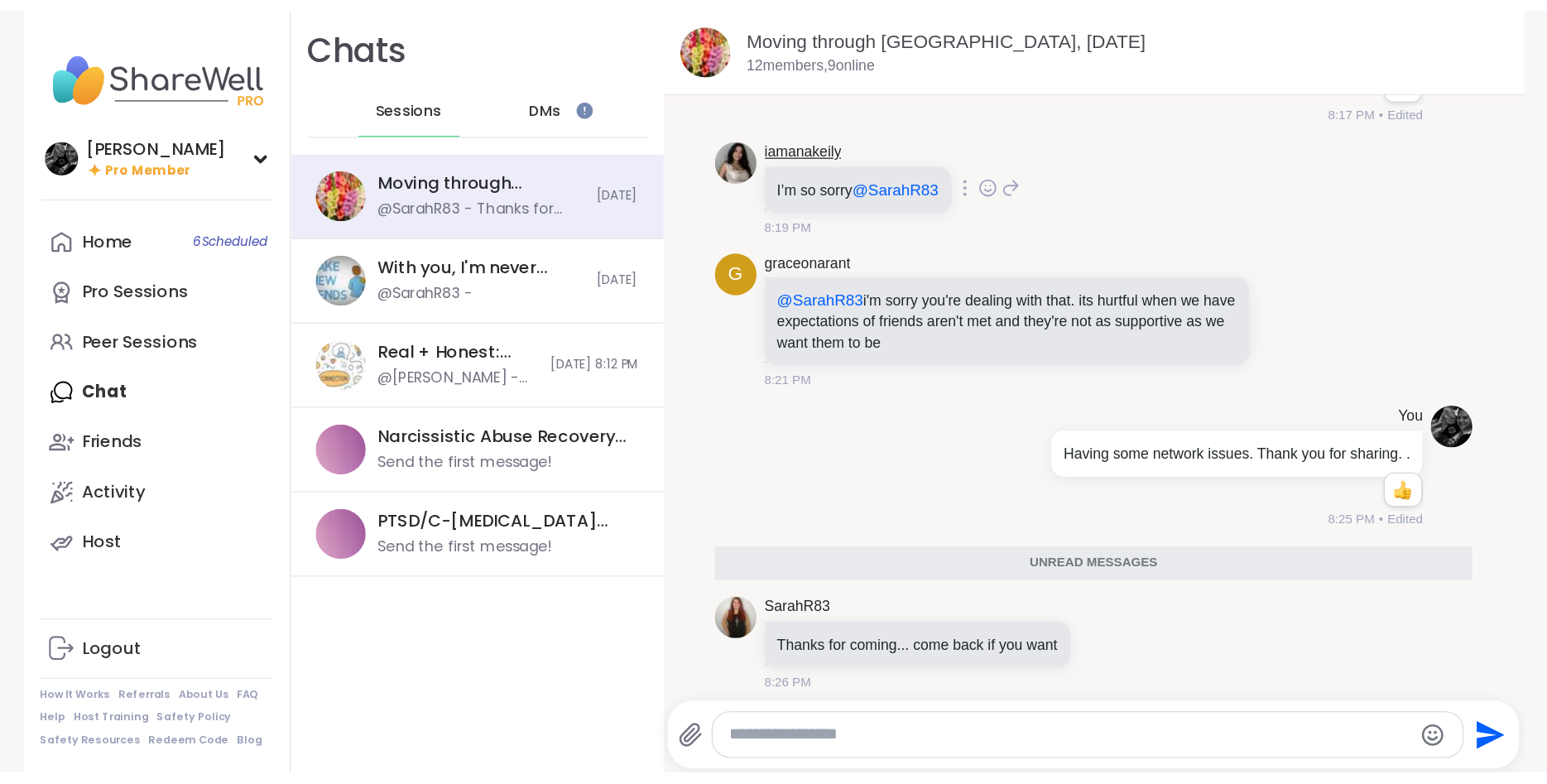
scroll to position [2055, 0]
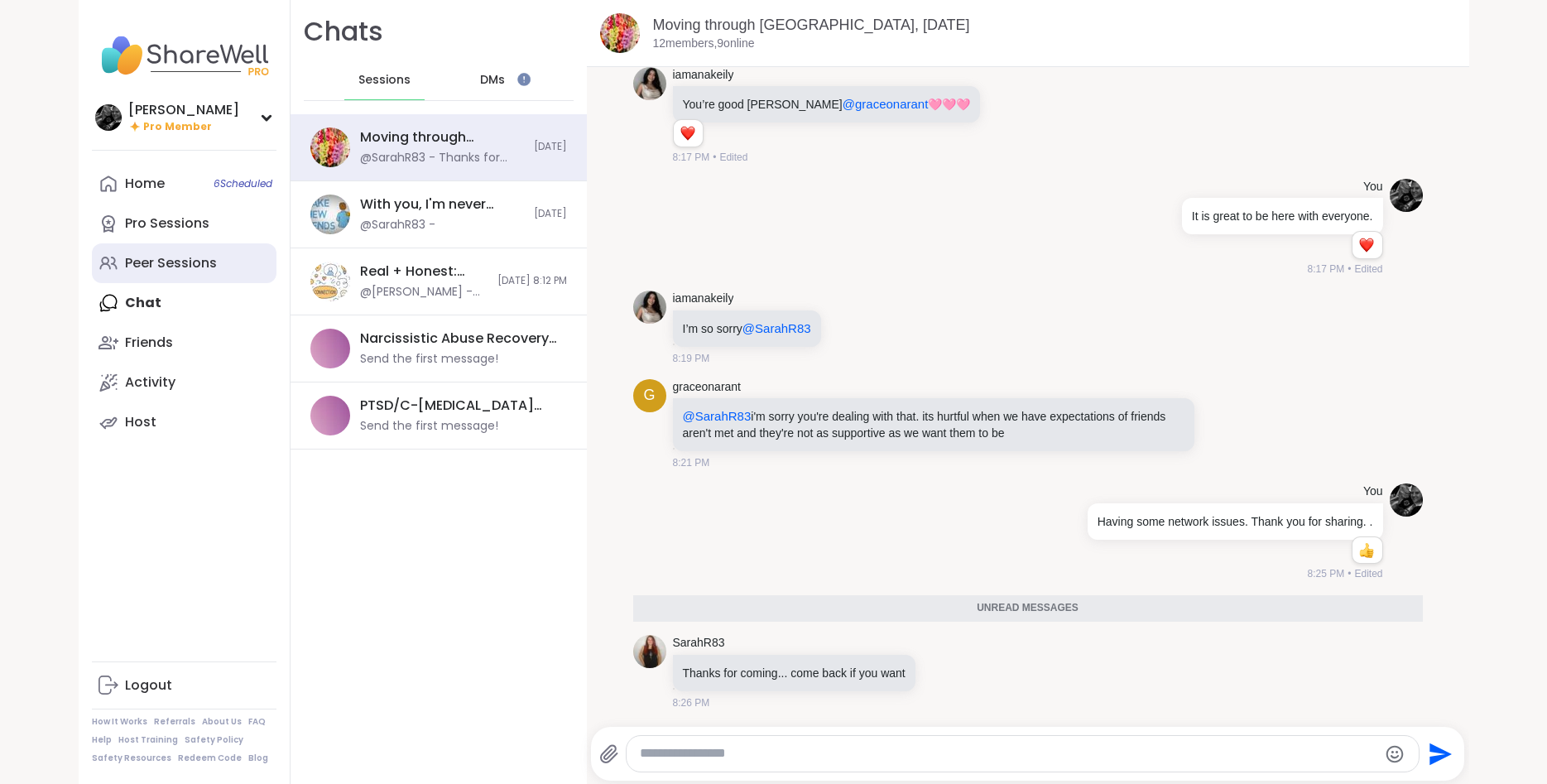
click at [150, 246] on link "Peer Sessions" at bounding box center [183, 262] width 184 height 40
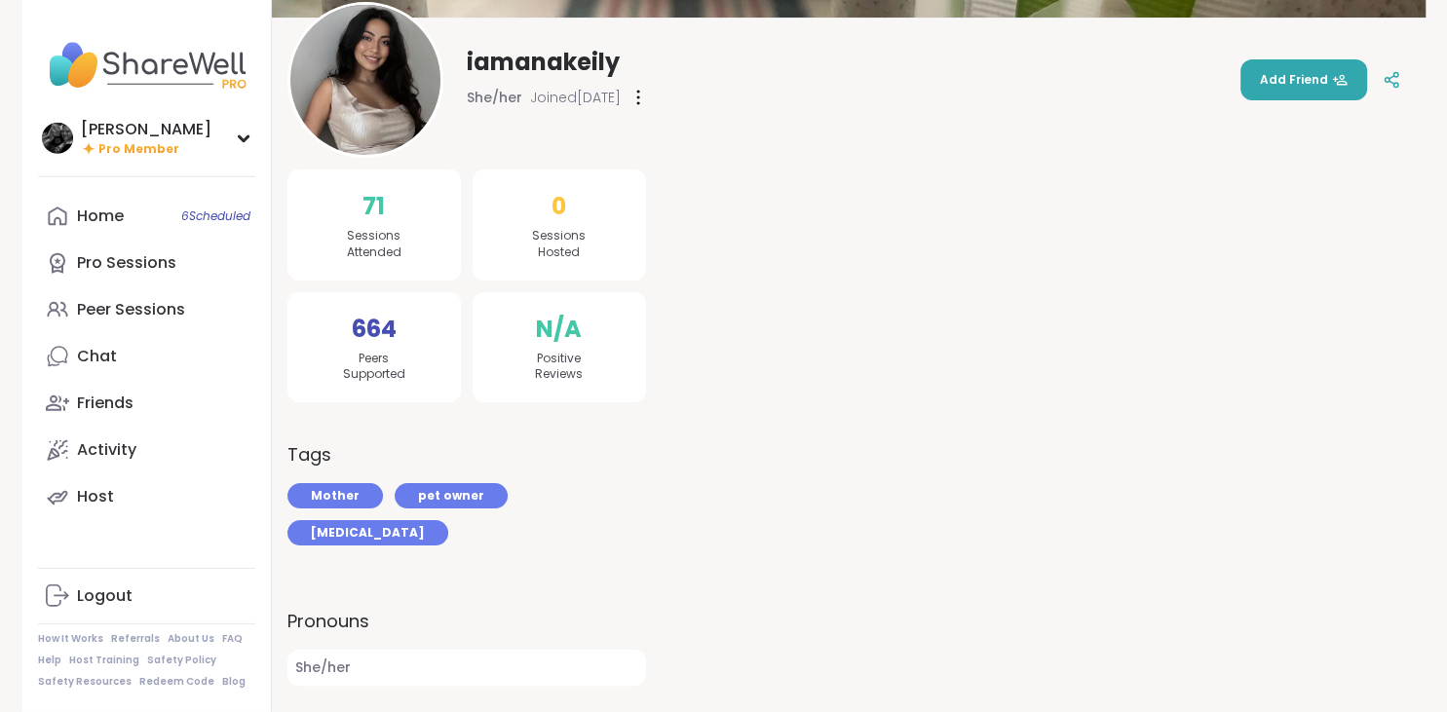
scroll to position [79, 0]
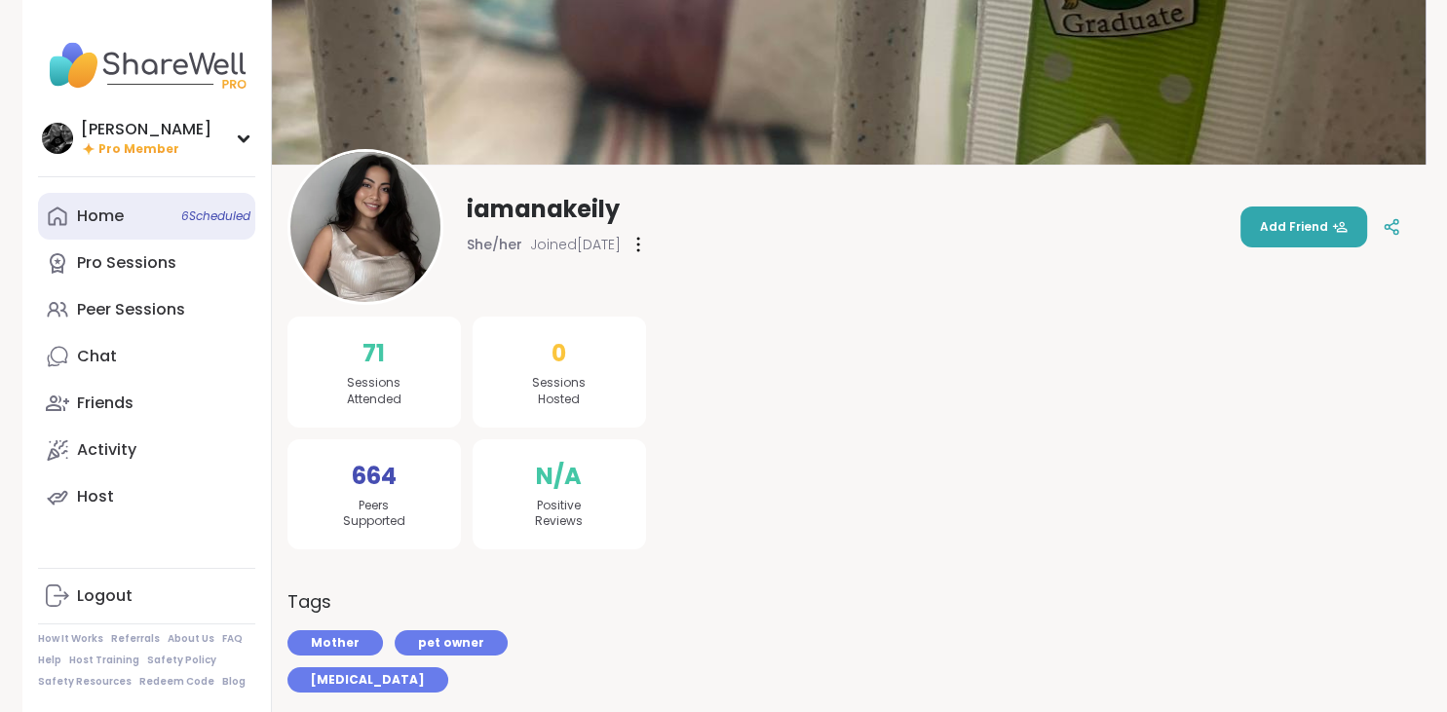
click at [134, 227] on link "Home 6 Scheduled" at bounding box center [146, 216] width 217 height 47
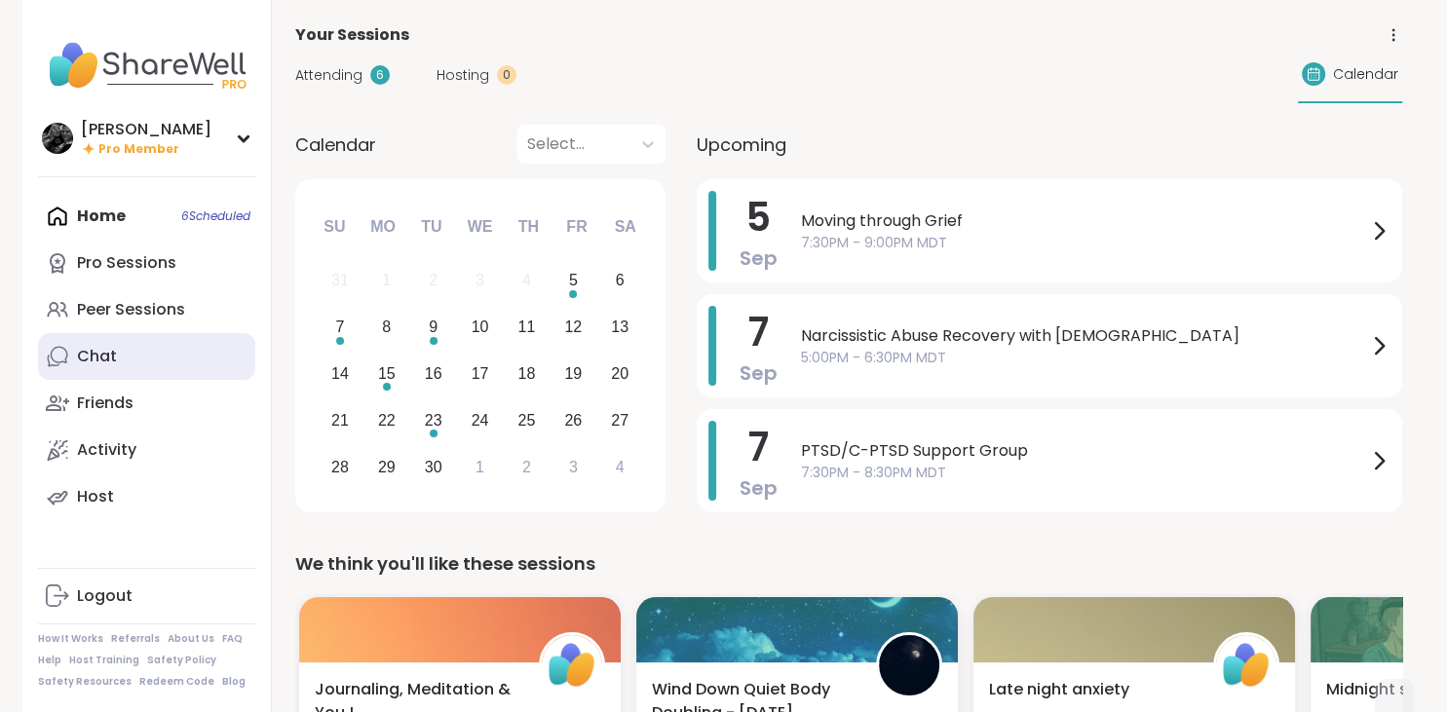
click at [133, 346] on link "Chat" at bounding box center [146, 356] width 217 height 47
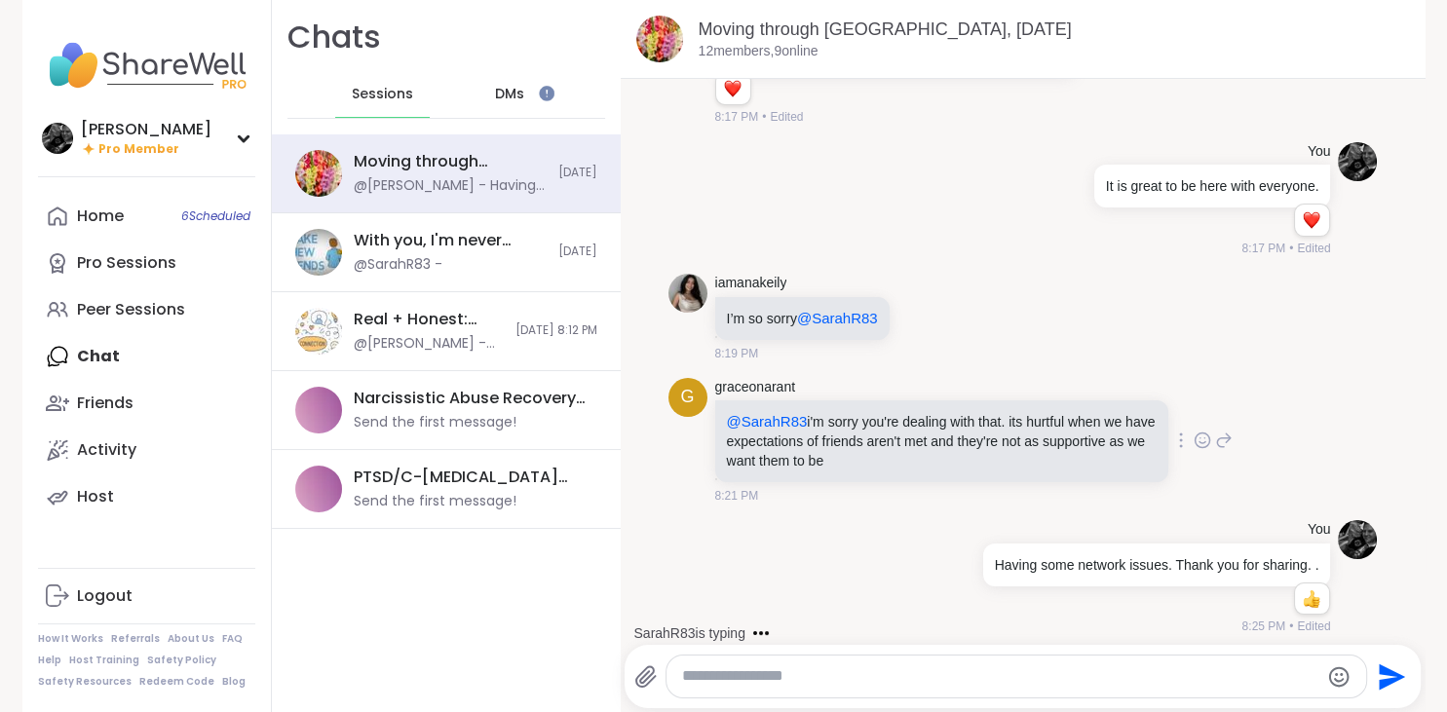
scroll to position [2692, 0]
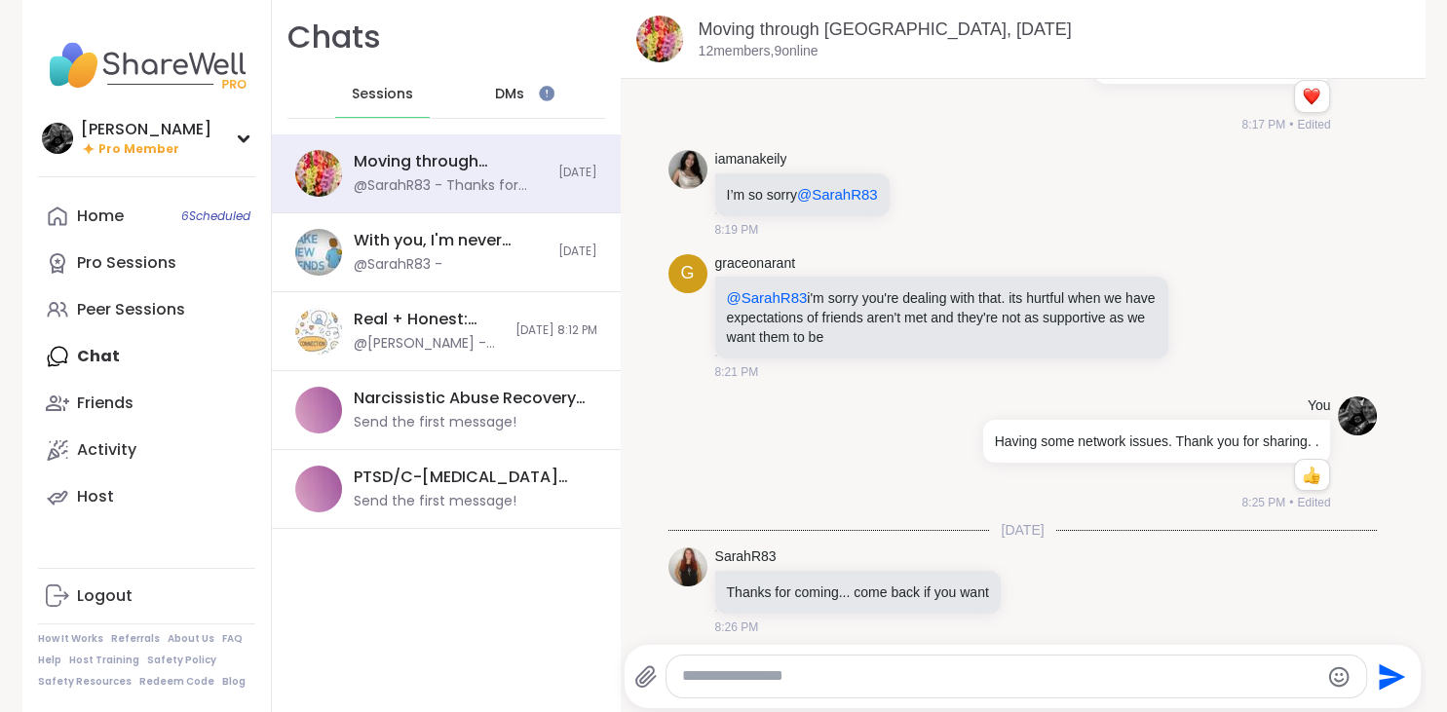
click at [820, 675] on textarea "Type your message" at bounding box center [1000, 677] width 636 height 20
click at [121, 261] on div "Pro Sessions" at bounding box center [126, 262] width 99 height 21
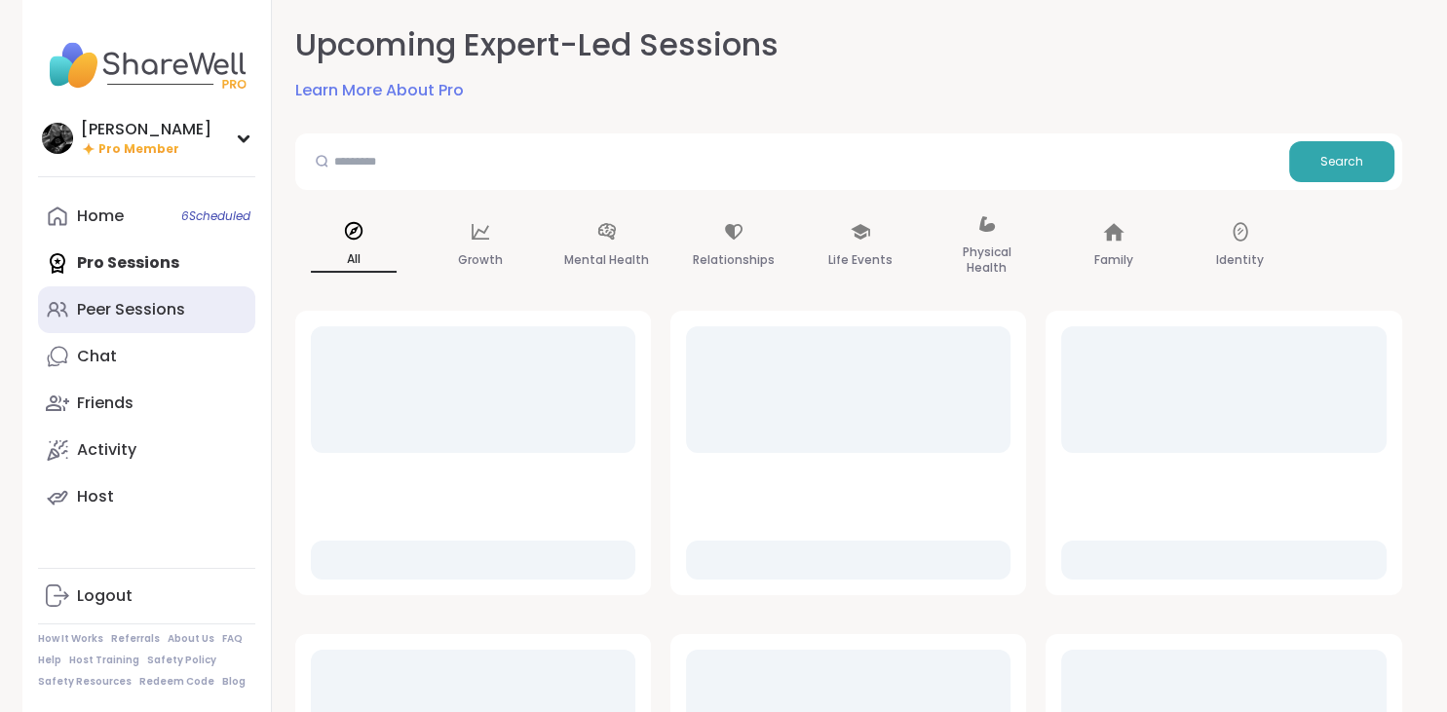
click at [118, 310] on div "Peer Sessions" at bounding box center [131, 309] width 108 height 21
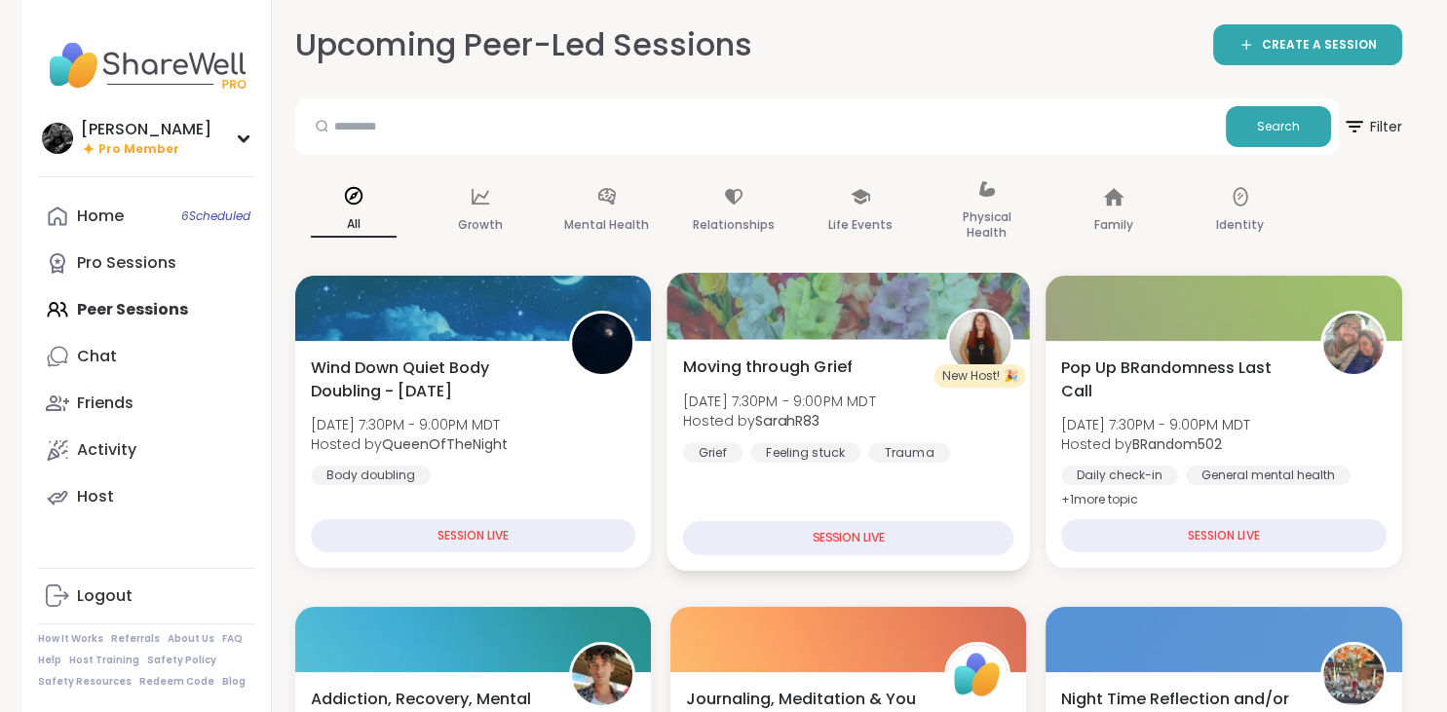
click at [906, 367] on div "Moving through Grief [DATE] 7:30PM - 9:00PM MDT Hosted by SarahR83 Grief Feelin…" at bounding box center [847, 408] width 331 height 107
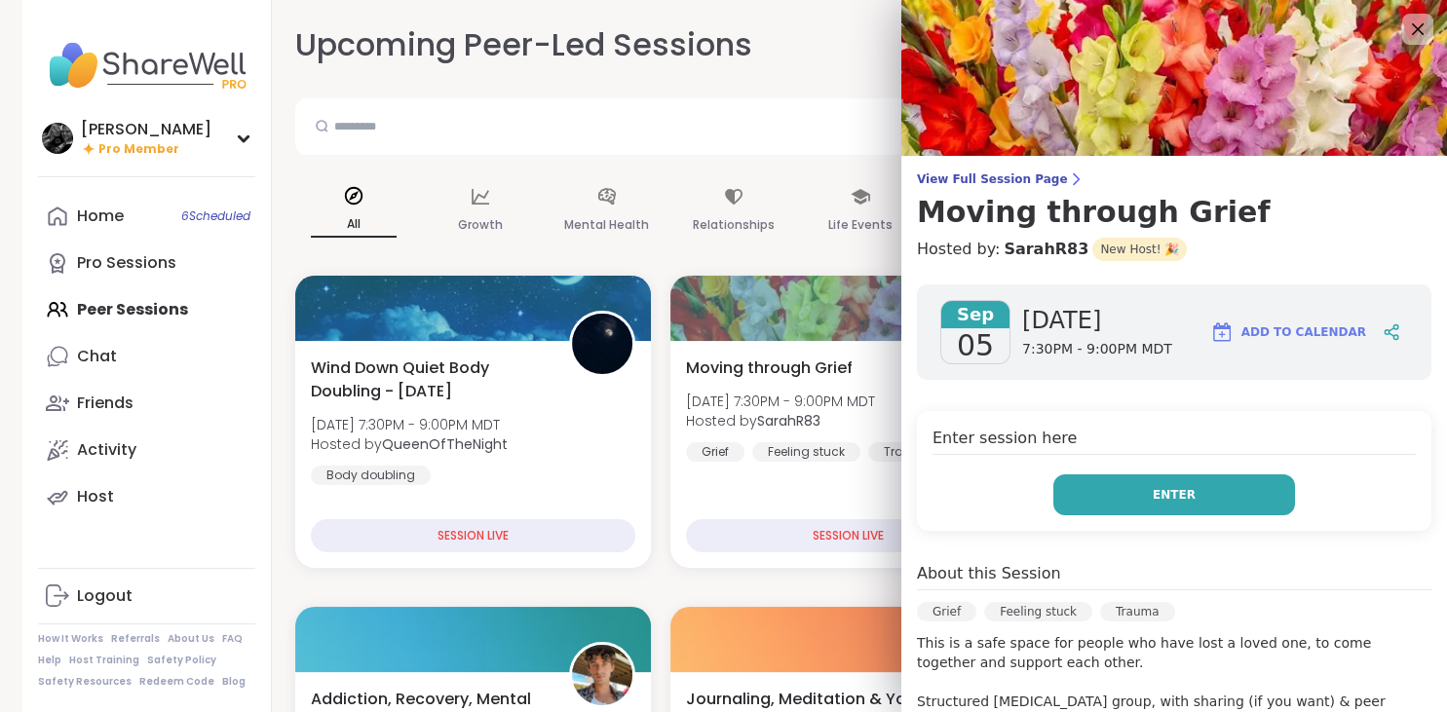
click at [1202, 488] on button "Enter" at bounding box center [1174, 495] width 242 height 41
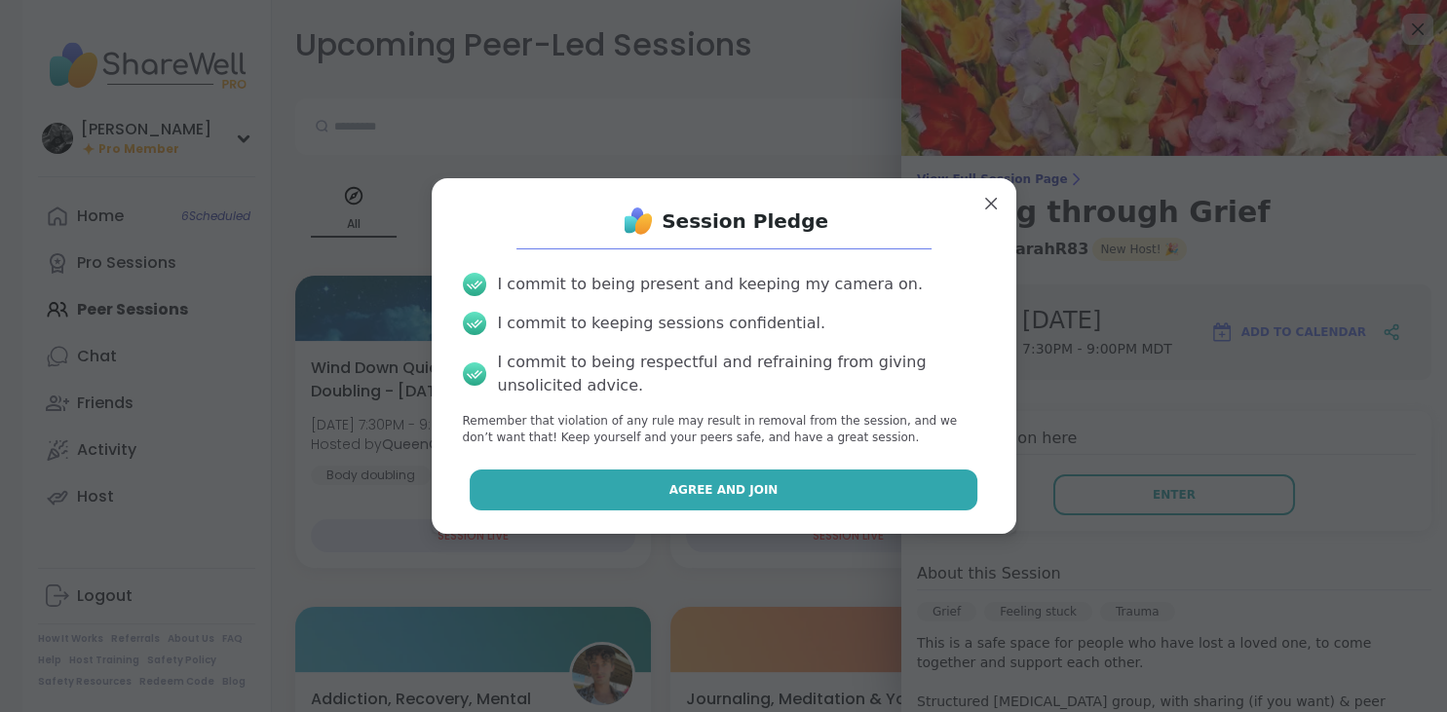
click at [690, 478] on button "Agree and Join" at bounding box center [724, 490] width 508 height 41
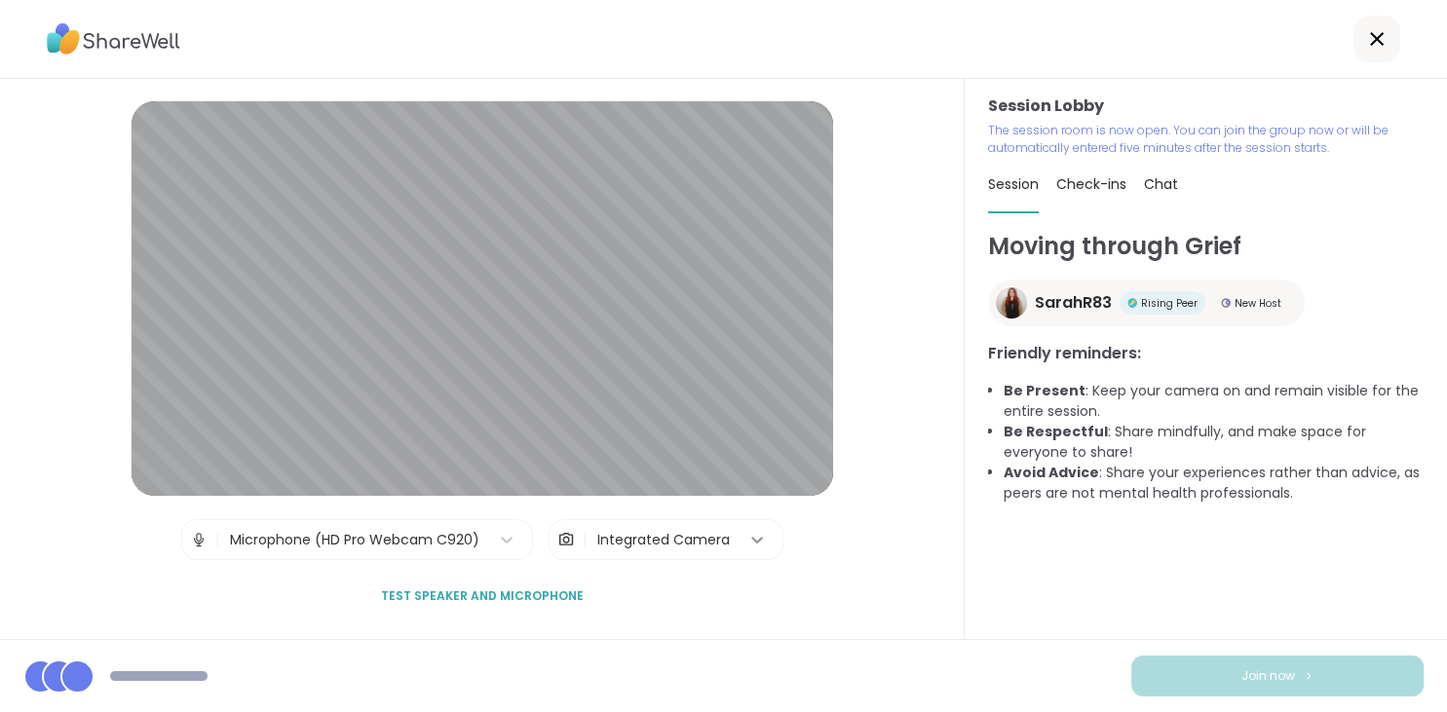
click at [754, 542] on icon at bounding box center [757, 540] width 12 height 7
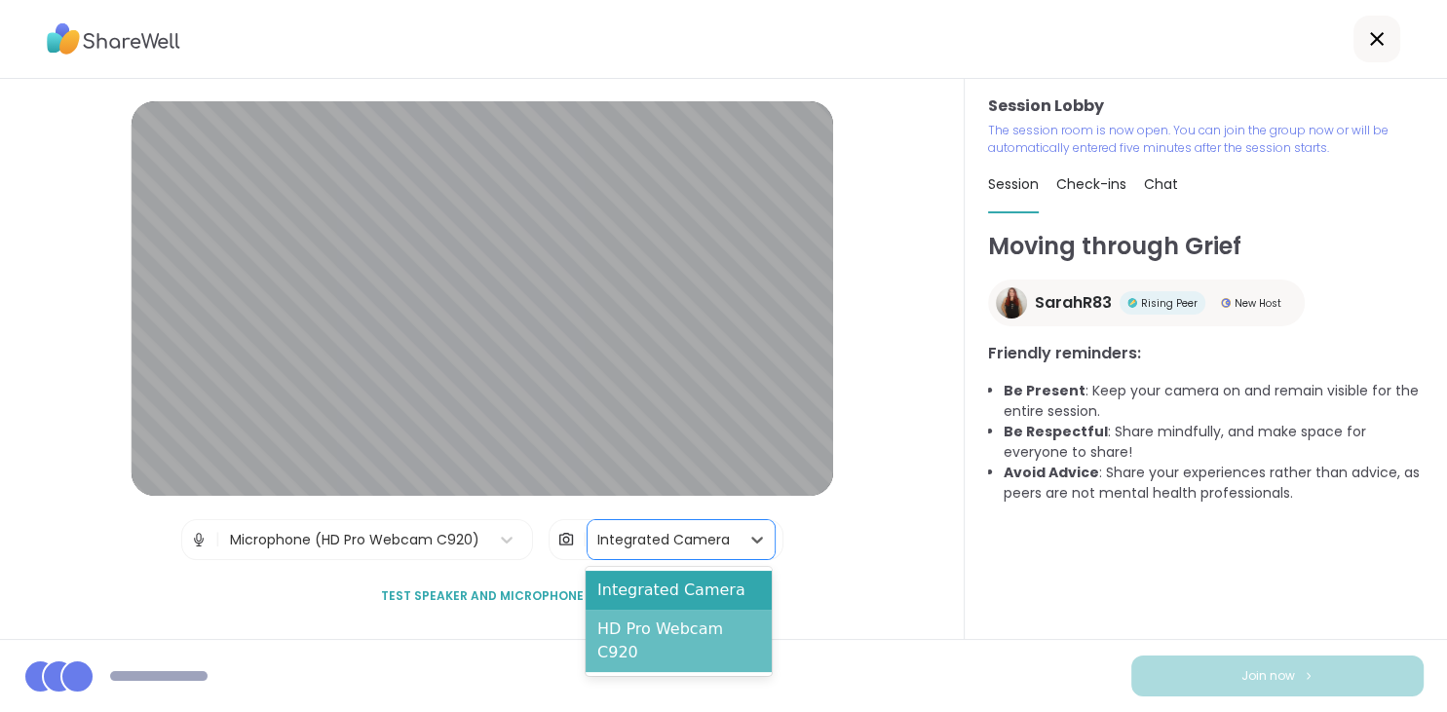
click at [677, 629] on div "HD Pro Webcam C920" at bounding box center [679, 641] width 186 height 62
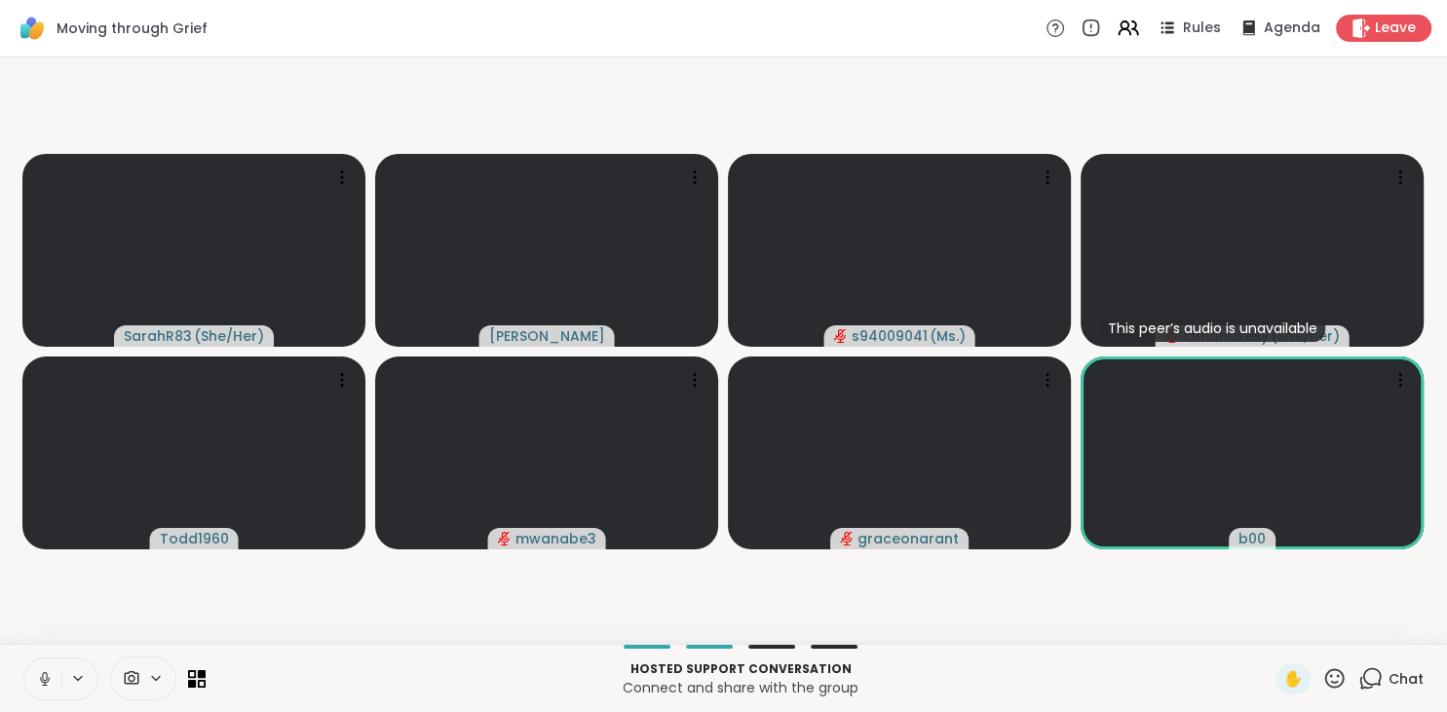
click at [47, 674] on icon at bounding box center [44, 676] width 5 height 9
click at [445, 662] on p "Hosted support conversation" at bounding box center [740, 670] width 1047 height 18
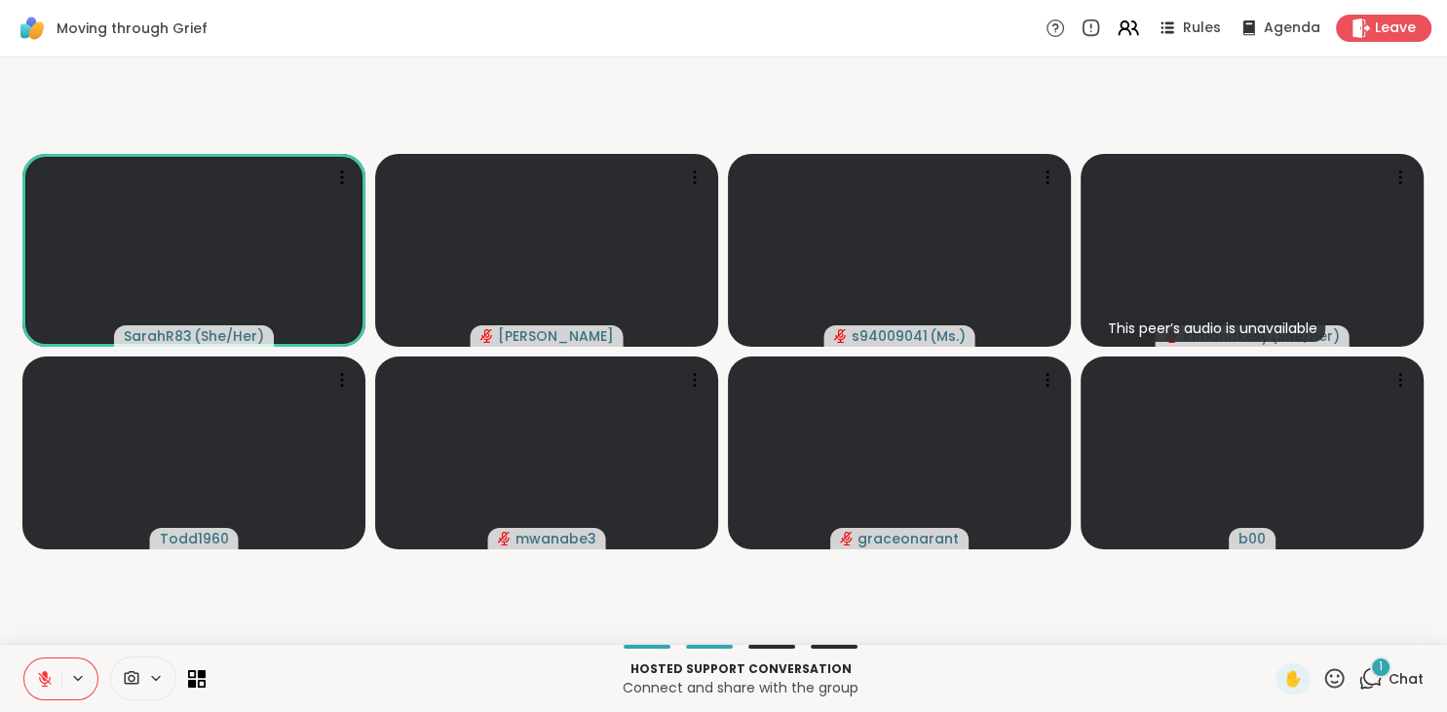
click at [1383, 680] on icon at bounding box center [1370, 679] width 24 height 24
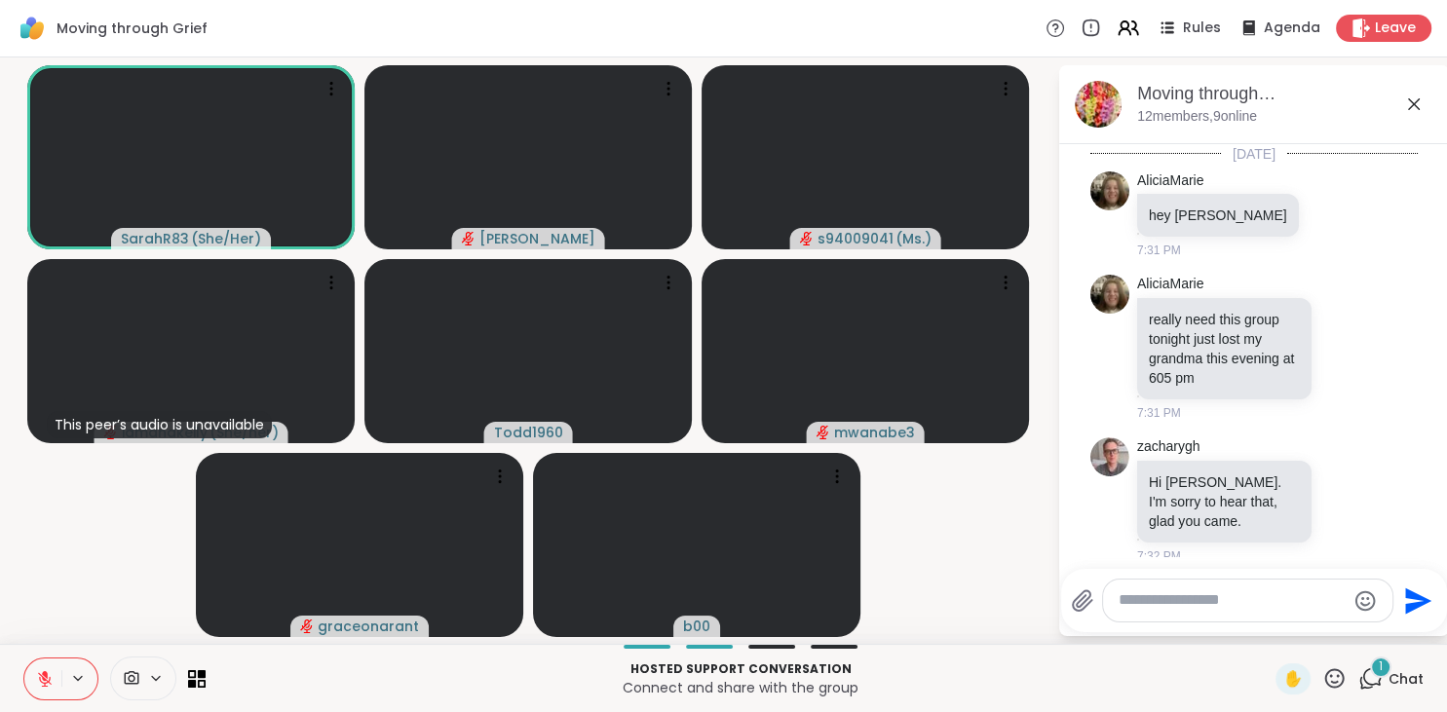
scroll to position [3945, 0]
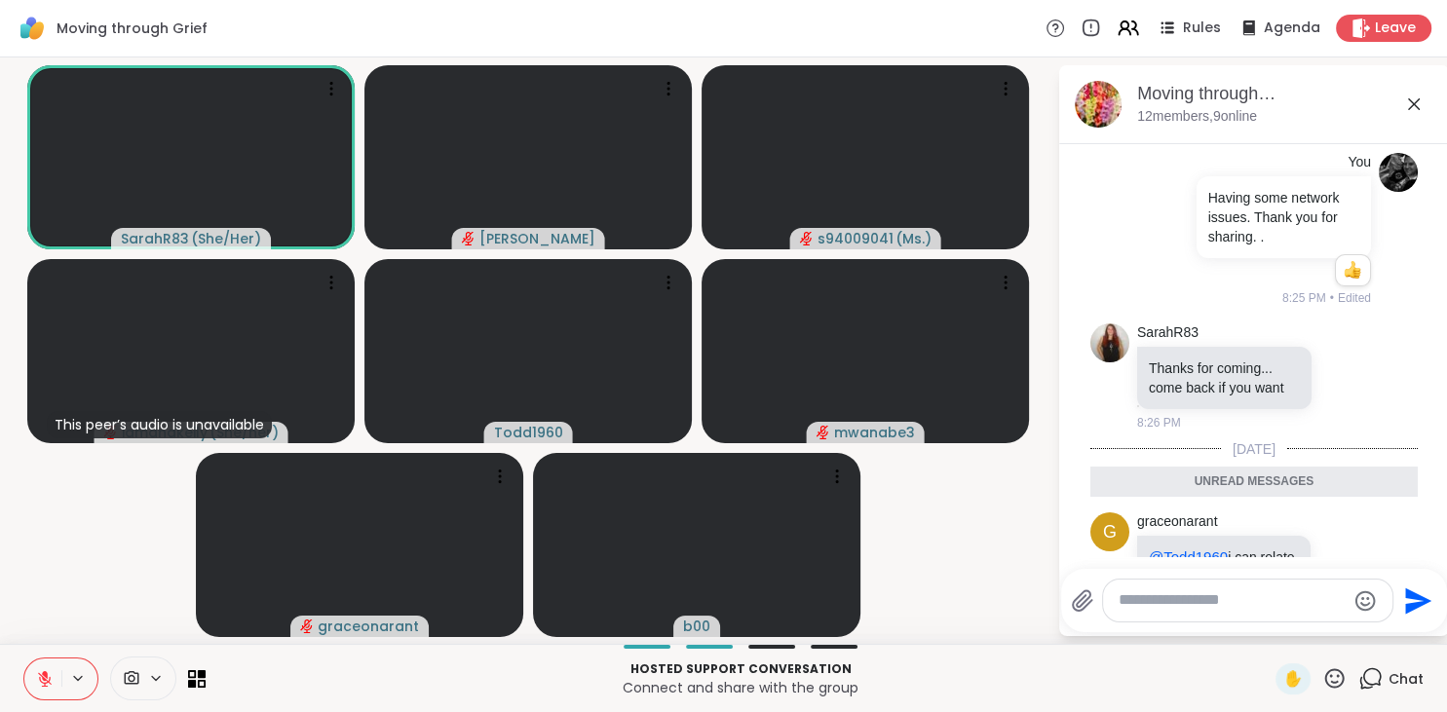
click at [1245, 606] on textarea "Type your message" at bounding box center [1232, 601] width 227 height 20
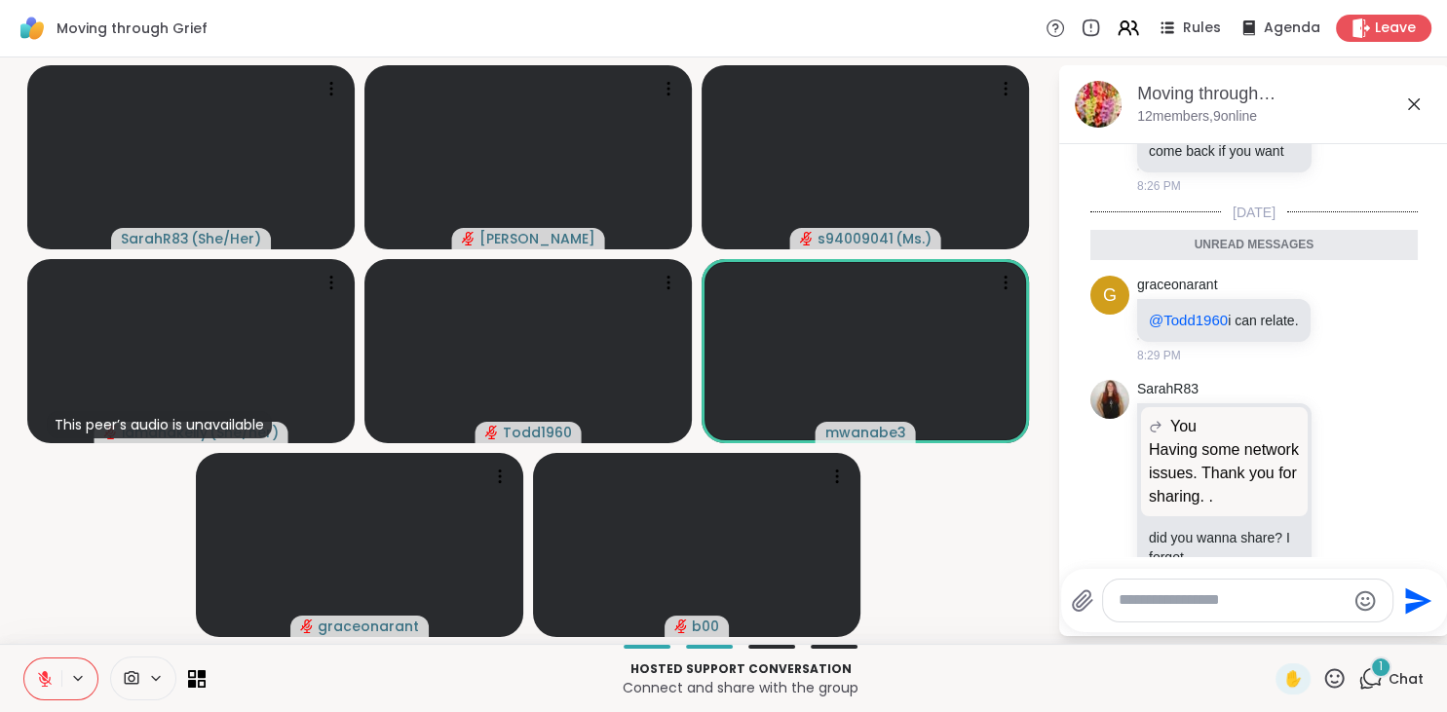
scroll to position [4136, 0]
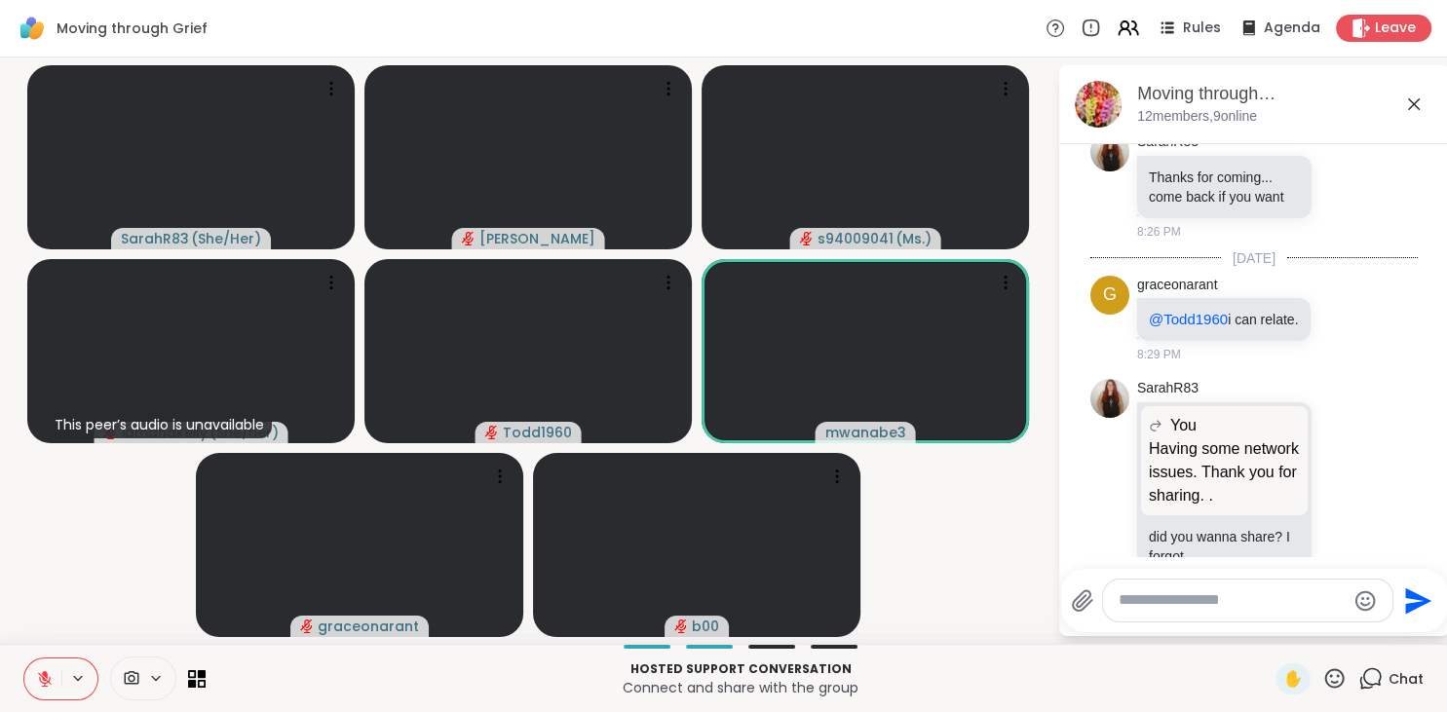
click at [1221, 606] on textarea "Type your message" at bounding box center [1232, 601] width 227 height 20
type textarea "**********"
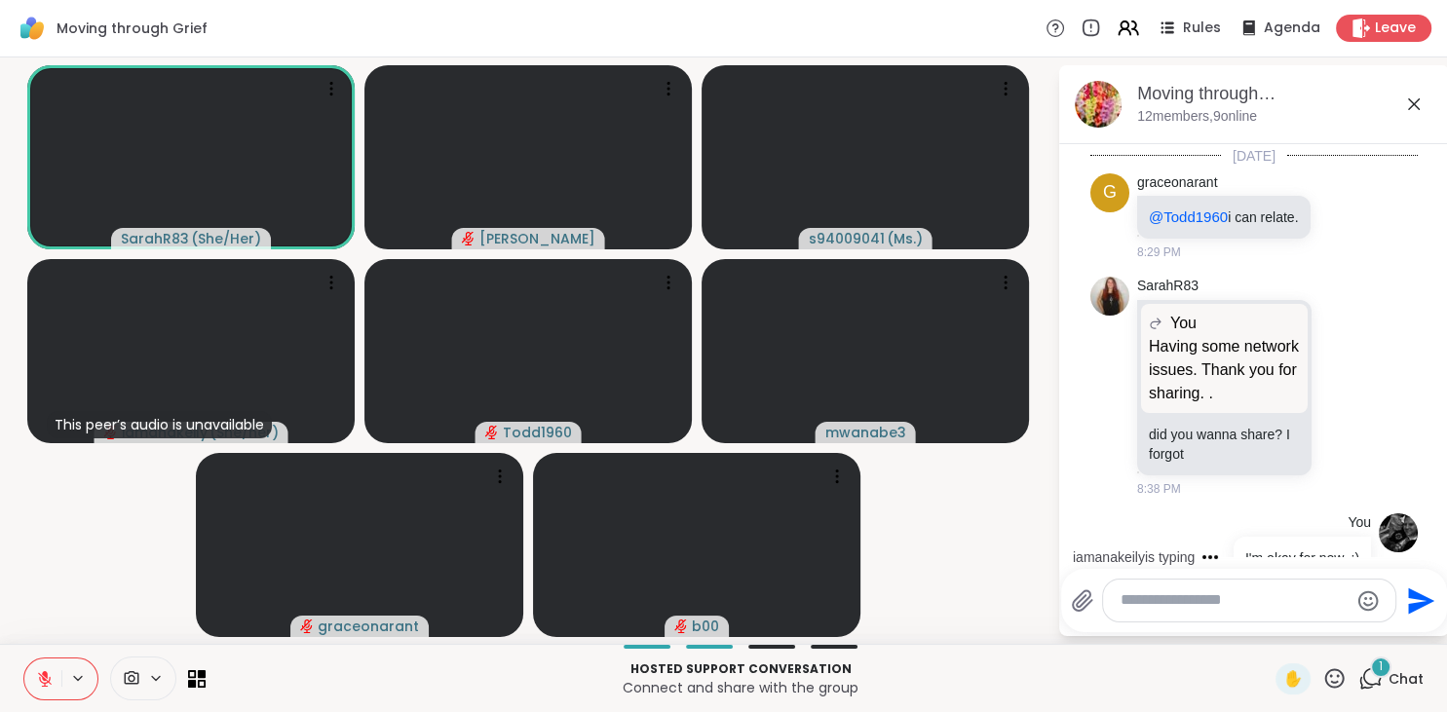
scroll to position [4556, 0]
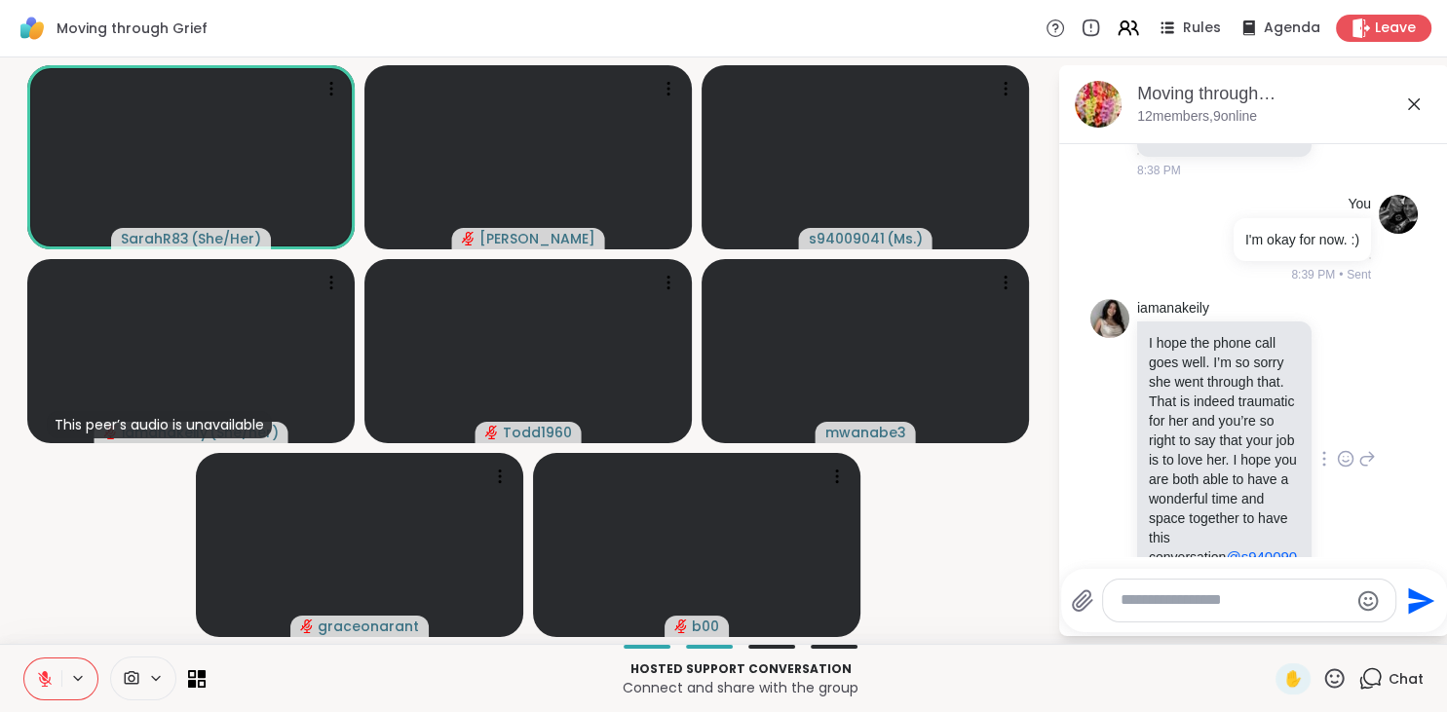
click at [1344, 457] on icon at bounding box center [1344, 457] width 0 height 0
click at [1201, 408] on button "Select Reaction: Heart" at bounding box center [1190, 427] width 39 height 39
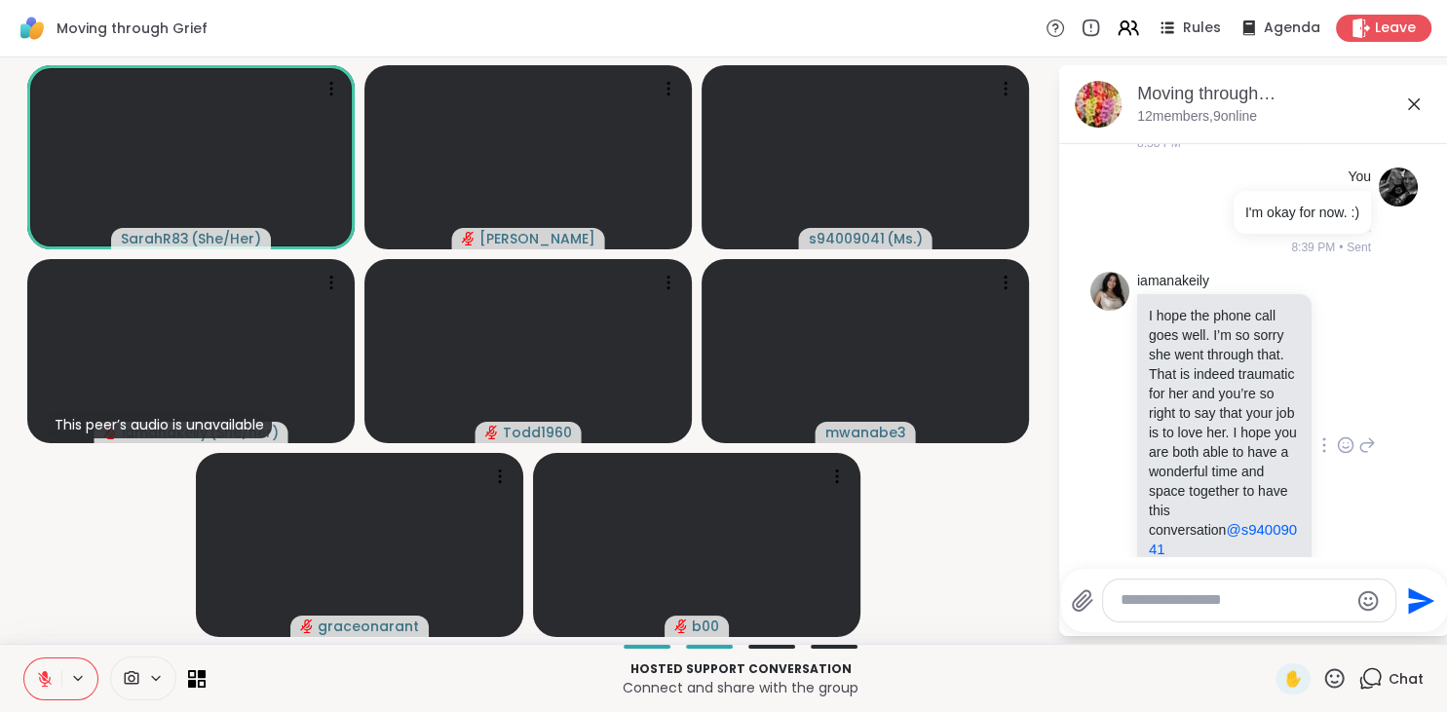
click at [1175, 597] on textarea "Type your message" at bounding box center [1234, 601] width 227 height 20
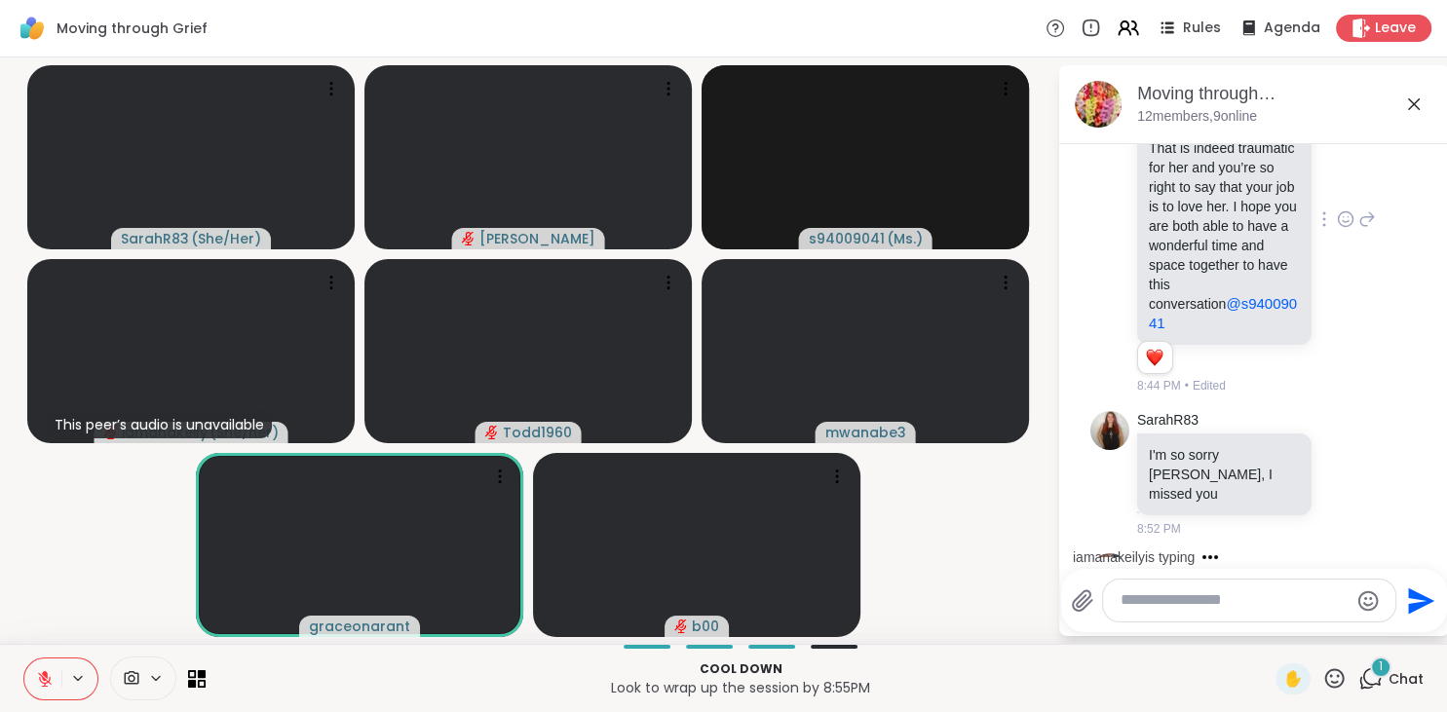
scroll to position [4934, 0]
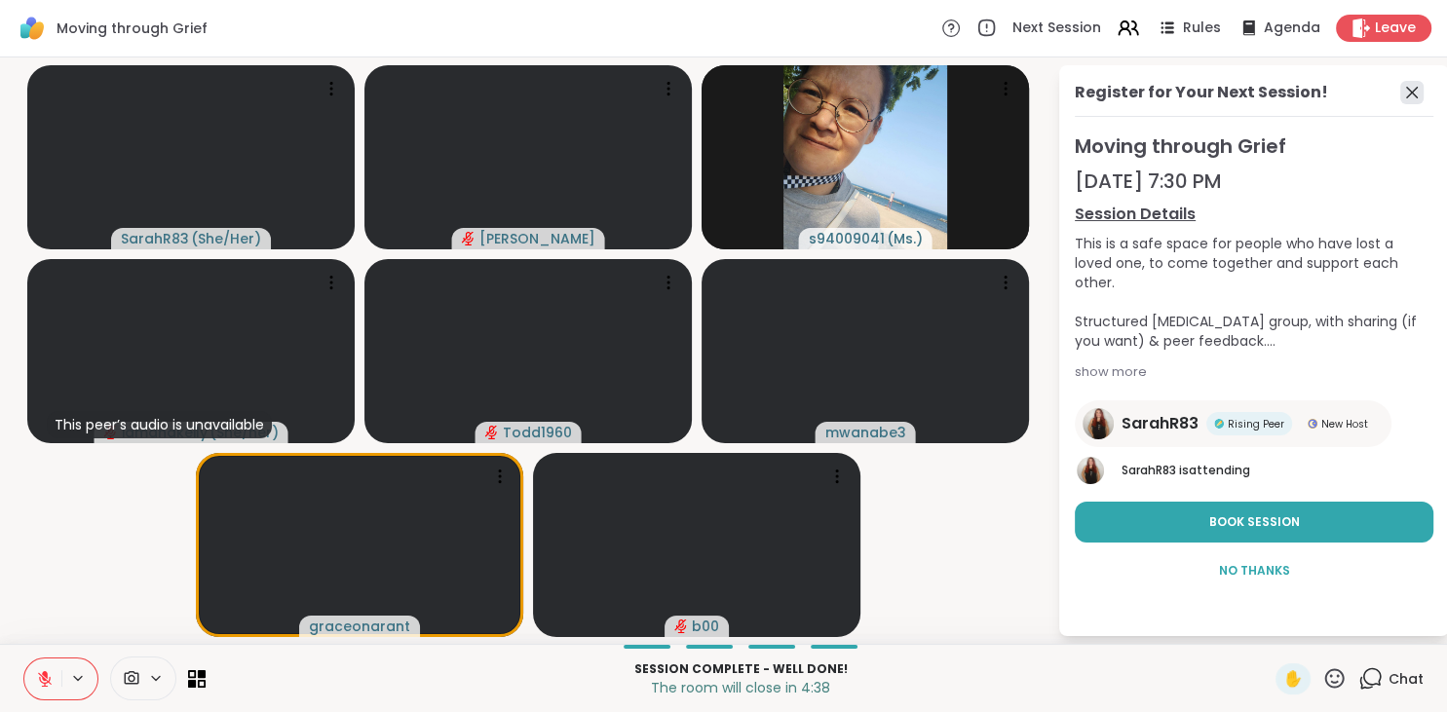
click at [1414, 89] on icon at bounding box center [1411, 92] width 23 height 23
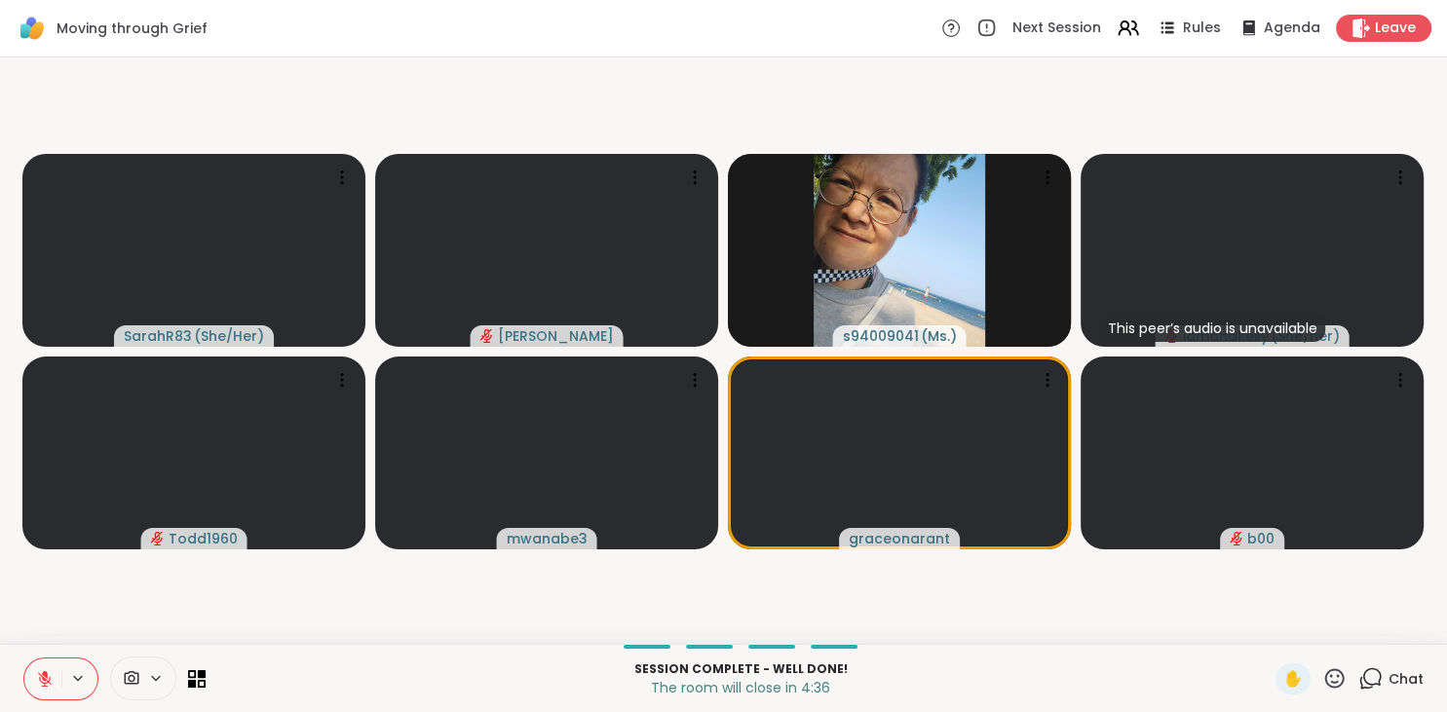
click at [1405, 675] on span "Chat" at bounding box center [1406, 678] width 35 height 19
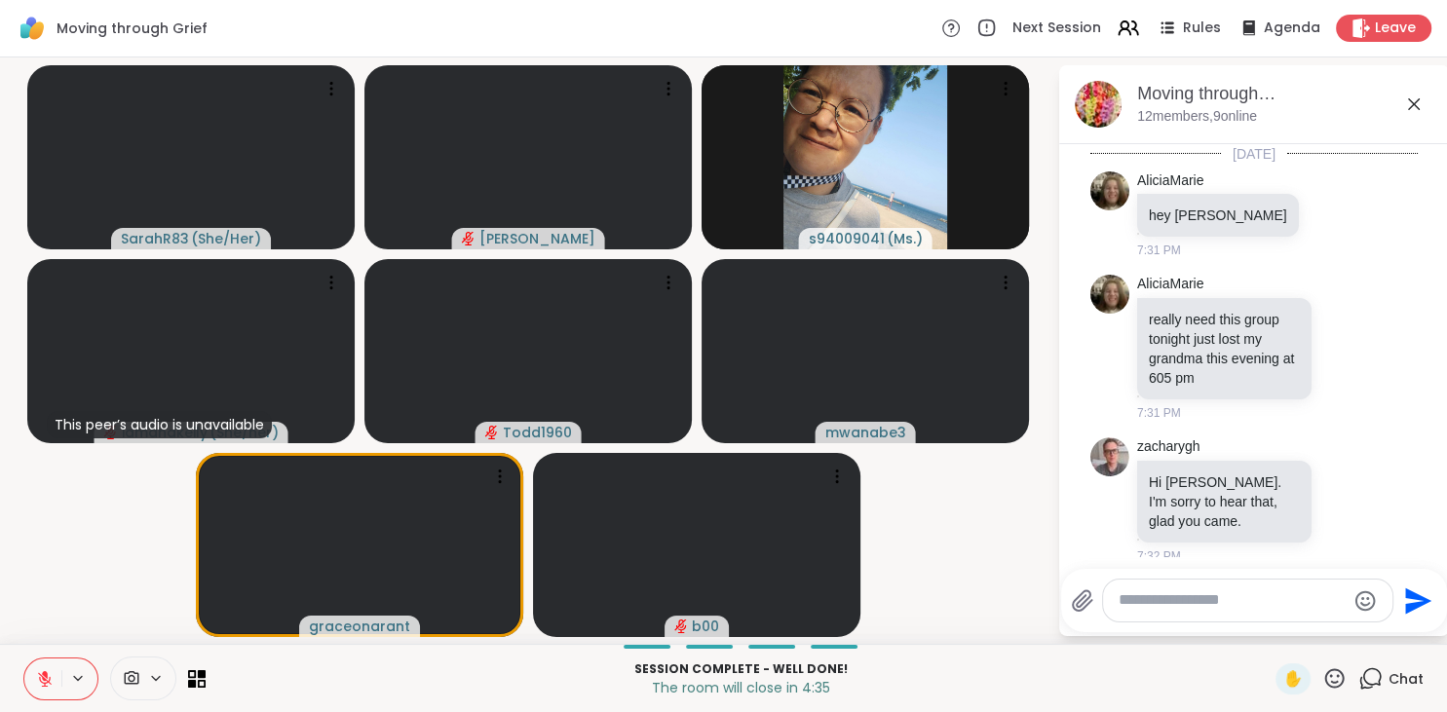
scroll to position [4914, 0]
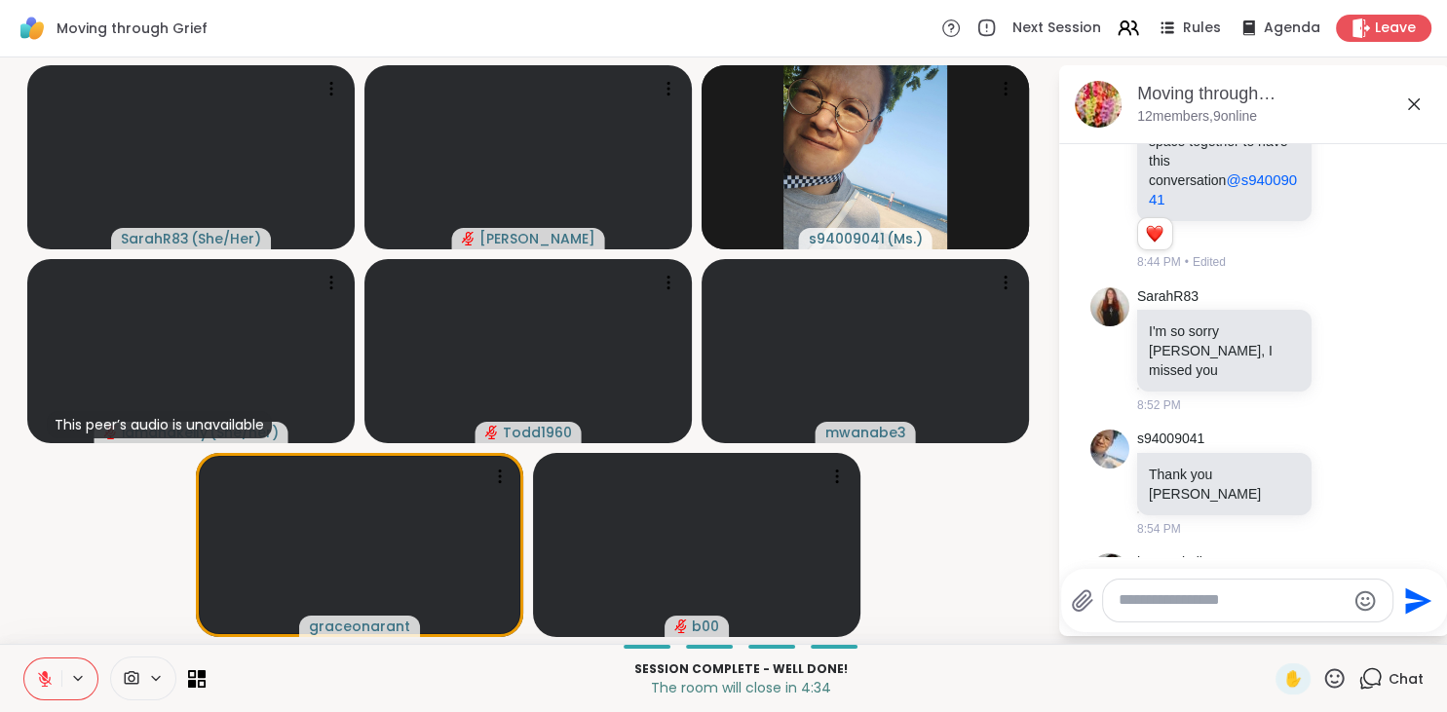
click at [1183, 602] on textarea "Type your message" at bounding box center [1232, 601] width 227 height 20
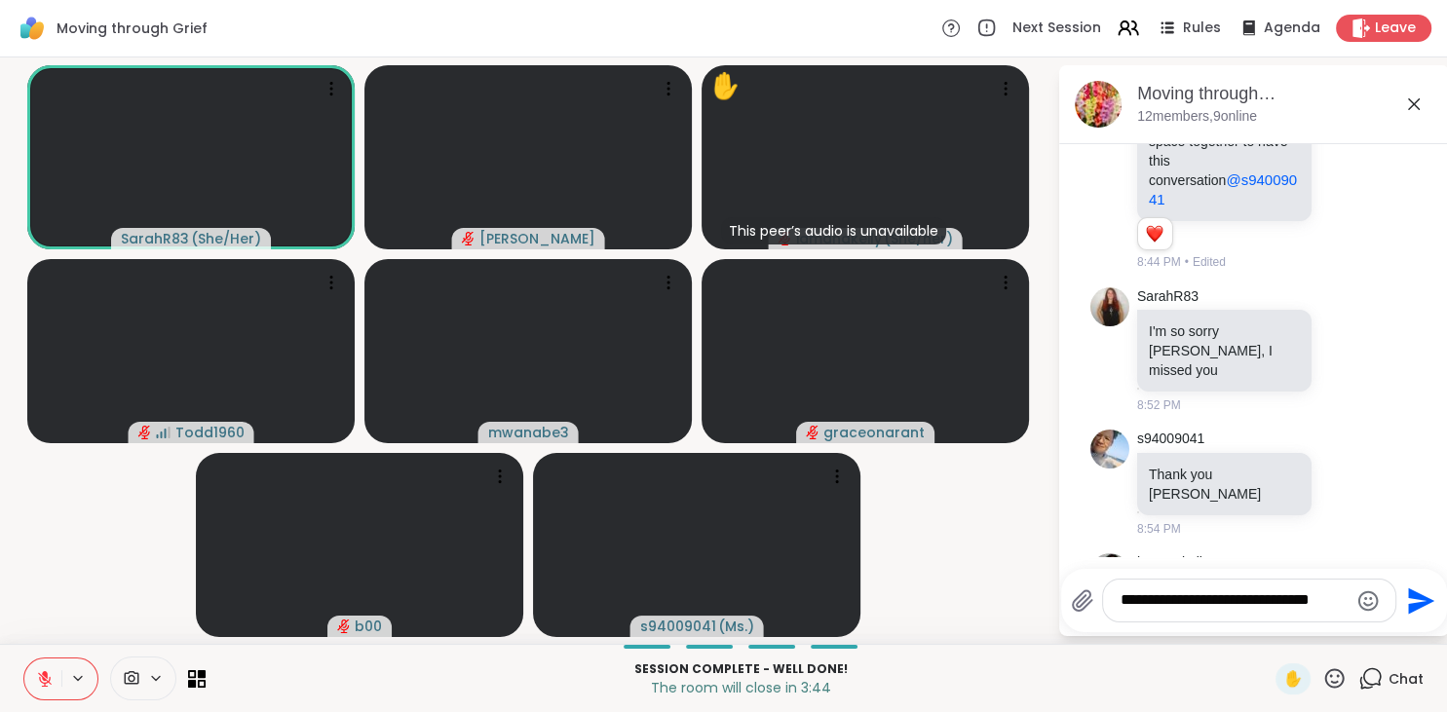
scroll to position [4942, 0]
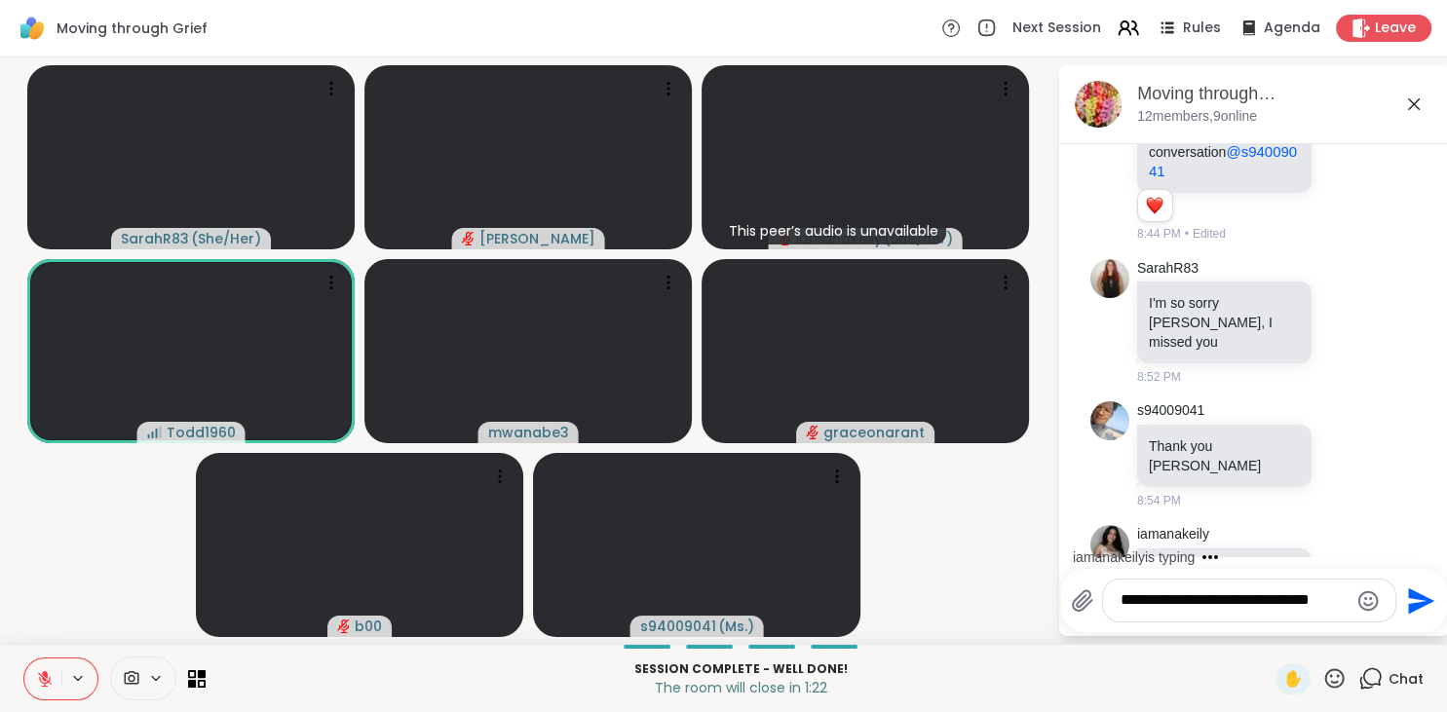
type textarea "**********"
click at [1422, 601] on icon "Send" at bounding box center [1418, 601] width 31 height 31
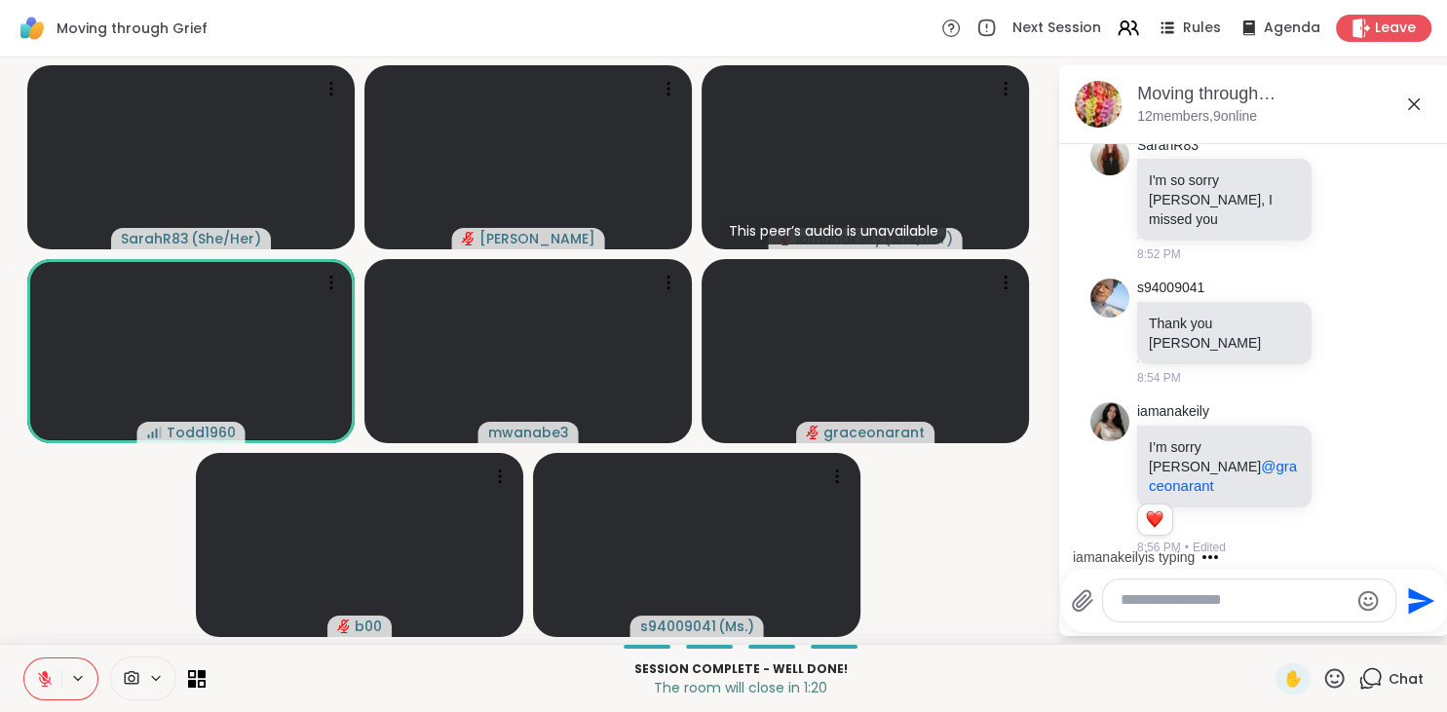
click at [1264, 598] on textarea "Type your message" at bounding box center [1234, 601] width 227 height 20
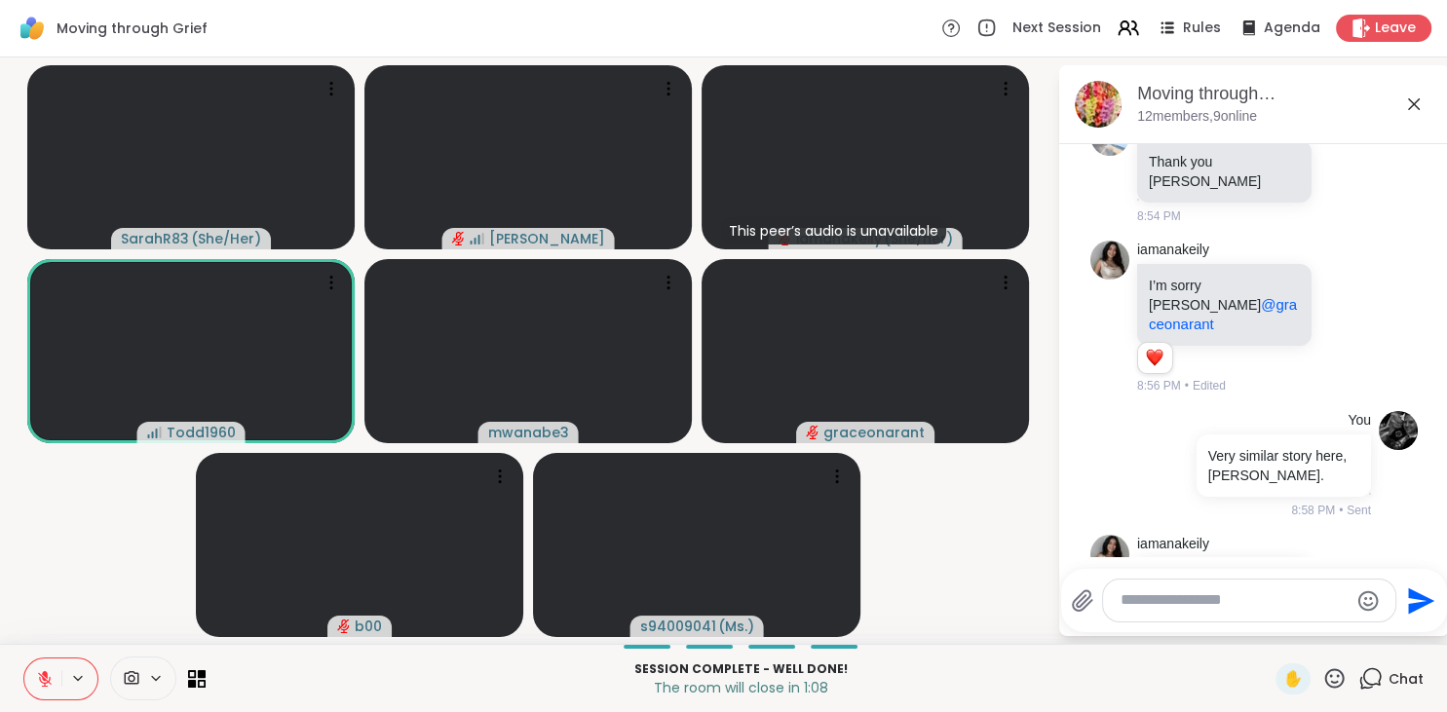
click at [1344, 609] on icon at bounding box center [1346, 610] width 6 height 2
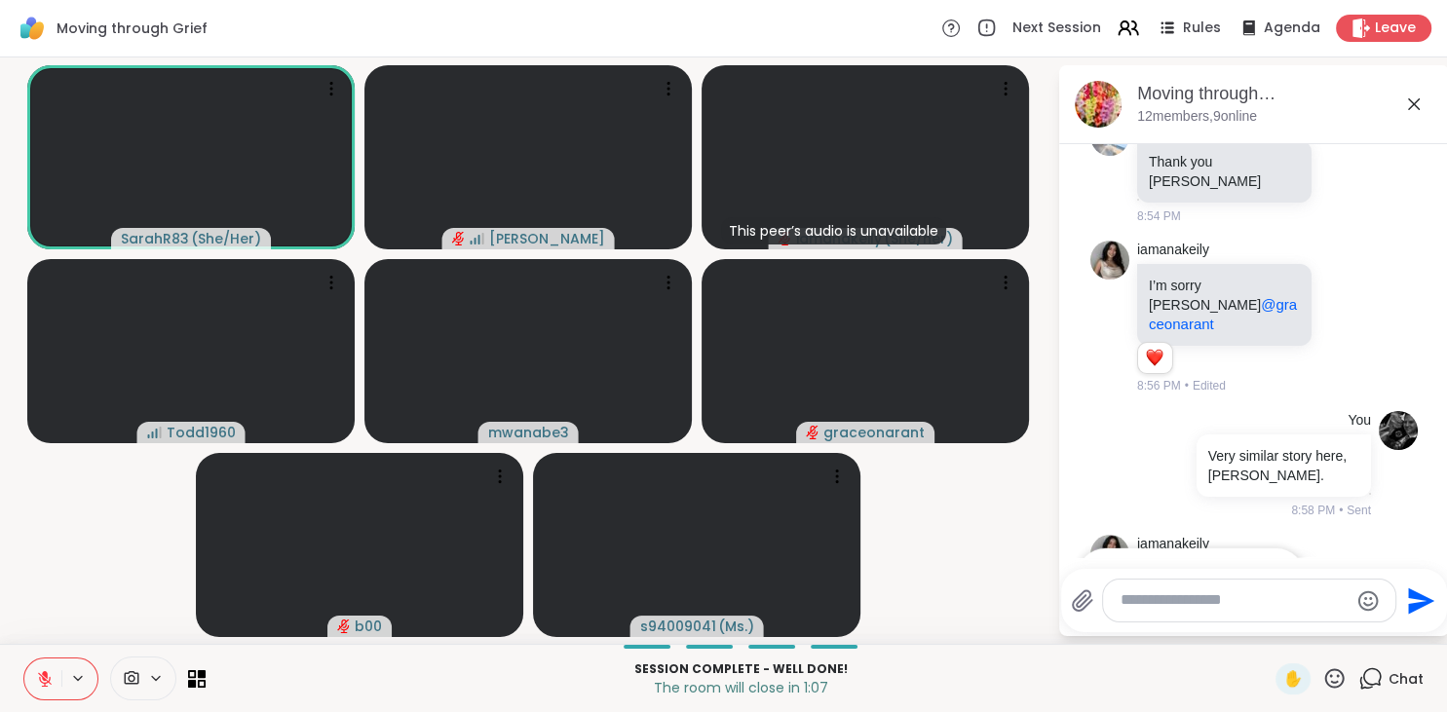
click at [1194, 556] on button "Select Reaction: Heart" at bounding box center [1190, 575] width 39 height 39
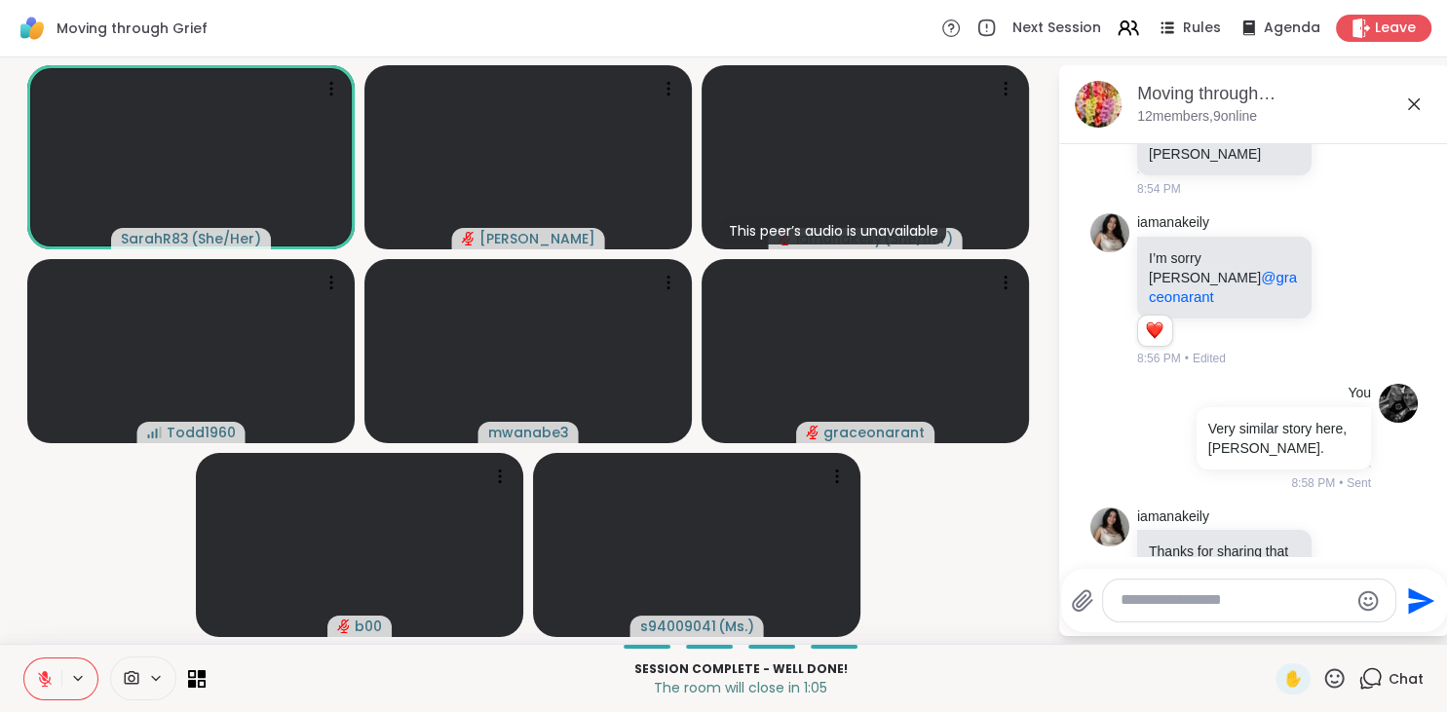
click at [1257, 602] on textarea "Type your message" at bounding box center [1234, 601] width 227 height 20
click at [130, 538] on video-player-container "SarahR83 ( She/Her ) [PERSON_NAME] This peer’s audio is unavailable iamanakeily…" at bounding box center [529, 350] width 1034 height 571
click at [43, 677] on icon at bounding box center [45, 679] width 14 height 14
click at [43, 677] on icon at bounding box center [44, 676] width 5 height 9
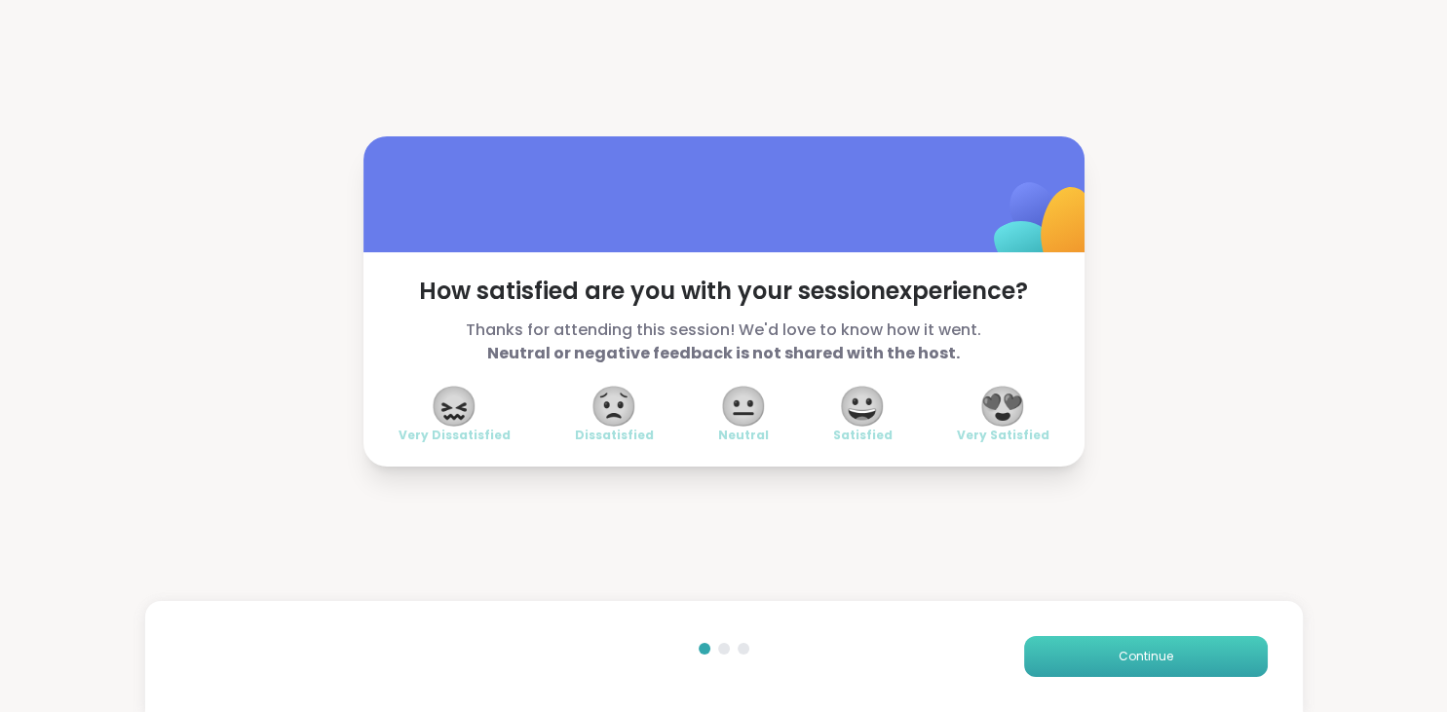
click at [1183, 659] on button "Continue" at bounding box center [1146, 656] width 244 height 41
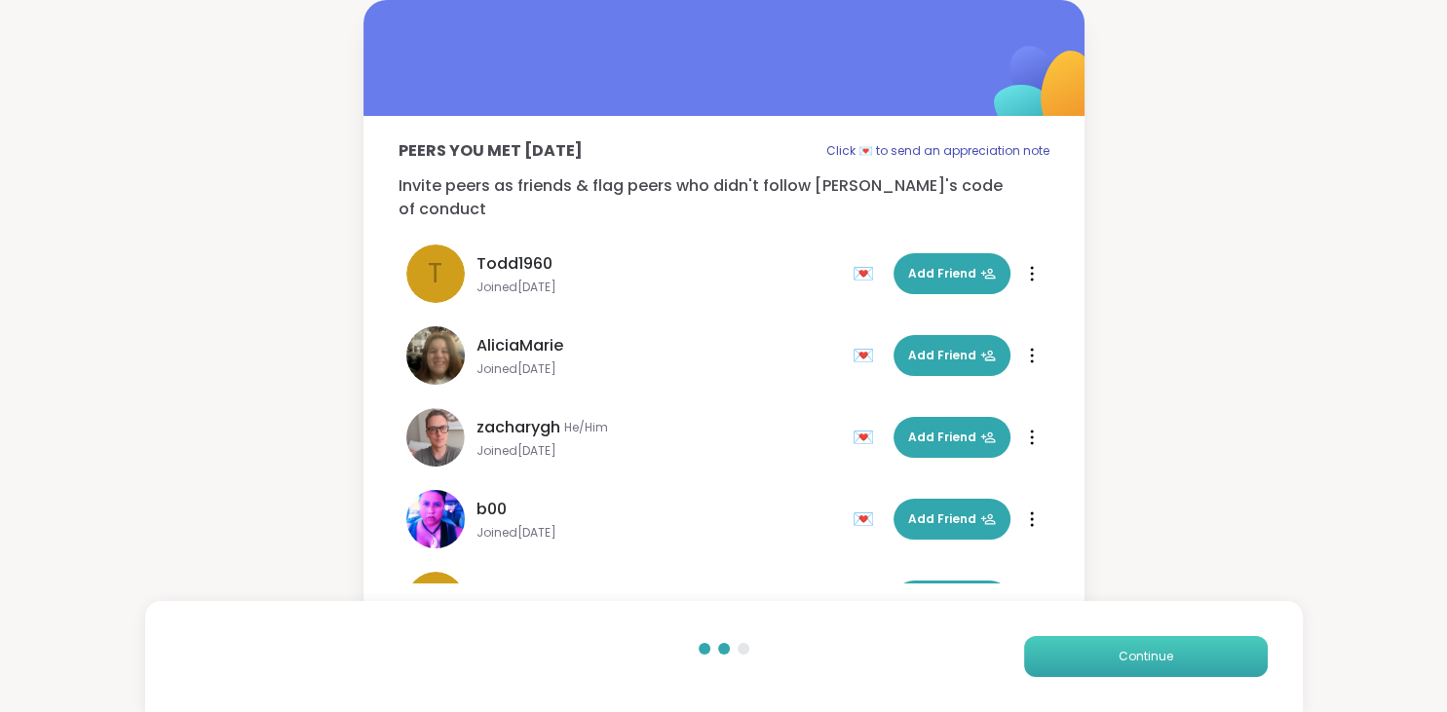
click at [1183, 659] on button "Continue" at bounding box center [1146, 656] width 244 height 41
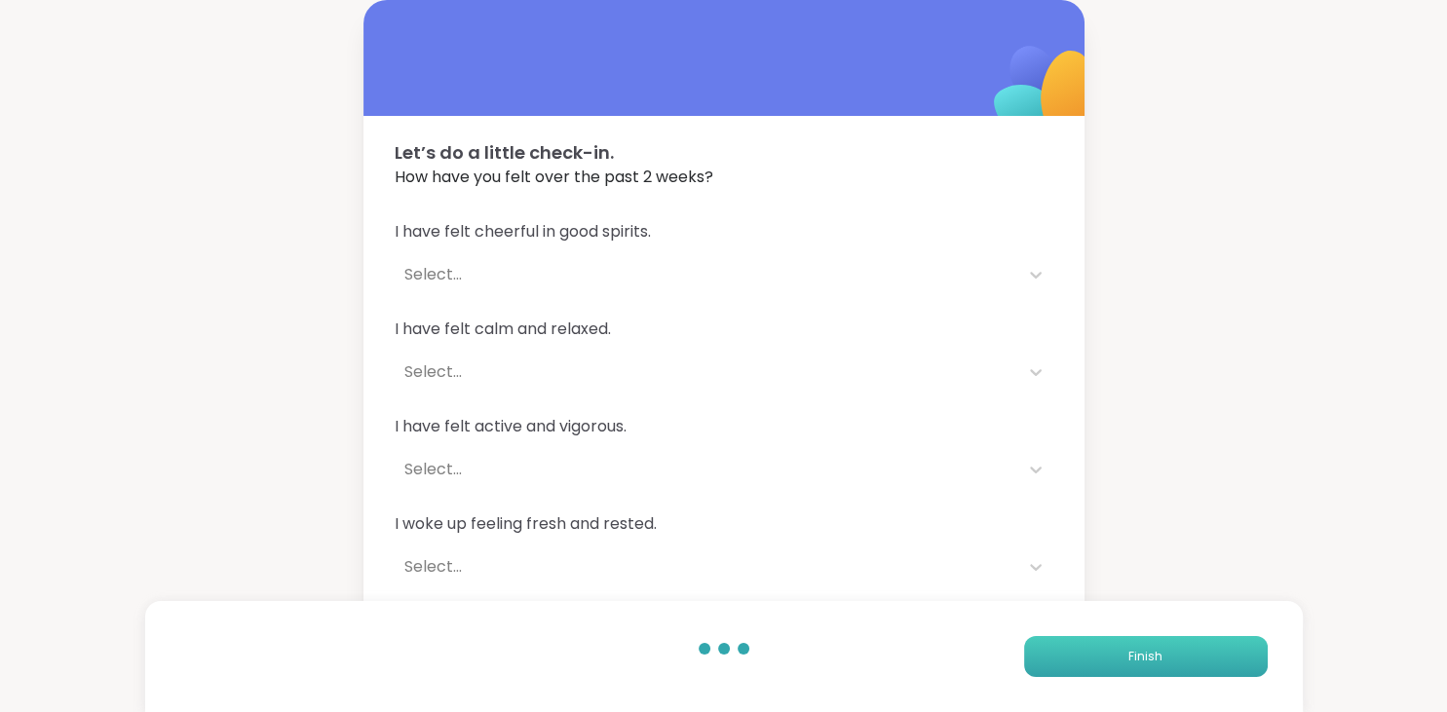
click at [1183, 659] on button "Finish" at bounding box center [1146, 656] width 244 height 41
